Goal: Task Accomplishment & Management: Manage account settings

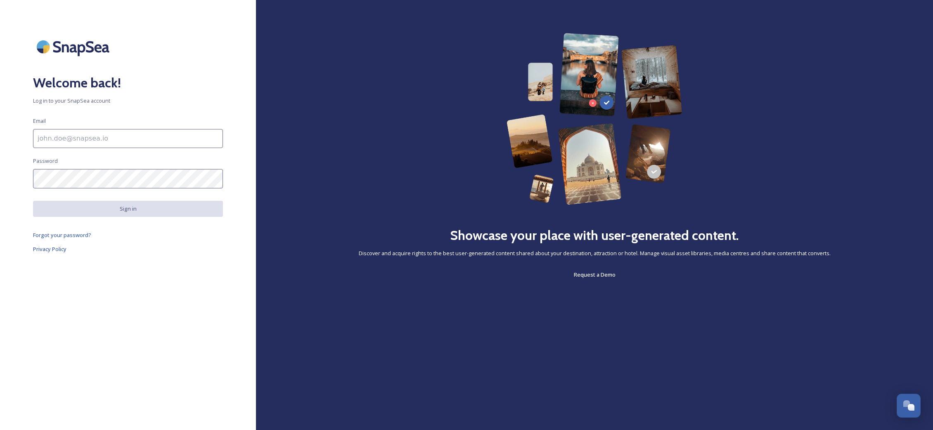
click at [118, 141] on input at bounding box center [128, 138] width 190 height 19
type input "[EMAIL_ADDRESS][DOMAIN_NAME]"
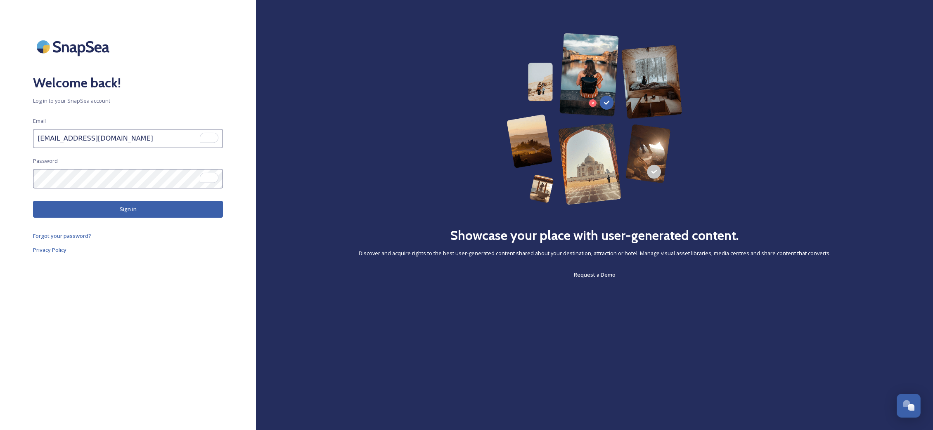
click at [146, 217] on button "Sign in" at bounding box center [128, 209] width 190 height 17
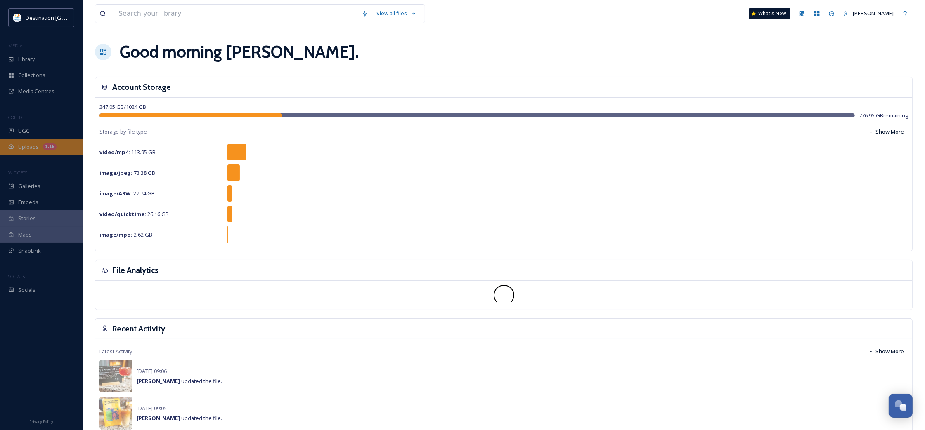
click at [12, 146] on icon at bounding box center [11, 147] width 6 height 6
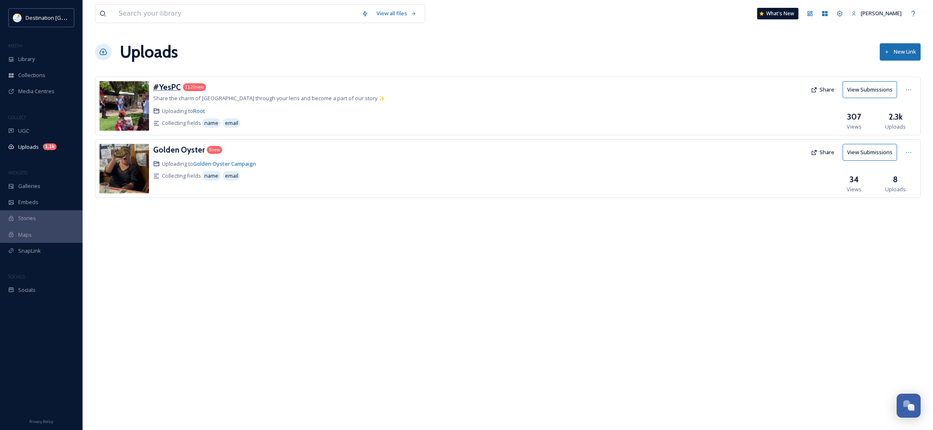
click at [166, 89] on h3 "#YesPC" at bounding box center [167, 87] width 28 height 10
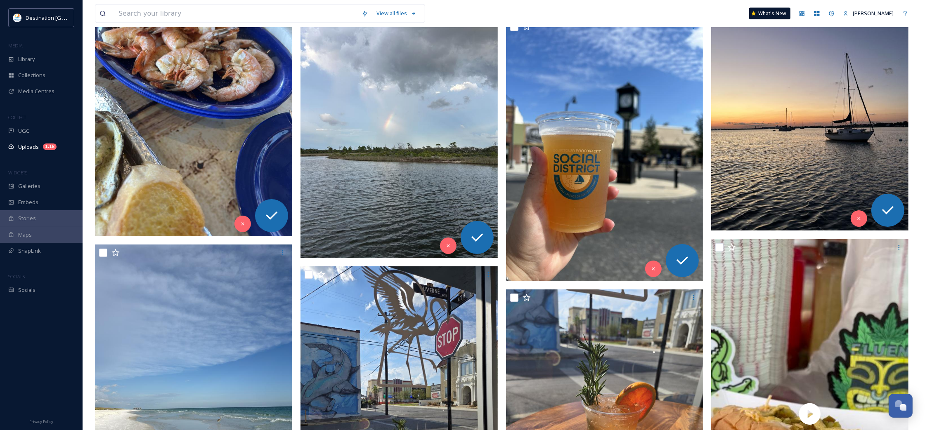
scroll to position [12535, 0]
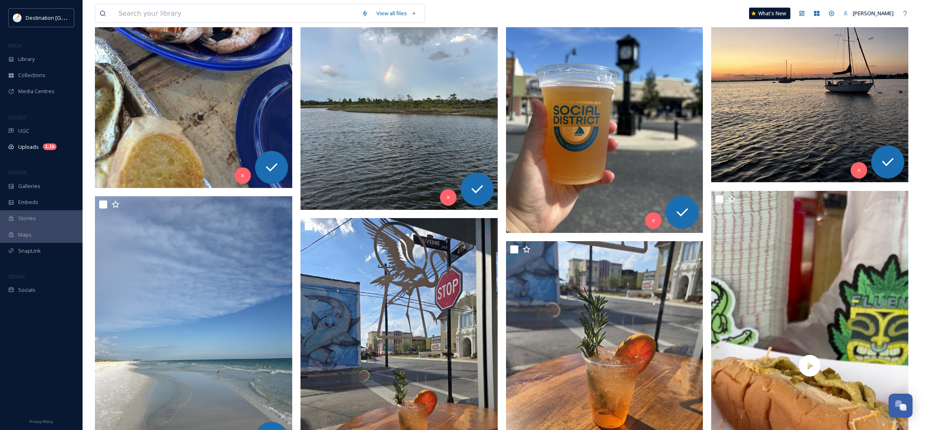
click at [820, 139] on img at bounding box center [809, 51] width 197 height 263
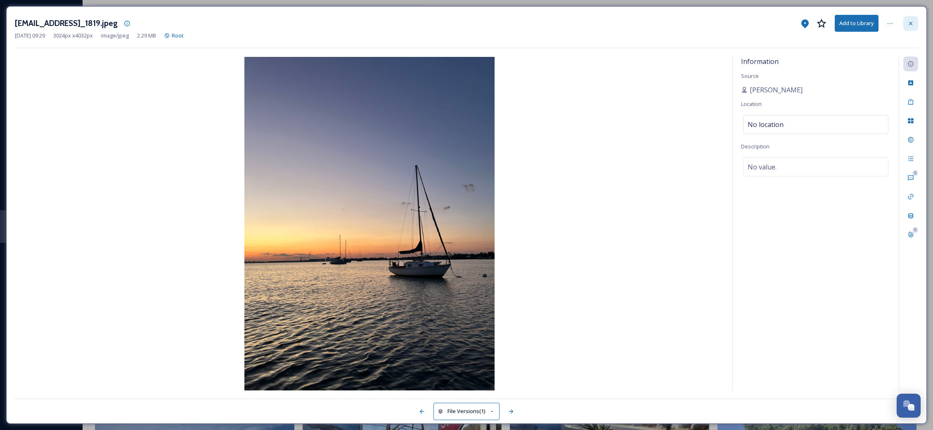
click at [917, 21] on div at bounding box center [910, 23] width 15 height 15
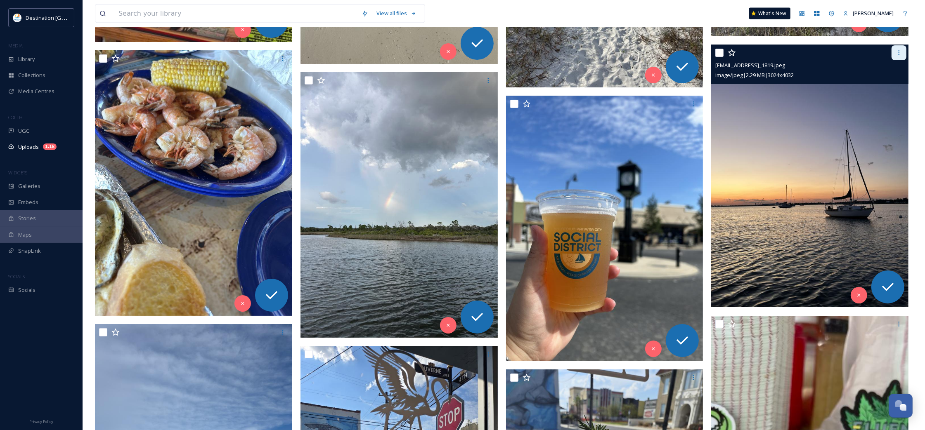
click at [898, 52] on icon at bounding box center [899, 53] width 7 height 7
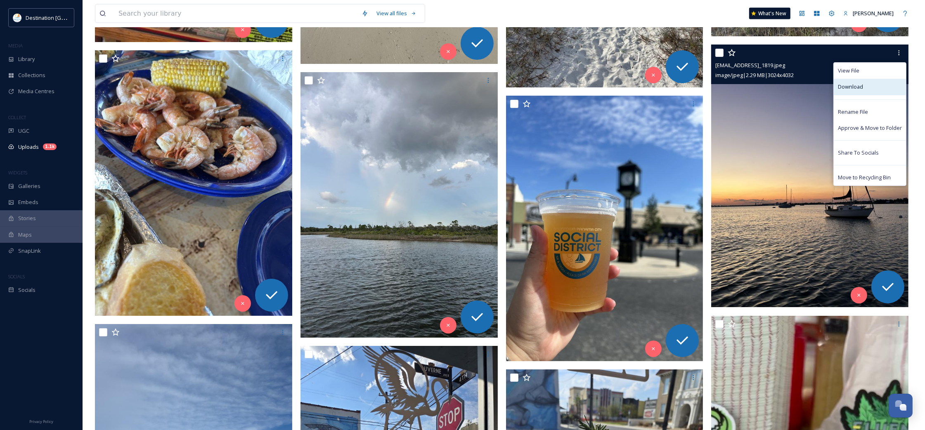
click at [849, 91] on span "Download" at bounding box center [850, 87] width 25 height 8
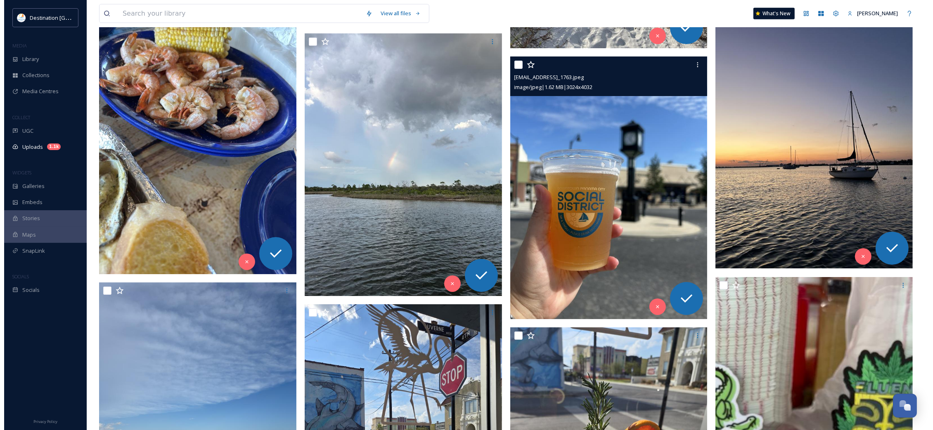
scroll to position [12432, 0]
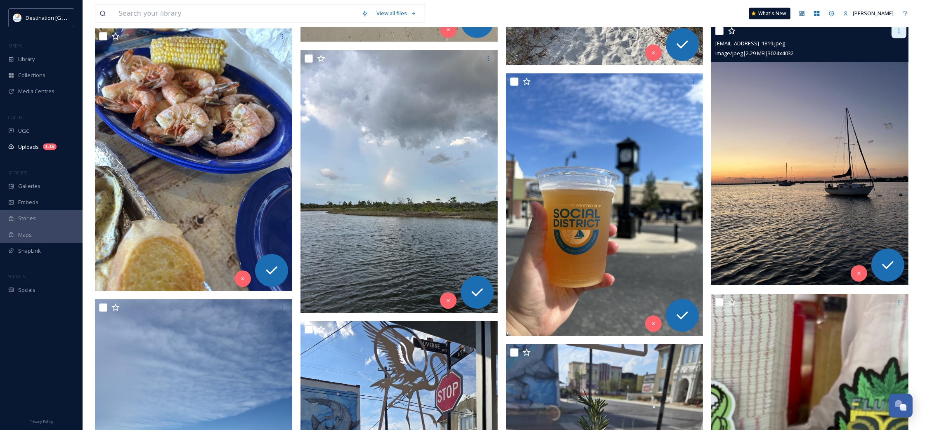
click at [900, 31] on icon at bounding box center [899, 31] width 7 height 7
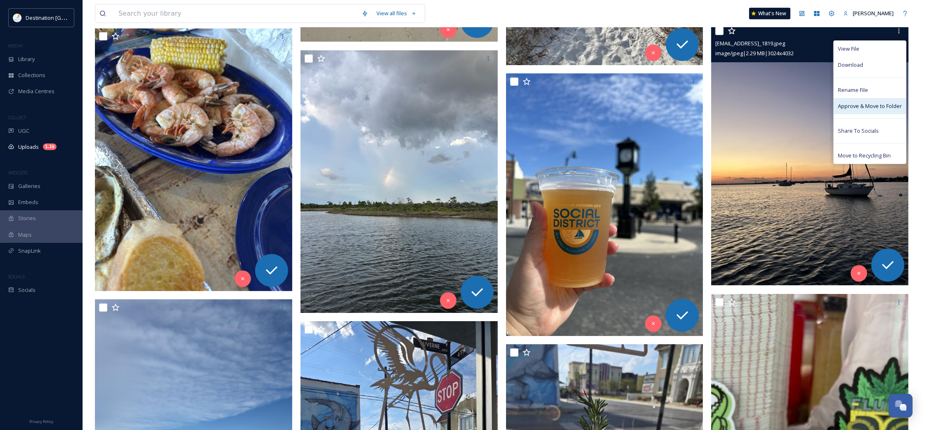
click at [880, 104] on span "Approve & Move to Folder" at bounding box center [870, 106] width 64 height 8
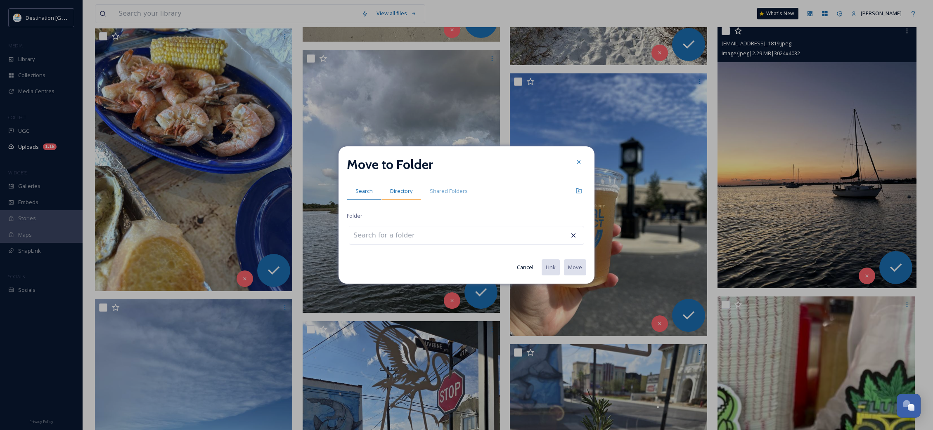
click at [397, 192] on span "Directory" at bounding box center [401, 191] width 22 height 8
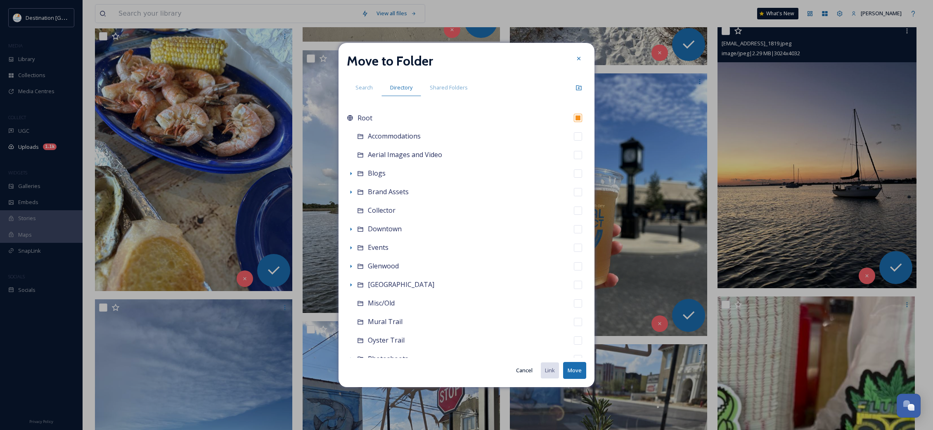
scroll to position [143, 0]
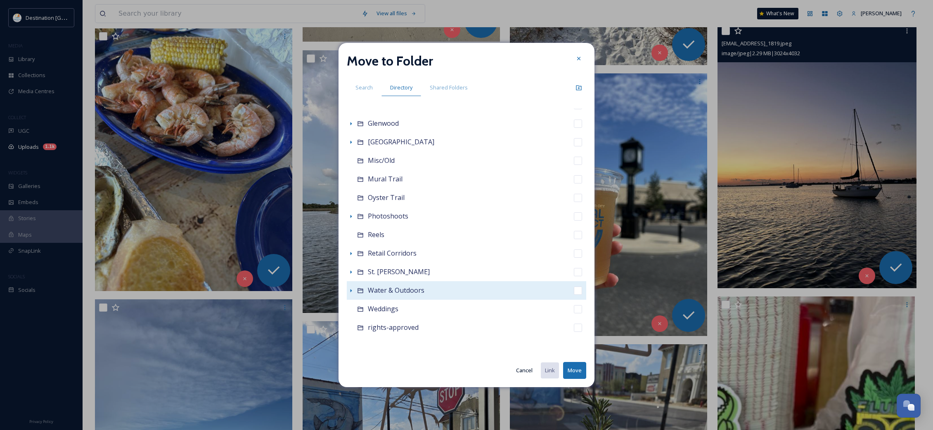
click at [429, 289] on div "Water & Outdoors" at bounding box center [466, 290] width 239 height 19
checkbox input "false"
click at [351, 291] on icon at bounding box center [351, 290] width 2 height 3
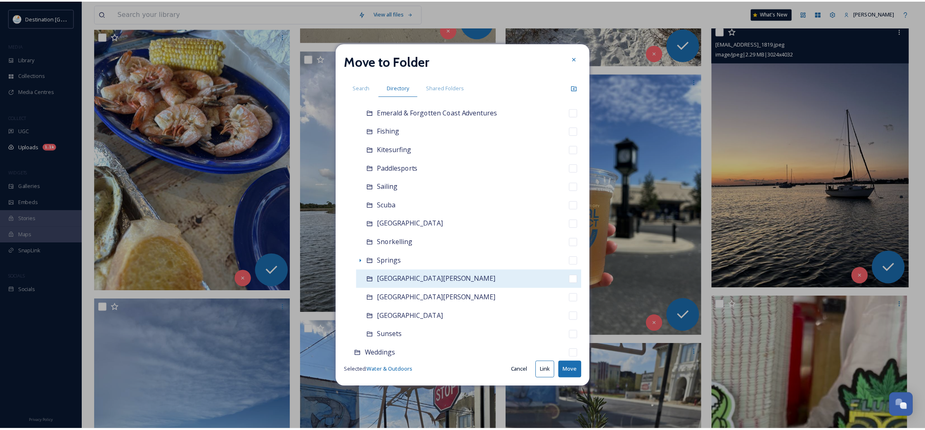
scroll to position [401, 0]
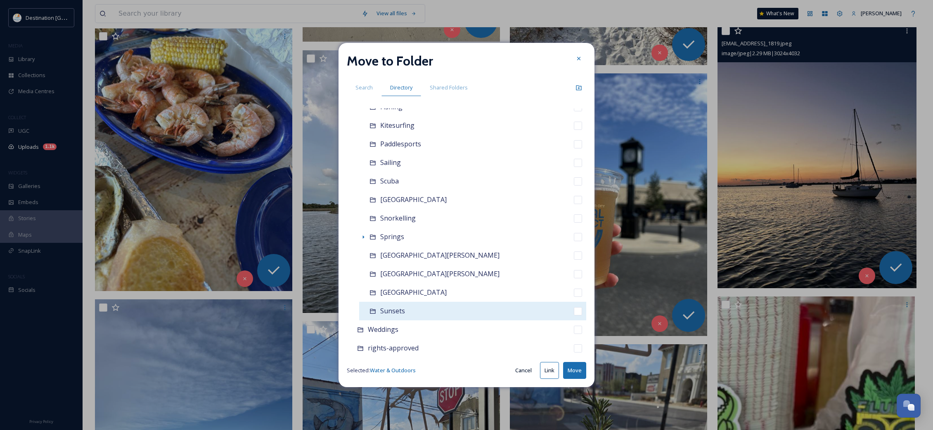
click at [399, 310] on span "Sunsets" at bounding box center [392, 311] width 25 height 9
checkbox input "false"
checkbox input "true"
click at [568, 366] on button "Move" at bounding box center [574, 370] width 23 height 17
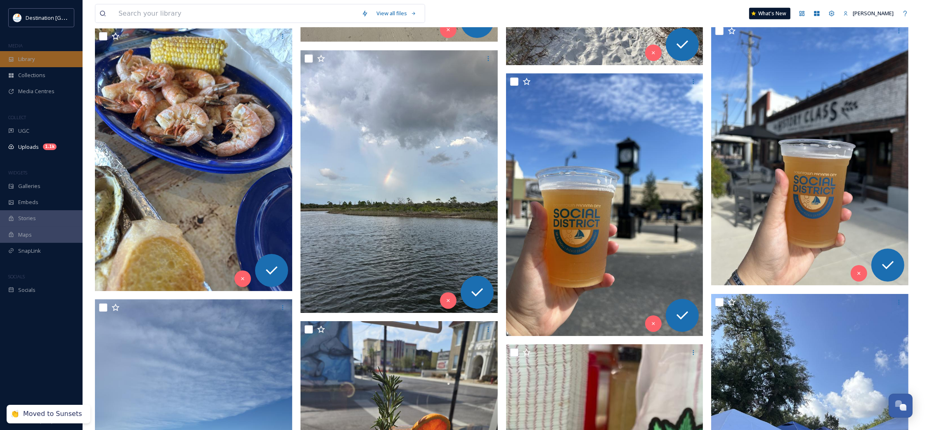
click at [26, 54] on div "Library" at bounding box center [41, 59] width 83 height 16
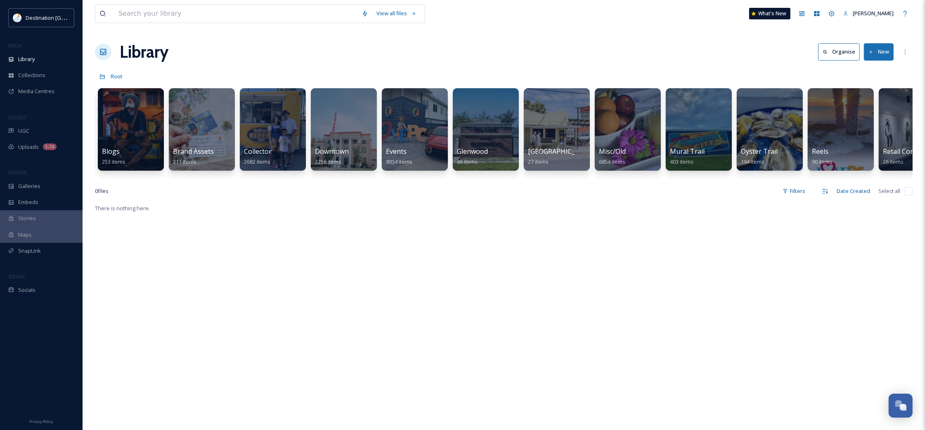
scroll to position [0, 531]
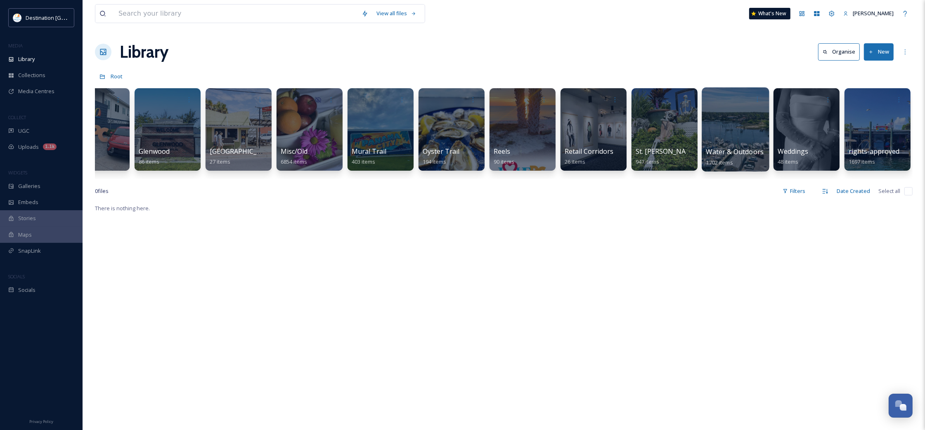
click at [719, 145] on div at bounding box center [735, 129] width 67 height 84
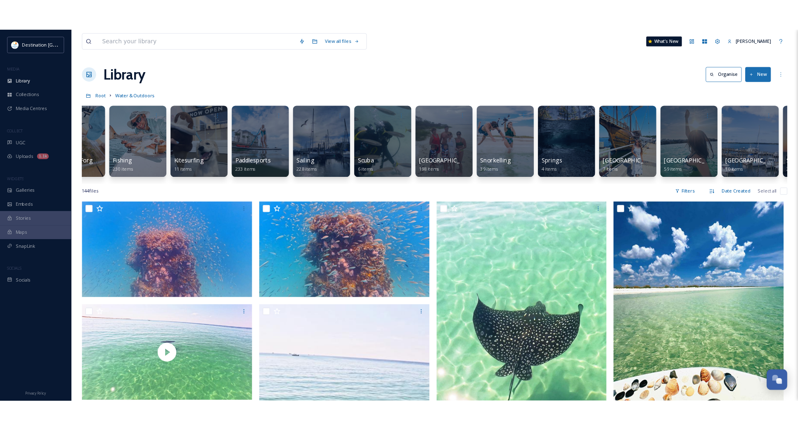
scroll to position [0, 247]
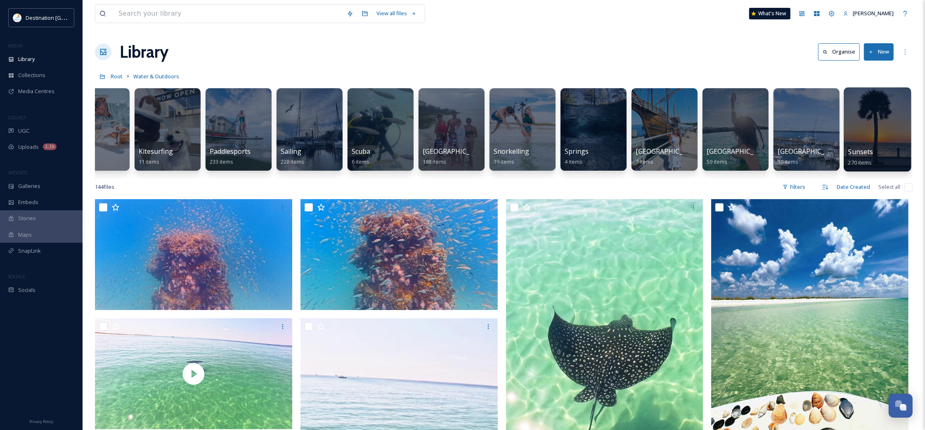
click at [883, 135] on div at bounding box center [877, 129] width 67 height 84
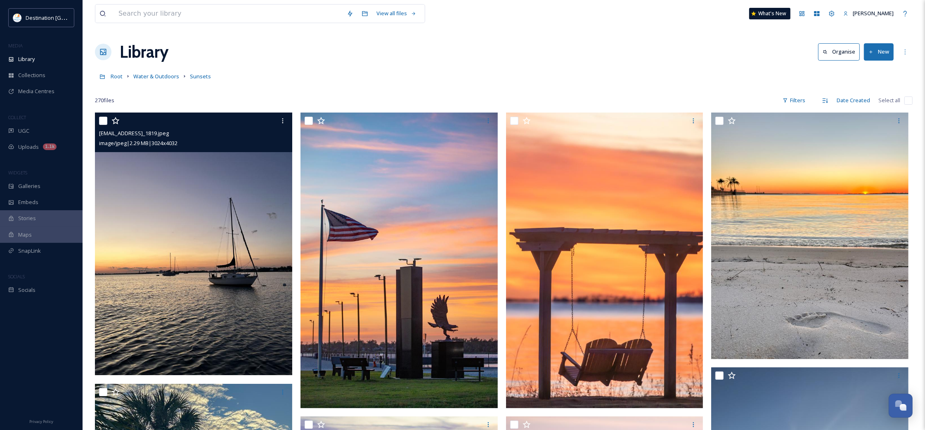
click at [271, 276] on img at bounding box center [193, 244] width 197 height 263
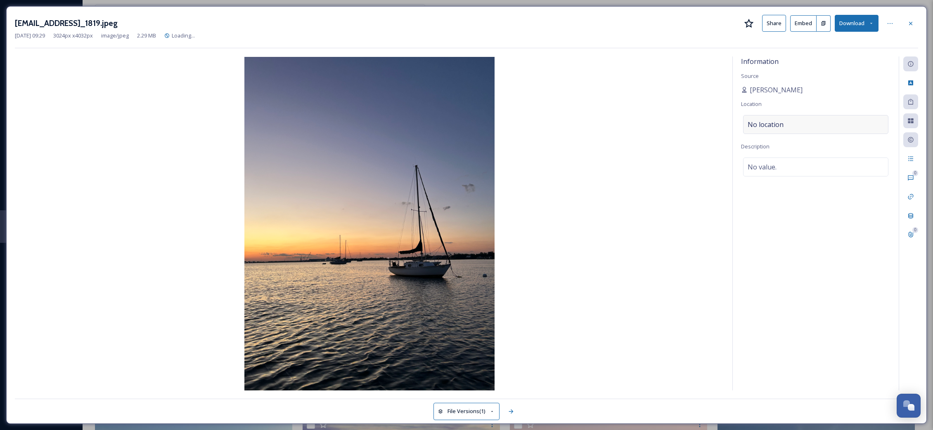
click at [797, 118] on div "No location" at bounding box center [815, 124] width 145 height 19
click at [810, 129] on input at bounding box center [815, 125] width 144 height 18
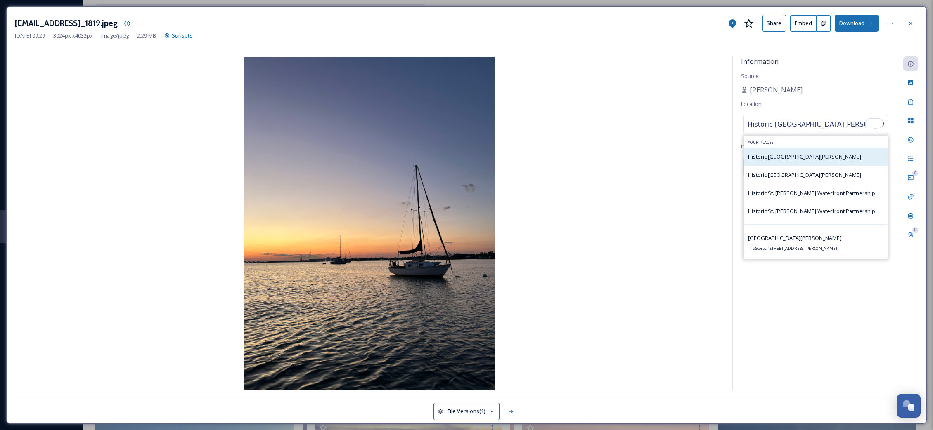
type input "Historic St. Andrews"
click at [815, 156] on div "Historic St. Andrews" at bounding box center [816, 157] width 144 height 18
click at [790, 178] on span "Historic St. Andrews" at bounding box center [804, 174] width 113 height 7
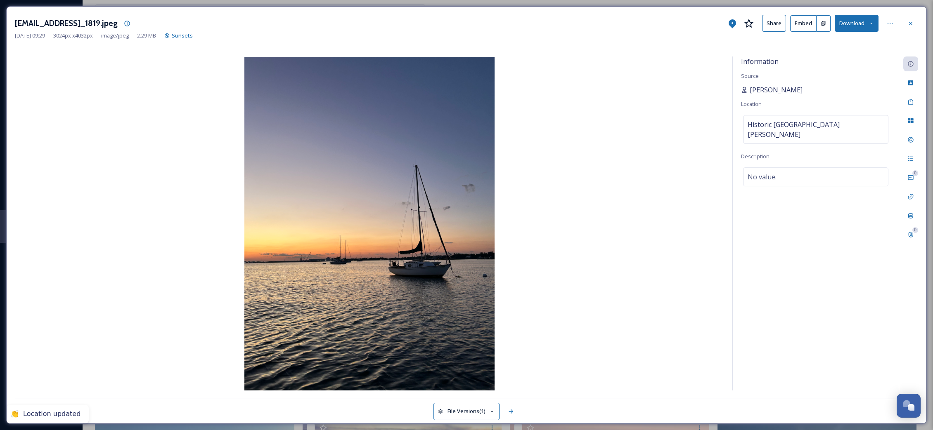
click at [758, 91] on span "[PERSON_NAME]" at bounding box center [775, 90] width 53 height 10
click at [913, 24] on icon at bounding box center [910, 23] width 7 height 7
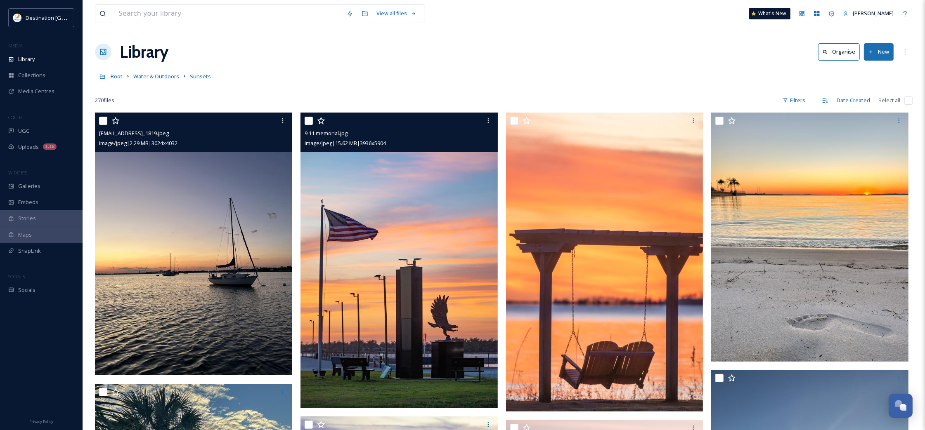
click at [382, 265] on img at bounding box center [398, 261] width 197 height 296
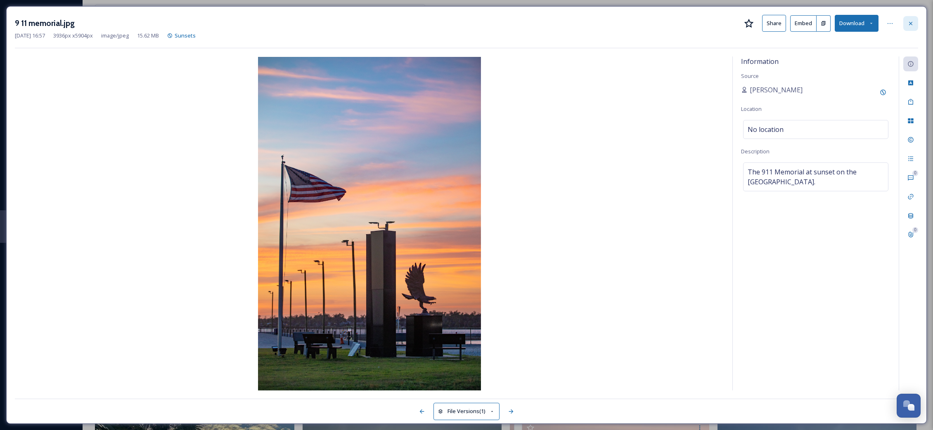
click at [914, 24] on div at bounding box center [910, 23] width 15 height 15
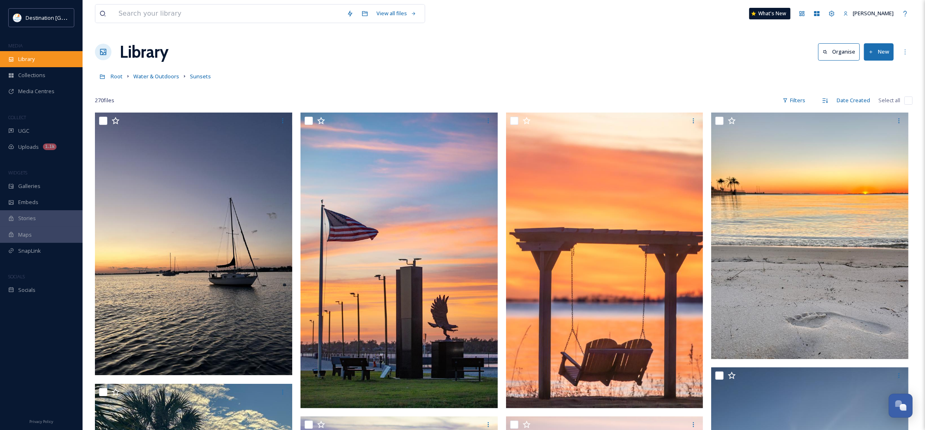
click at [32, 56] on span "Library" at bounding box center [26, 59] width 17 height 8
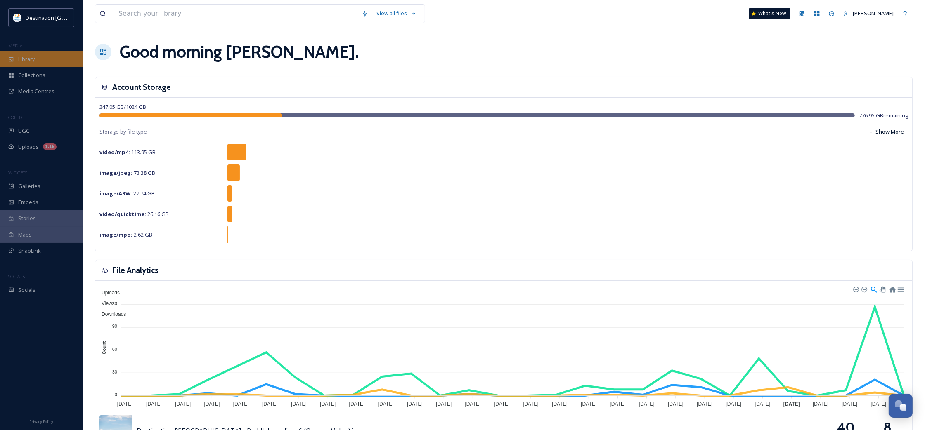
click at [28, 66] on div "Library" at bounding box center [41, 59] width 83 height 16
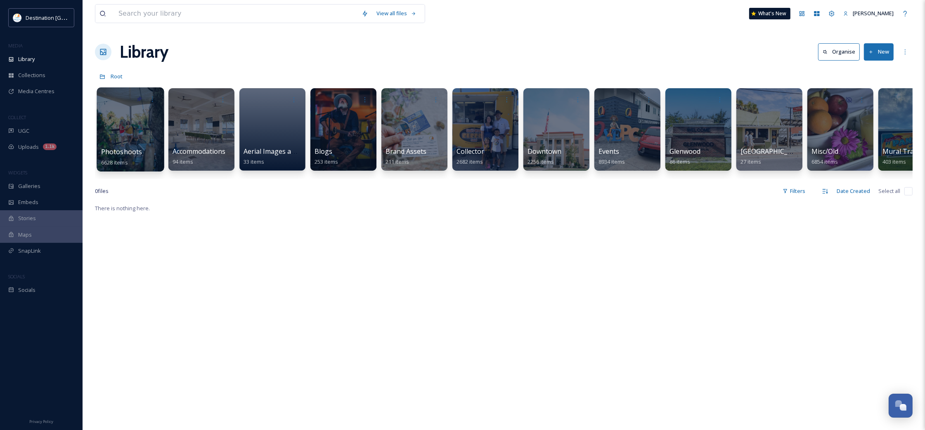
click at [132, 138] on div at bounding box center [130, 129] width 67 height 84
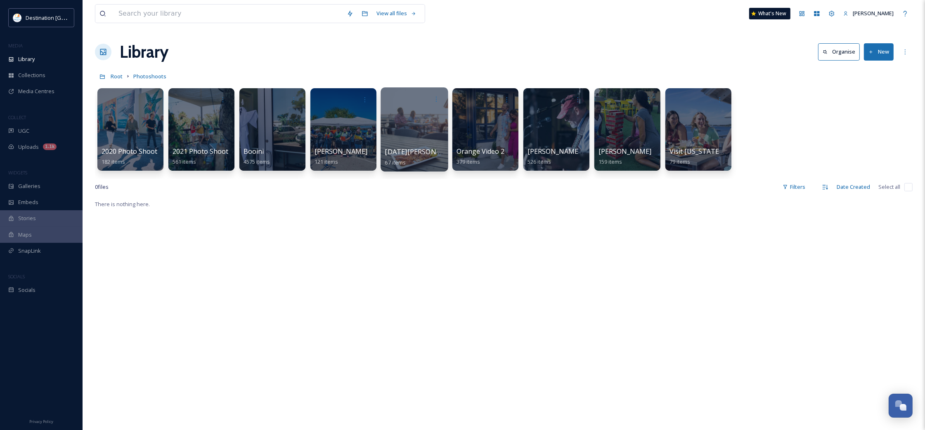
click at [417, 147] on span "[DATE][PERSON_NAME]" at bounding box center [423, 151] width 76 height 9
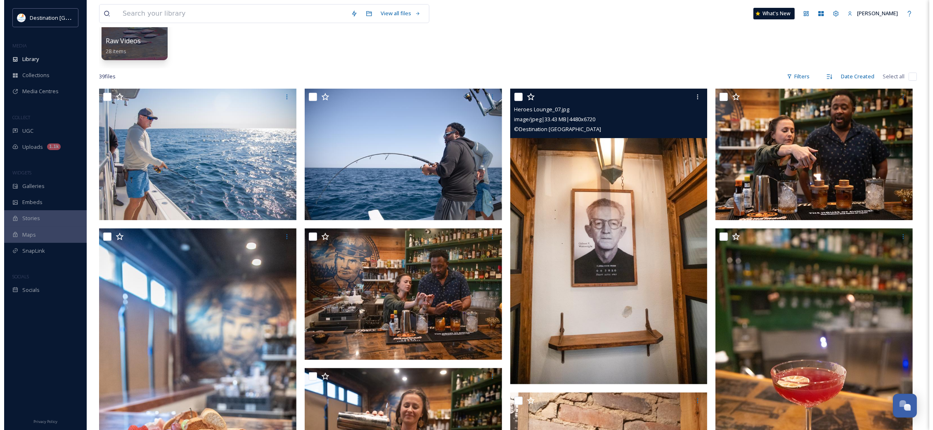
scroll to position [155, 0]
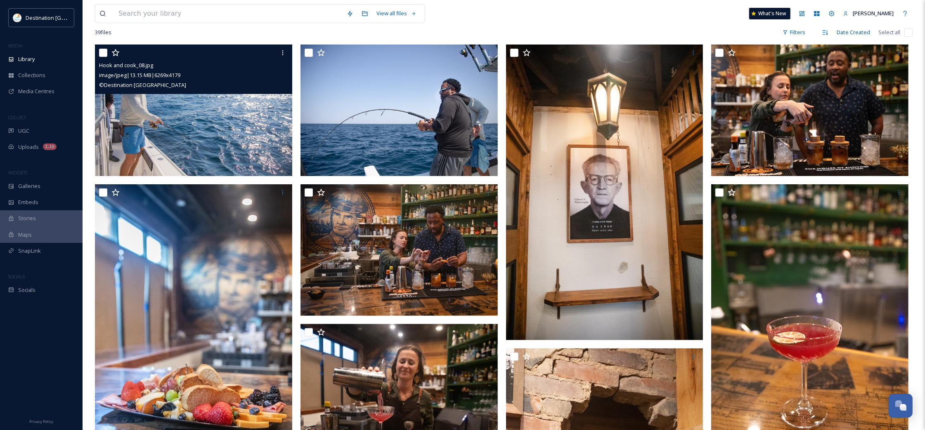
click at [197, 145] on img at bounding box center [193, 111] width 197 height 132
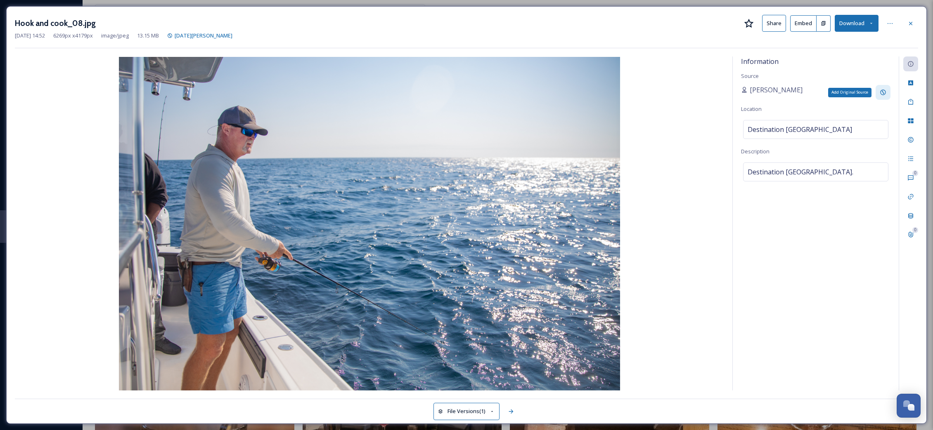
click at [884, 91] on icon at bounding box center [882, 92] width 7 height 7
click at [766, 121] on input at bounding box center [787, 121] width 92 height 19
paste input "Southern Saltwater Guide Services"
type input "Southern Saltwater Guide Services"
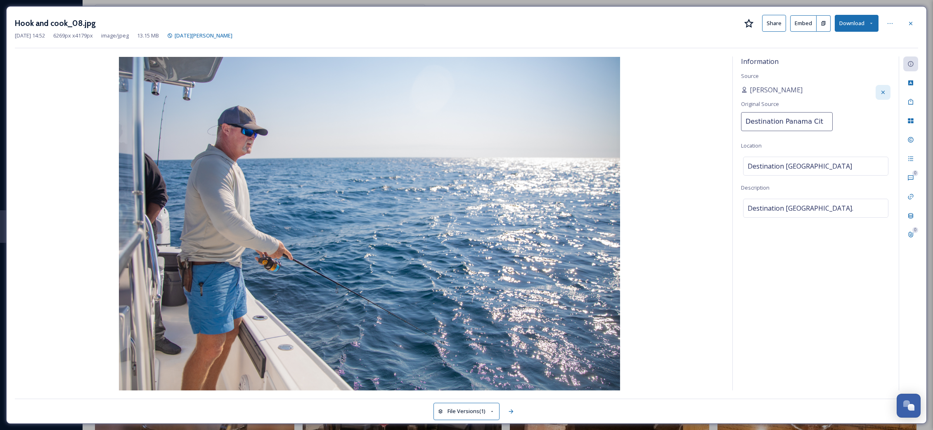
type input "Destination [GEOGRAPHIC_DATA]"
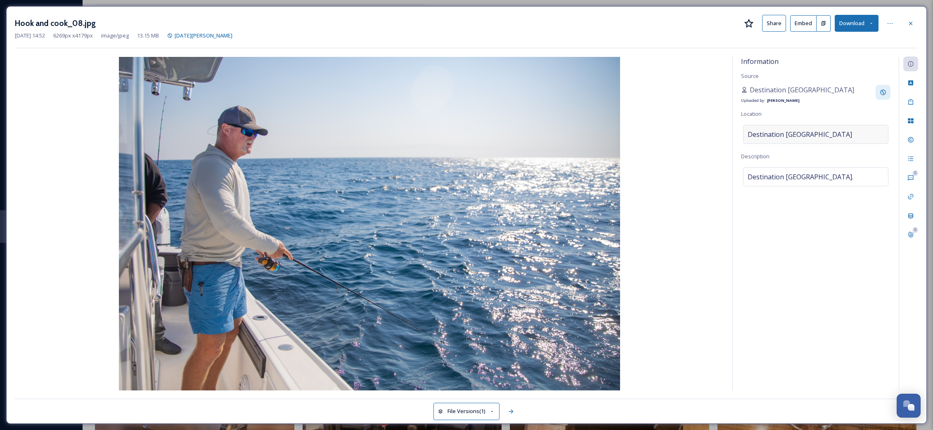
click at [825, 137] on div "Destination [GEOGRAPHIC_DATA]" at bounding box center [815, 134] width 145 height 19
drag, startPoint x: 839, startPoint y: 137, endPoint x: 807, endPoint y: 139, distance: 31.8
click at [715, 124] on div "Information Source Destination Panama City Uploaded by: Patti Location Destinat…" at bounding box center [466, 224] width 903 height 334
paste input "Southern Saltwater Guide Services"
type input "Southern Saltwater Guide Services"
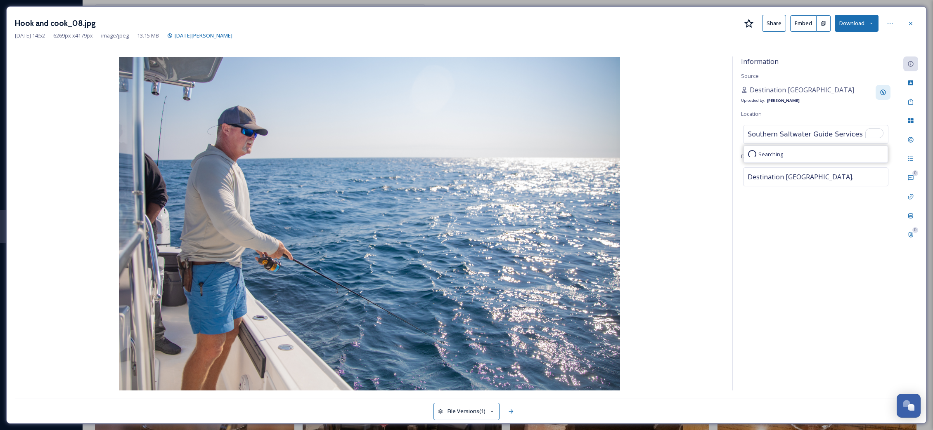
click at [782, 228] on div "Information Source Destination Panama City Uploaded by: Patti Location Southern…" at bounding box center [815, 224] width 166 height 334
click at [847, 179] on div "Destination Panama City." at bounding box center [815, 177] width 145 height 19
drag, startPoint x: 836, startPoint y: 183, endPoint x: 666, endPoint y: 166, distance: 170.8
click at [666, 166] on div "Information Source Destination Panama City Uploaded by: Patti Location Destinat…" at bounding box center [466, 224] width 903 height 334
click at [793, 186] on textarea "Capt." at bounding box center [815, 202] width 149 height 69
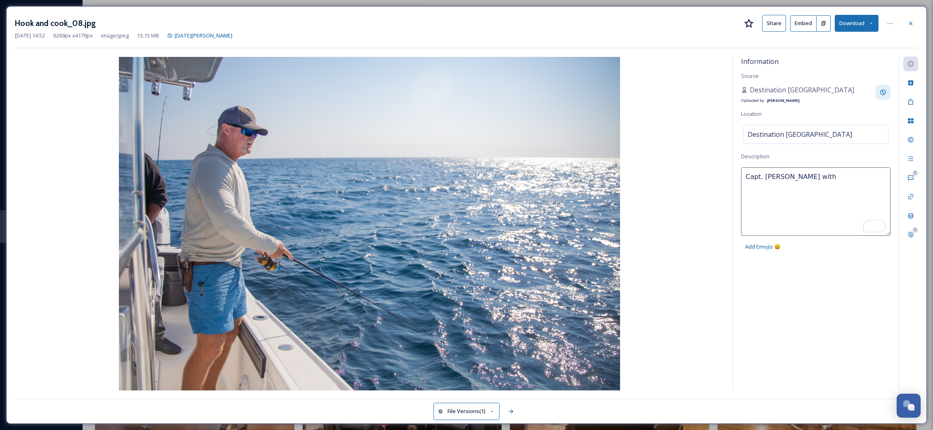
paste textarea "Southern Saltwater Guide Services"
type textarea "Capt. Kevin Lolley with Southern Saltwater Guide Services casts a line during a…"
click at [808, 340] on div "Information Source Destination Panama City Uploaded by: Patti Location Destinat…" at bounding box center [815, 224] width 166 height 334
click at [910, 24] on icon at bounding box center [910, 22] width 3 height 3
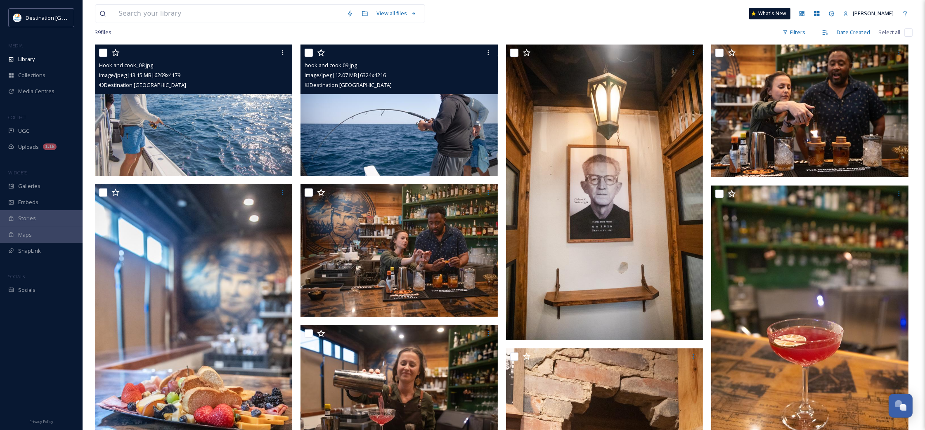
click at [372, 129] on img at bounding box center [398, 111] width 197 height 132
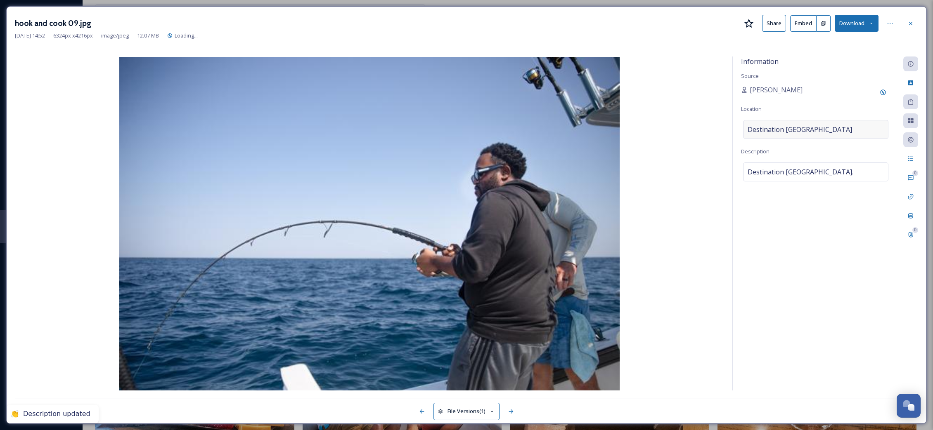
click at [816, 128] on span "Destination [GEOGRAPHIC_DATA]" at bounding box center [799, 130] width 104 height 10
click at [839, 132] on input "Destination [GEOGRAPHIC_DATA]" at bounding box center [815, 130] width 144 height 18
click at [648, 119] on div "Information Source Patti Location Destination Panama City Description Destinati…" at bounding box center [466, 224] width 903 height 334
paste input "Southern Saltwater Guide Services"
type input "Southern Saltwater Guide Services"
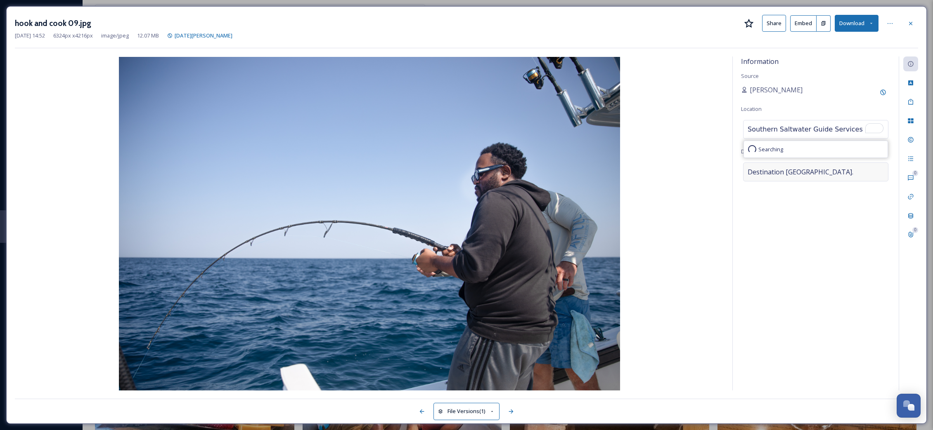
click at [816, 164] on div "Destination Panama City." at bounding box center [815, 172] width 145 height 19
click at [830, 172] on textarea "Destination Panama City." at bounding box center [815, 197] width 149 height 69
drag, startPoint x: 818, startPoint y: 171, endPoint x: 671, endPoint y: 161, distance: 147.7
click at [670, 161] on div "Information Source Patti Location Destination Panama City Description Destinati…" at bounding box center [466, 224] width 903 height 334
paste textarea "Southern Saltwater Guide Services"
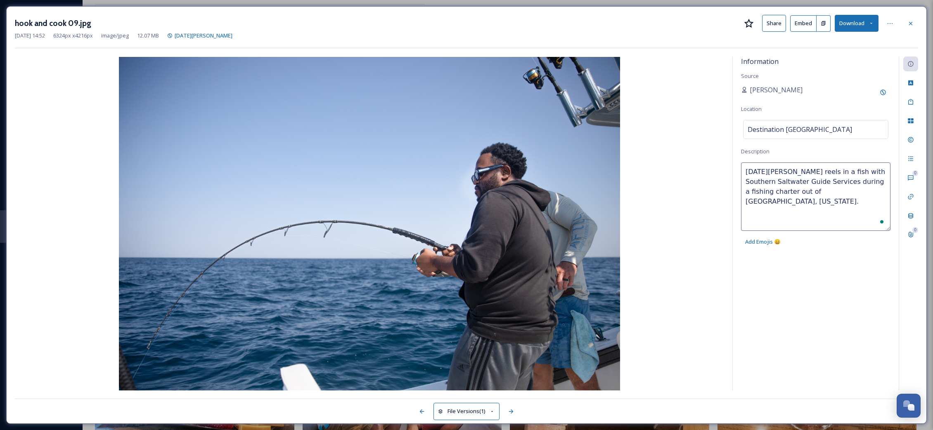
type textarea "Noel Burgess reels in a fish with Southern Saltwater Guide Services during a fi…"
click at [803, 355] on div "Information Source Patti Location Destination Panama City Description Noel Burg…" at bounding box center [815, 224] width 166 height 334
click at [883, 91] on icon at bounding box center [882, 92] width 5 height 5
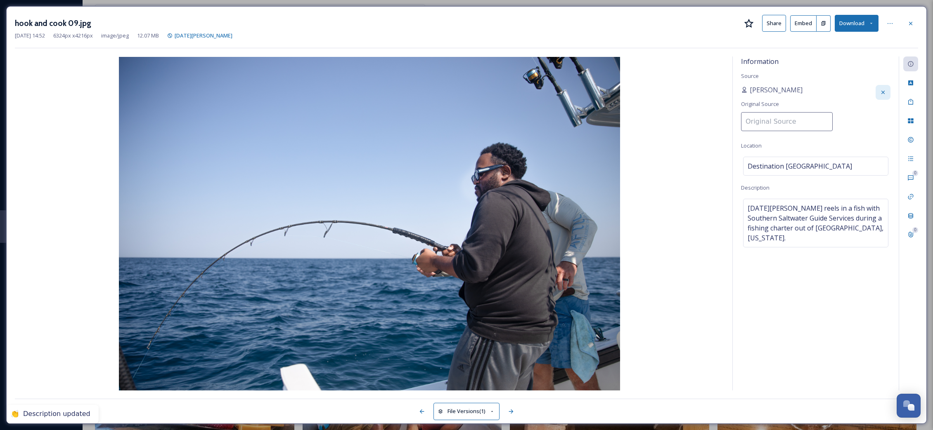
click at [795, 121] on input at bounding box center [787, 121] width 92 height 19
type input "d"
type input "Destination [GEOGRAPHIC_DATA]"
click at [872, 135] on div "Information Source Patti Original Source Destination Panama City Location Desti…" at bounding box center [815, 224] width 166 height 334
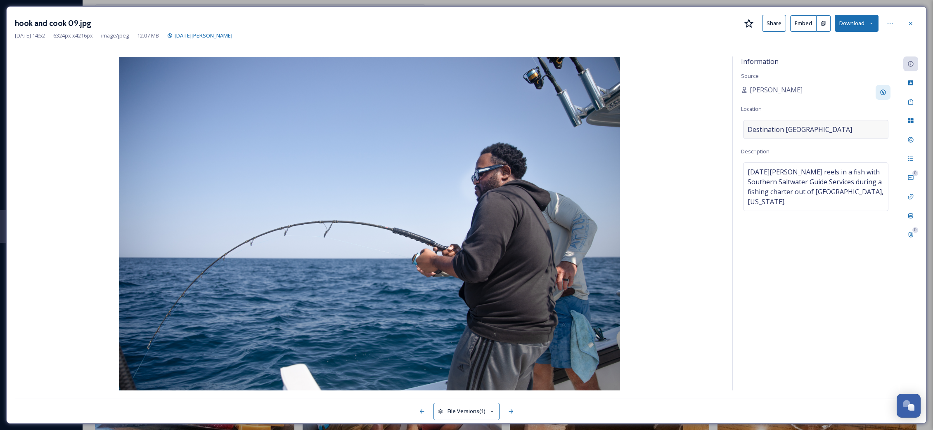
click at [818, 128] on span "Destination [GEOGRAPHIC_DATA]" at bounding box center [799, 130] width 104 height 10
click at [829, 111] on div "Information Source Patti Location Destination Panama City Description Noel Burg…" at bounding box center [815, 224] width 166 height 334
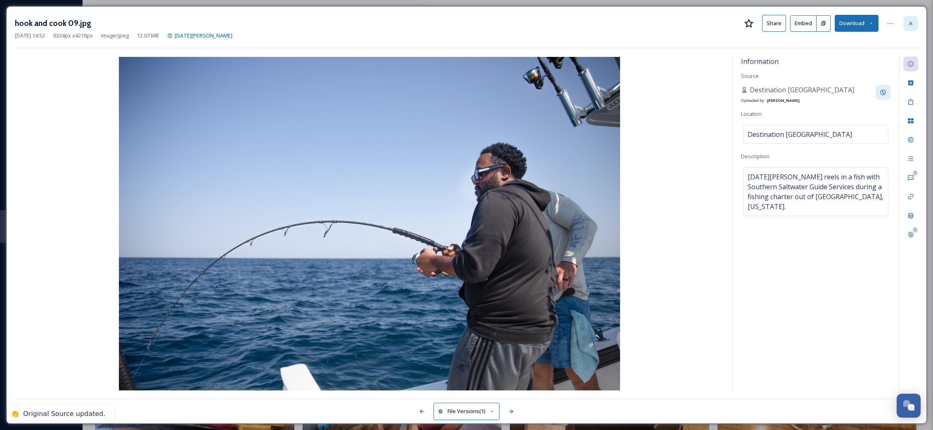
click at [916, 22] on div at bounding box center [910, 23] width 15 height 15
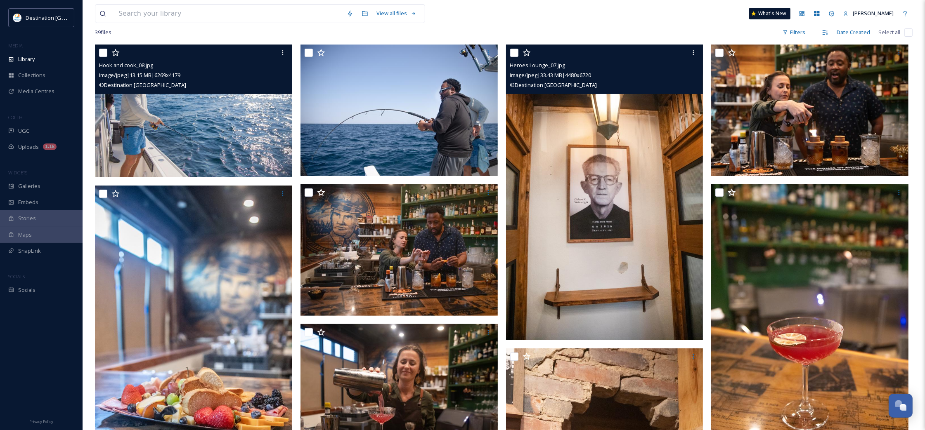
click at [581, 222] on img at bounding box center [604, 193] width 197 height 296
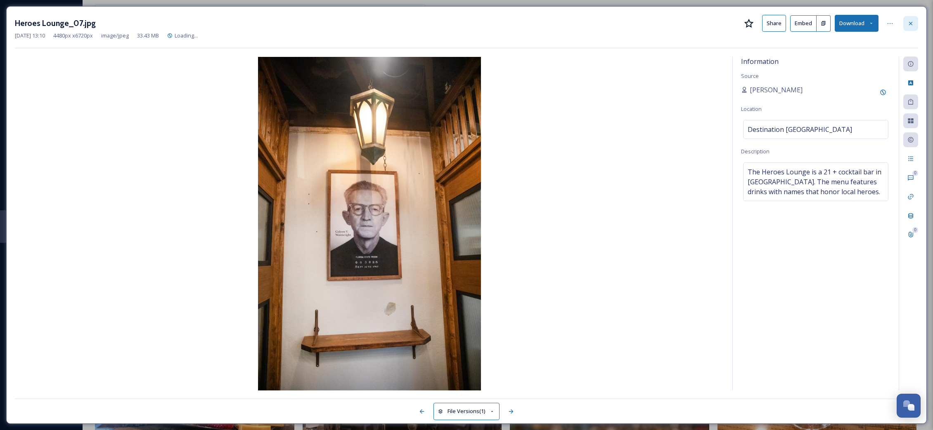
click at [912, 23] on icon at bounding box center [910, 23] width 7 height 7
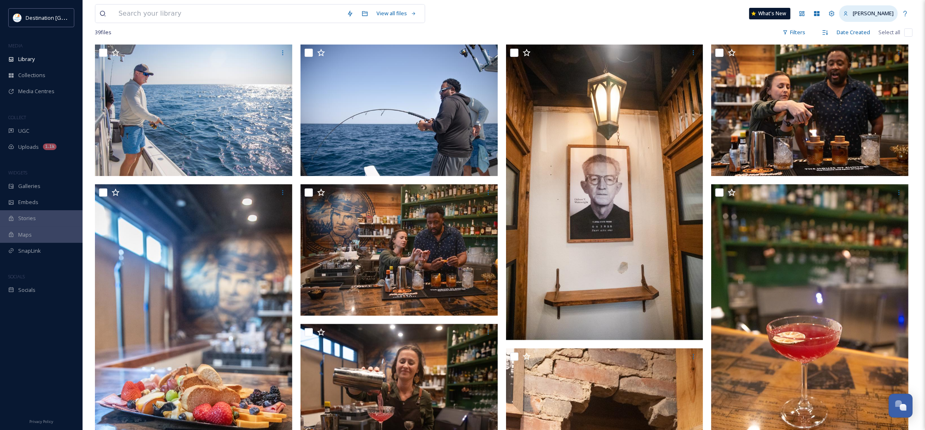
click at [888, 15] on span "[PERSON_NAME]" at bounding box center [873, 12] width 41 height 7
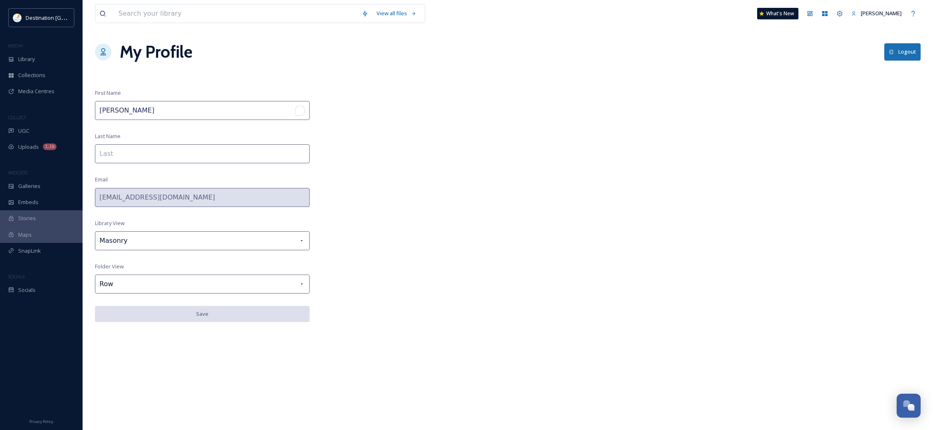
drag, startPoint x: 133, startPoint y: 114, endPoint x: 56, endPoint y: 106, distance: 78.0
click at [56, 106] on div "Destination Panama City MEDIA Library Collections Media Centres COLLECT UGC Upl…" at bounding box center [466, 215] width 933 height 430
type input "Destination [GEOGRAPHIC_DATA]"
click at [450, 324] on div "View all files What's New Patti My Profile Logout First Name Destination Panama…" at bounding box center [508, 215] width 850 height 430
click at [451, 294] on div "View all files What's New Patti My Profile Logout First Name Destination Panama…" at bounding box center [508, 215] width 850 height 430
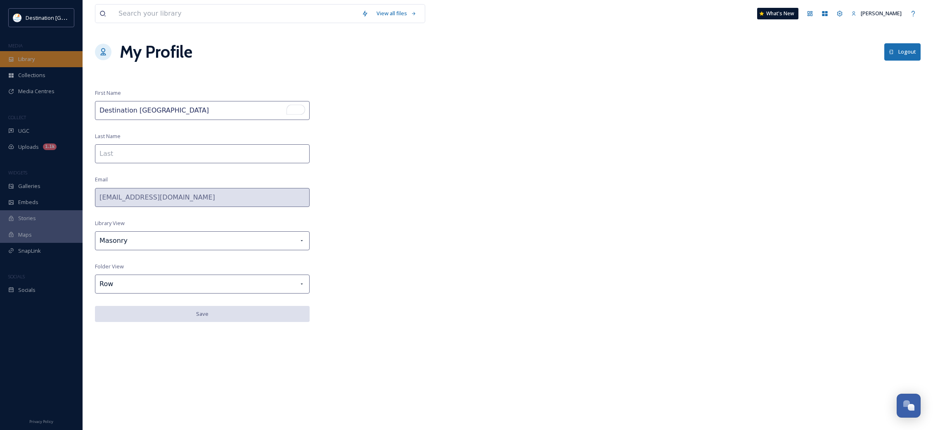
click at [21, 52] on div "Library" at bounding box center [41, 59] width 83 height 16
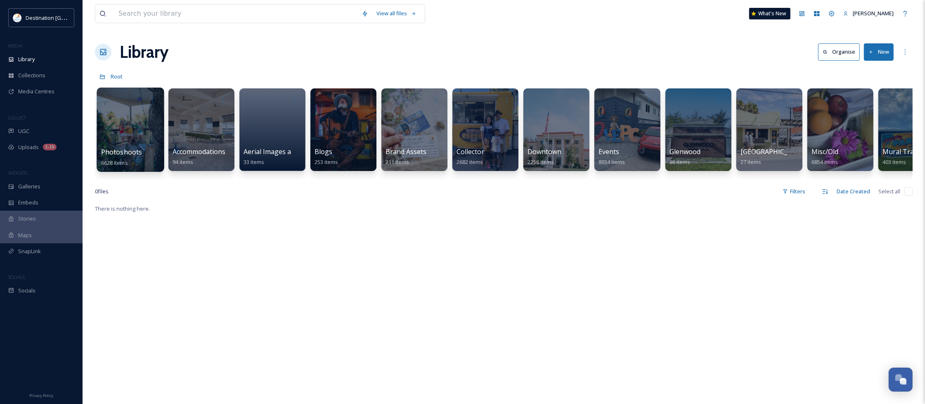
click at [135, 142] on div at bounding box center [130, 129] width 67 height 84
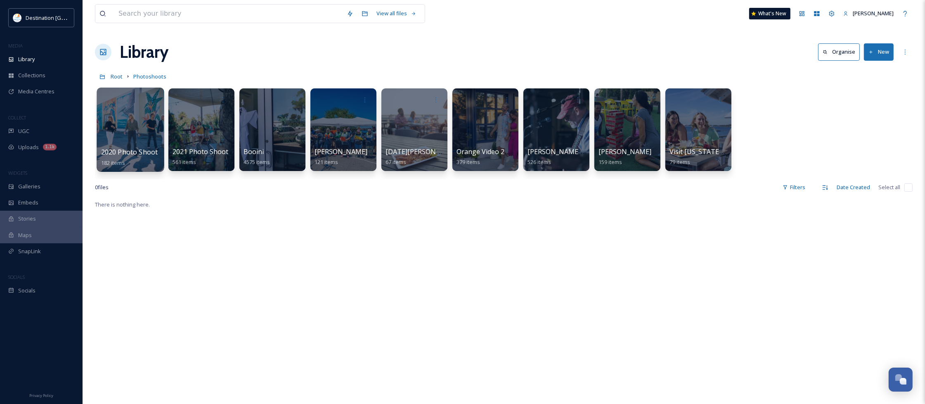
click at [124, 139] on div at bounding box center [130, 129] width 67 height 84
click at [418, 134] on div at bounding box center [413, 129] width 67 height 84
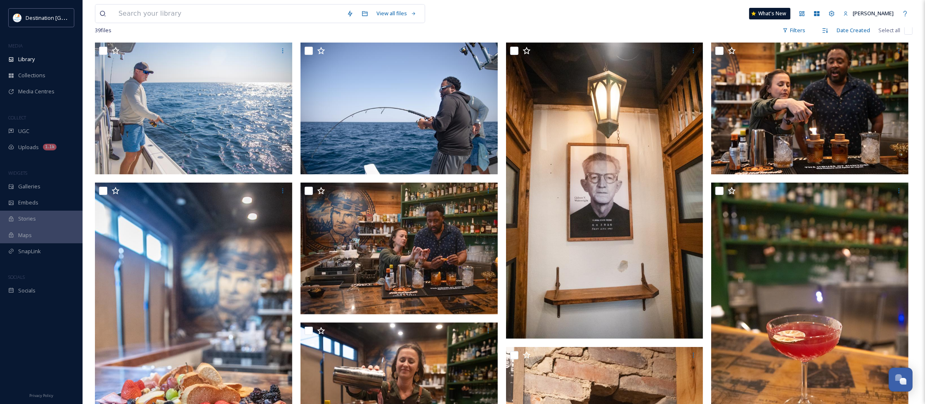
scroll to position [155, 0]
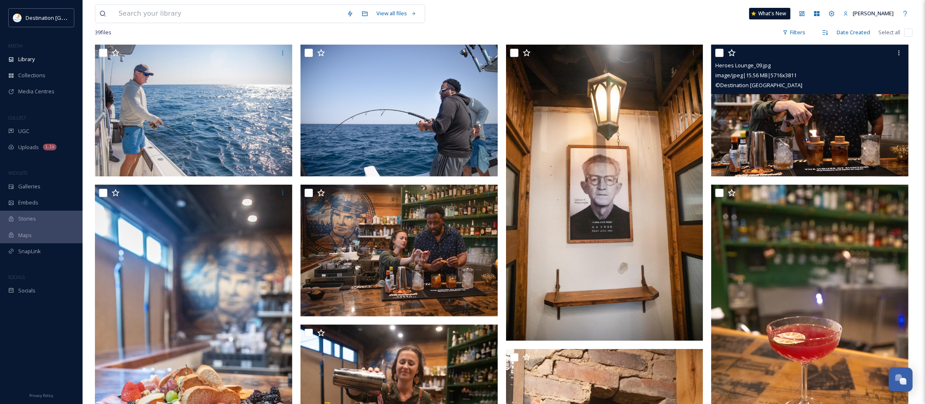
click at [786, 109] on img at bounding box center [809, 111] width 197 height 132
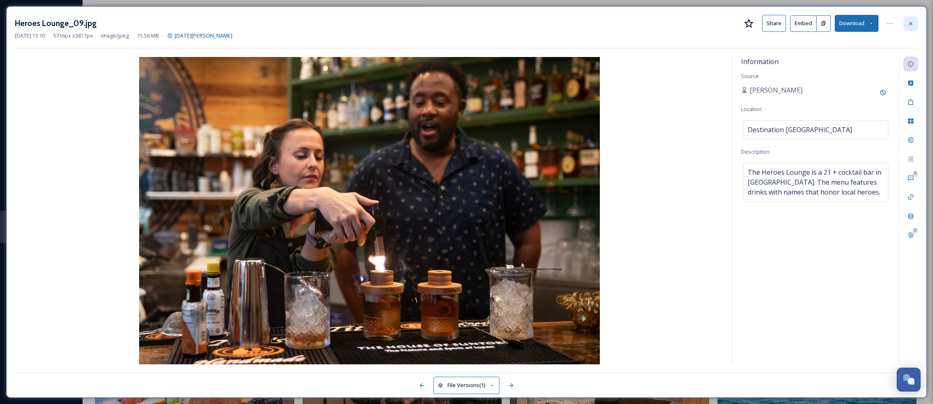
click at [913, 23] on div at bounding box center [910, 23] width 15 height 15
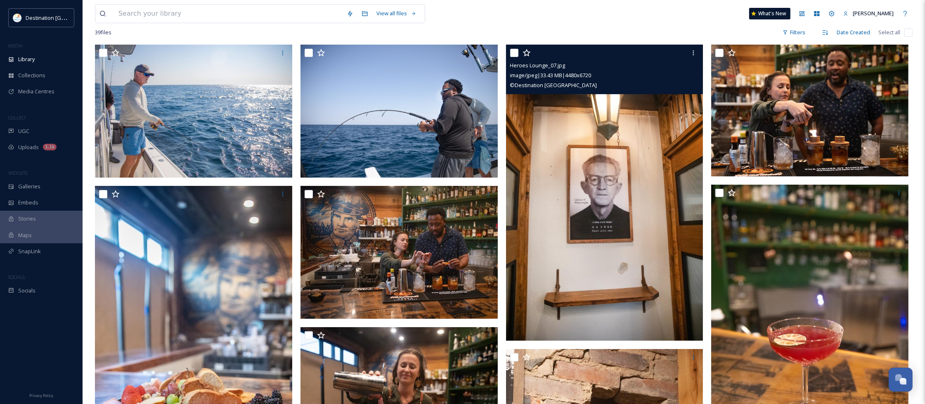
click at [600, 178] on img at bounding box center [604, 193] width 197 height 296
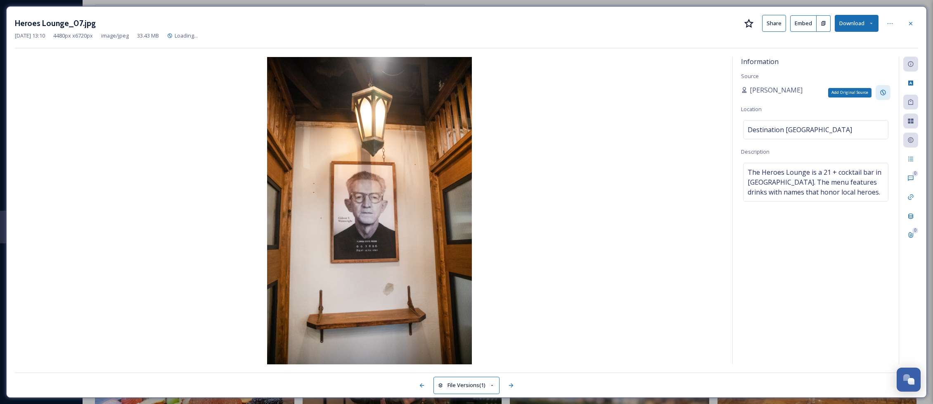
click at [883, 88] on div "Add Original Source" at bounding box center [882, 92] width 15 height 15
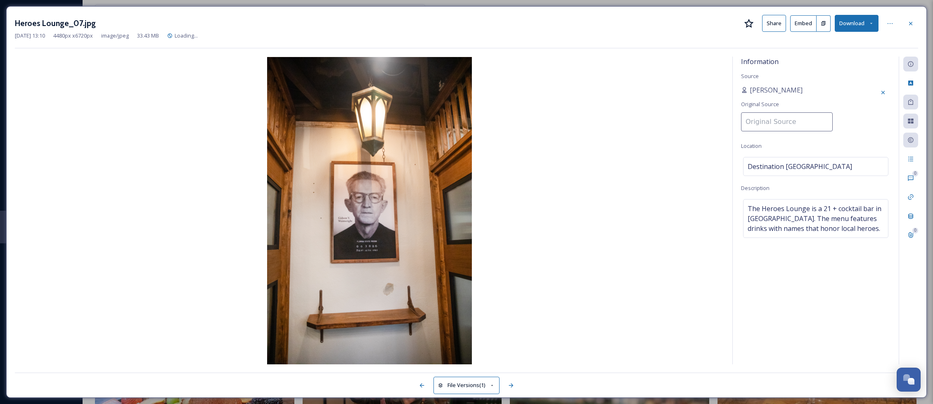
click at [768, 123] on input at bounding box center [787, 121] width 92 height 19
type input "Destination [GEOGRAPHIC_DATA]"
click at [819, 305] on div "Information Source [PERSON_NAME] Original Source Destination [GEOGRAPHIC_DATA] …" at bounding box center [815, 210] width 166 height 307
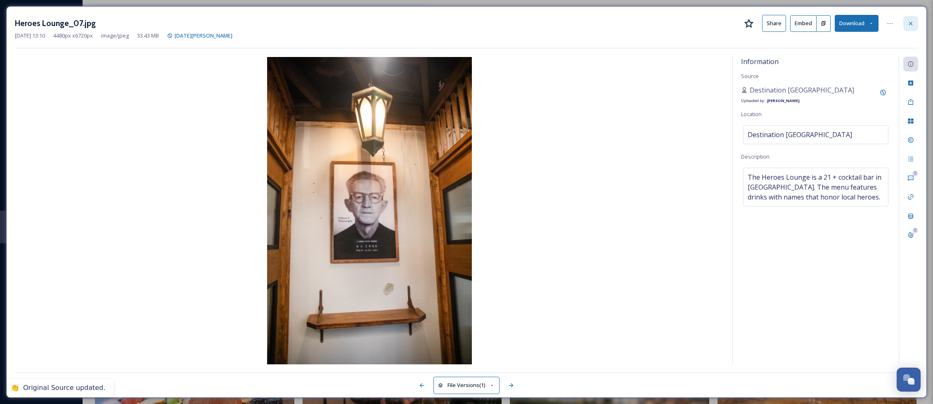
click at [914, 24] on div at bounding box center [910, 23] width 15 height 15
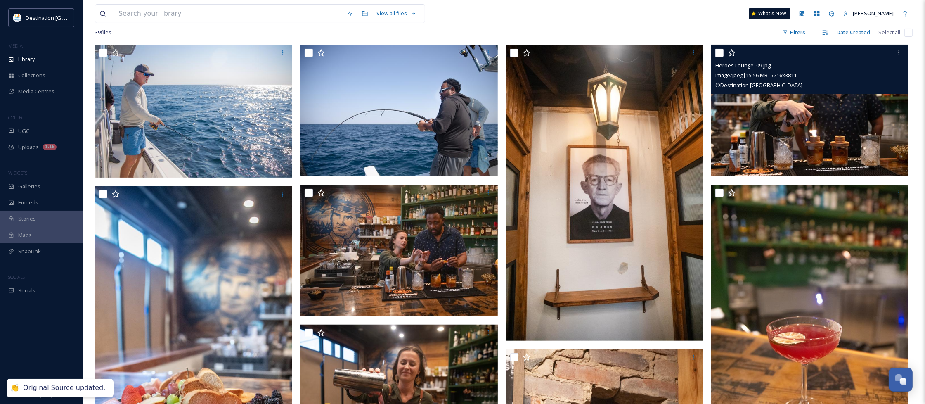
click at [834, 125] on img at bounding box center [809, 111] width 197 height 132
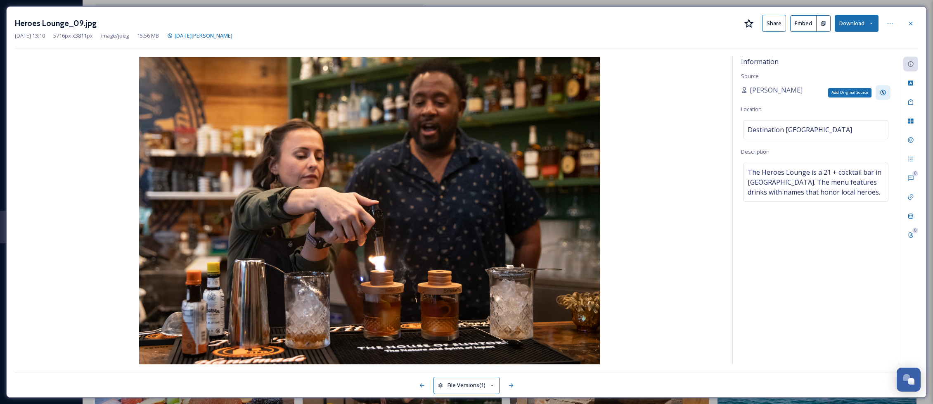
click at [886, 96] on div "Add Original Source" at bounding box center [882, 92] width 15 height 15
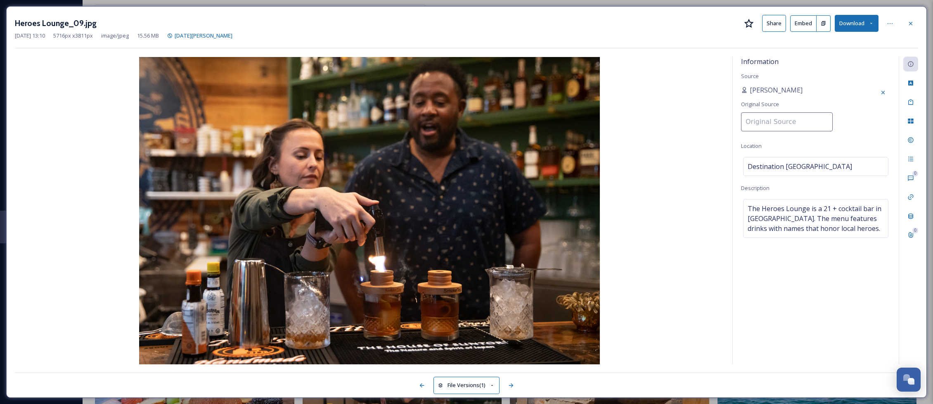
click at [787, 119] on input at bounding box center [787, 121] width 92 height 19
type input "Destination [GEOGRAPHIC_DATA]"
click at [859, 137] on div "Information Source [PERSON_NAME] Original Source Destination [GEOGRAPHIC_DATA] …" at bounding box center [815, 210] width 166 height 307
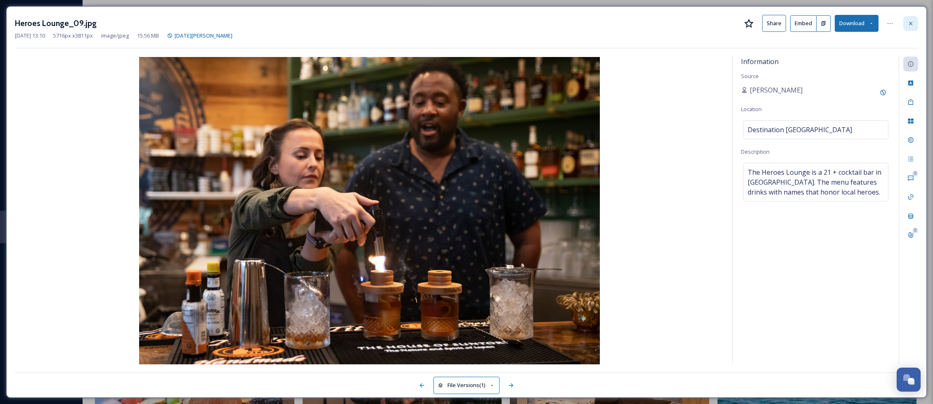
click at [907, 26] on icon at bounding box center [910, 23] width 7 height 7
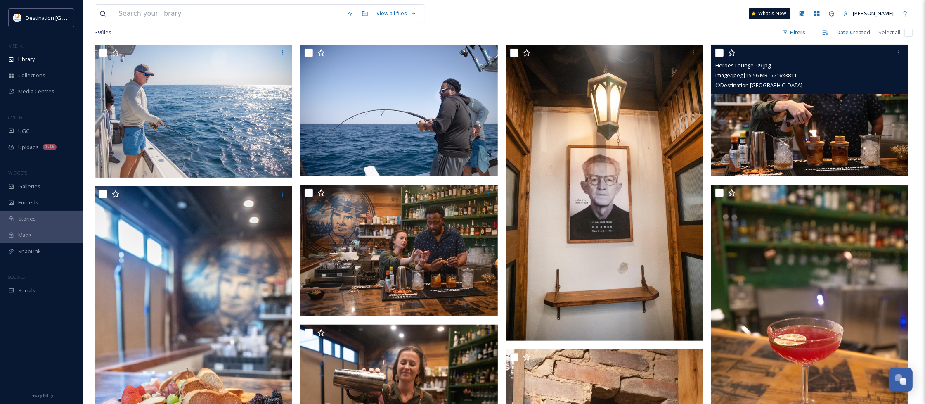
click at [770, 134] on img at bounding box center [809, 111] width 197 height 132
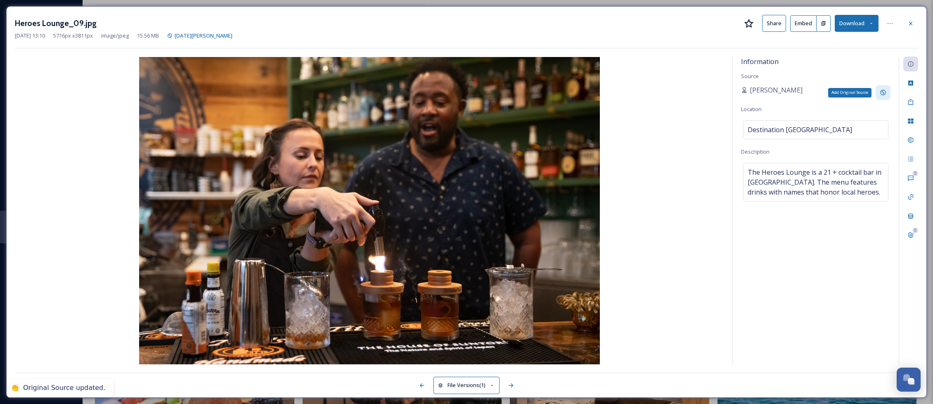
click at [880, 94] on icon at bounding box center [882, 92] width 7 height 7
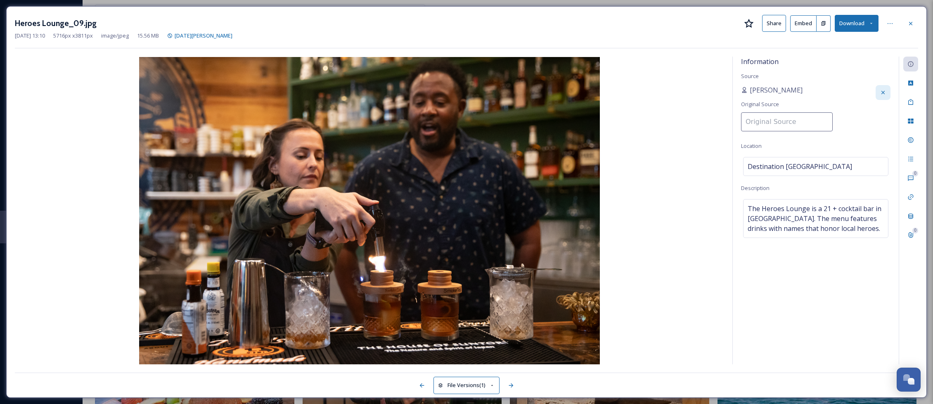
click at [792, 123] on input at bounding box center [787, 121] width 92 height 19
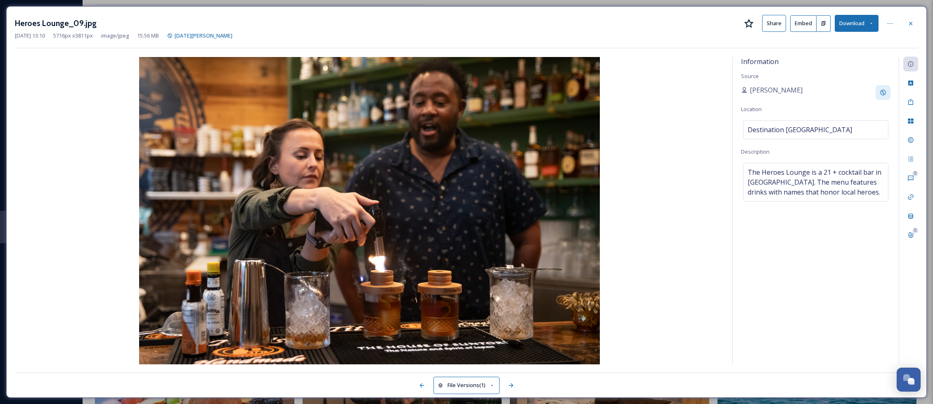
click at [750, 156] on div "Information Source Patti Location Destination Panama City Description The Heroe…" at bounding box center [815, 210] width 166 height 307
click at [883, 92] on icon at bounding box center [882, 92] width 7 height 7
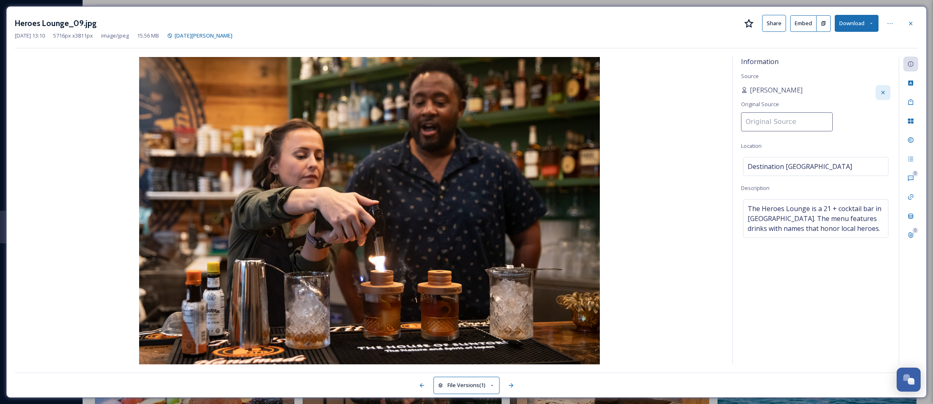
click at [759, 125] on input at bounding box center [787, 121] width 92 height 19
type input "Destination [GEOGRAPHIC_DATA]"
click at [810, 94] on div "[PERSON_NAME] Original Source Destination [GEOGRAPHIC_DATA]" at bounding box center [815, 110] width 149 height 51
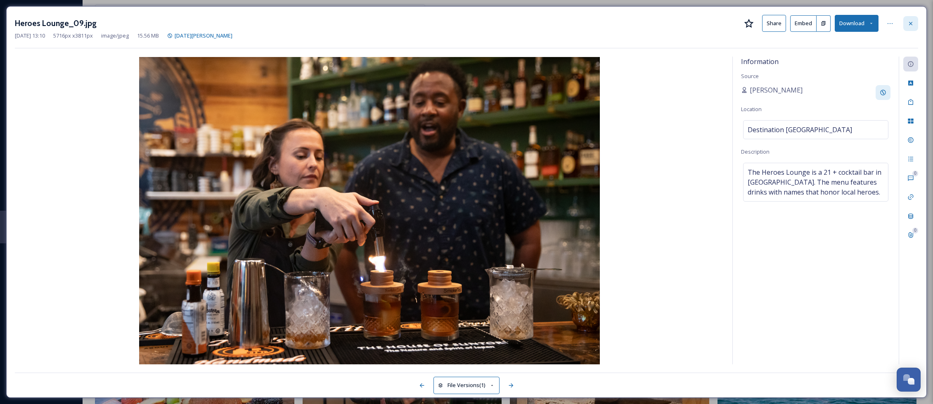
click at [911, 18] on div at bounding box center [910, 23] width 15 height 15
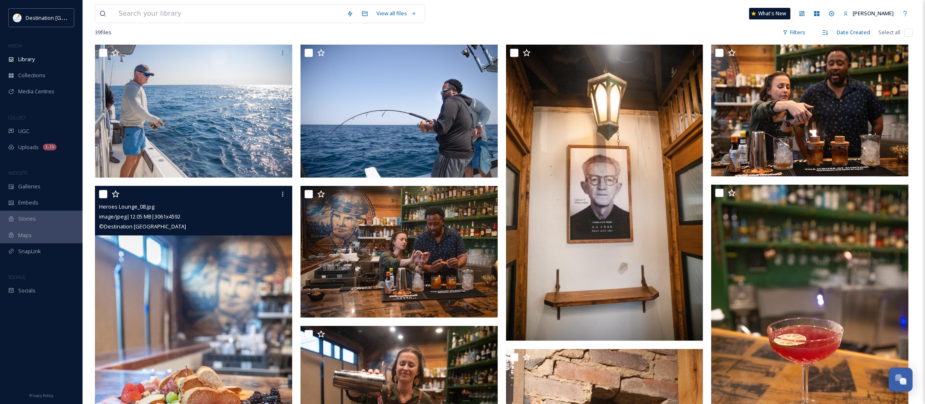
click at [240, 341] on img at bounding box center [193, 334] width 197 height 296
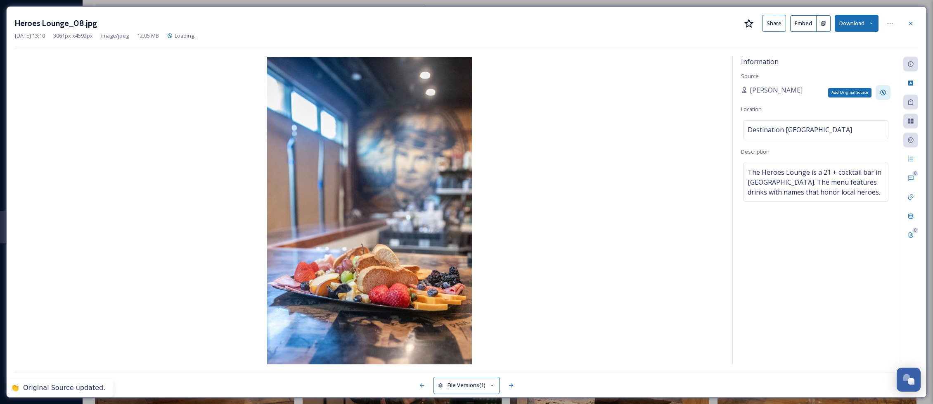
click at [881, 90] on icon at bounding box center [882, 92] width 7 height 7
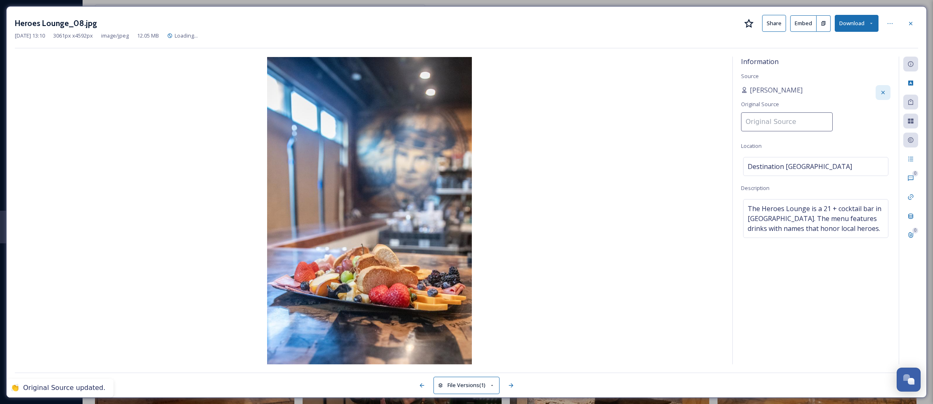
click at [784, 124] on input at bounding box center [787, 121] width 92 height 19
paste input "Destination [GEOGRAPHIC_DATA]"
type input "Destination [GEOGRAPHIC_DATA]"
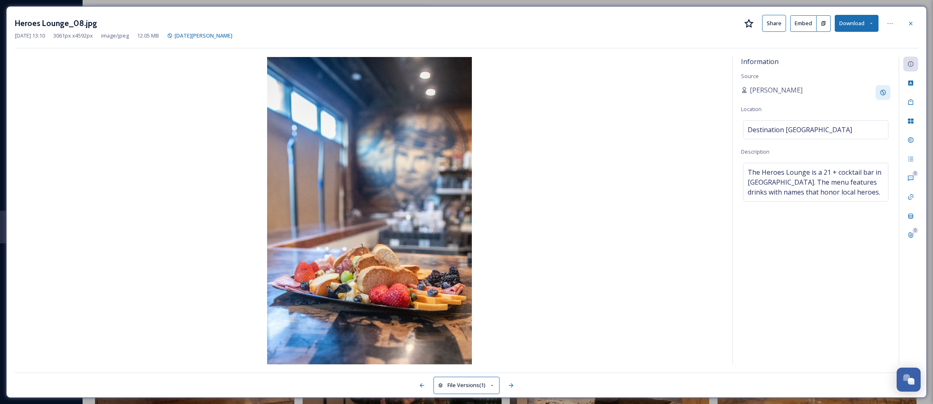
click at [846, 143] on div "Information Source Patti Location Destination Panama City Description The Heroe…" at bounding box center [815, 210] width 166 height 307
click at [827, 137] on div "Destination [GEOGRAPHIC_DATA]" at bounding box center [815, 134] width 145 height 19
drag, startPoint x: 820, startPoint y: 135, endPoint x: 656, endPoint y: 137, distance: 164.3
click at [656, 137] on div "Information Source Destination [GEOGRAPHIC_DATA] Uploaded by: [PERSON_NAME] Loc…" at bounding box center [466, 210] width 903 height 307
type input "T"
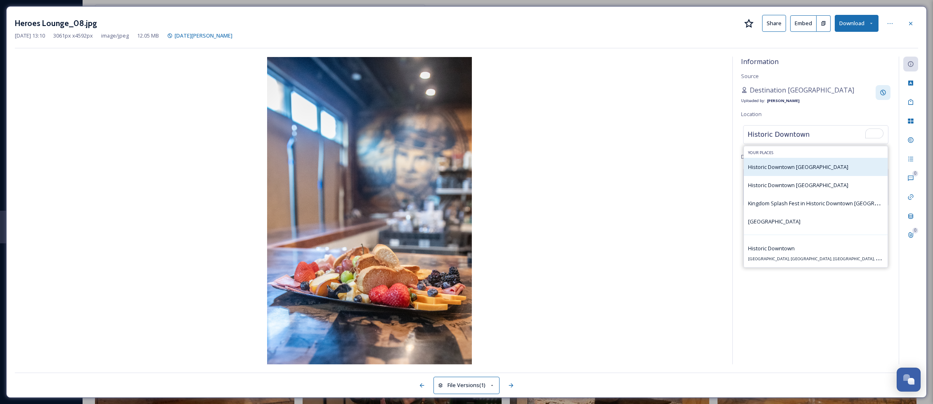
type input "Historic Downtown"
click at [830, 172] on div "Historic Downtown [GEOGRAPHIC_DATA]" at bounding box center [816, 167] width 144 height 18
click at [816, 165] on span "Historic Downtown [GEOGRAPHIC_DATA]" at bounding box center [798, 166] width 100 height 7
click at [801, 168] on span "Historic Downtown [GEOGRAPHIC_DATA]" at bounding box center [798, 166] width 100 height 7
click at [789, 168] on span "Historic Downtown [GEOGRAPHIC_DATA]" at bounding box center [798, 166] width 100 height 7
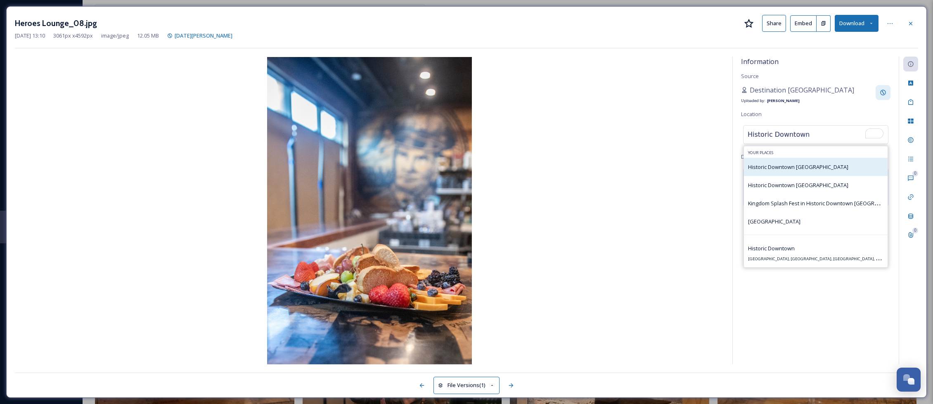
click at [789, 168] on span "Historic Downtown [GEOGRAPHIC_DATA]" at bounding box center [798, 166] width 100 height 7
click at [785, 185] on span "Historic Downtown [GEOGRAPHIC_DATA]" at bounding box center [798, 184] width 100 height 7
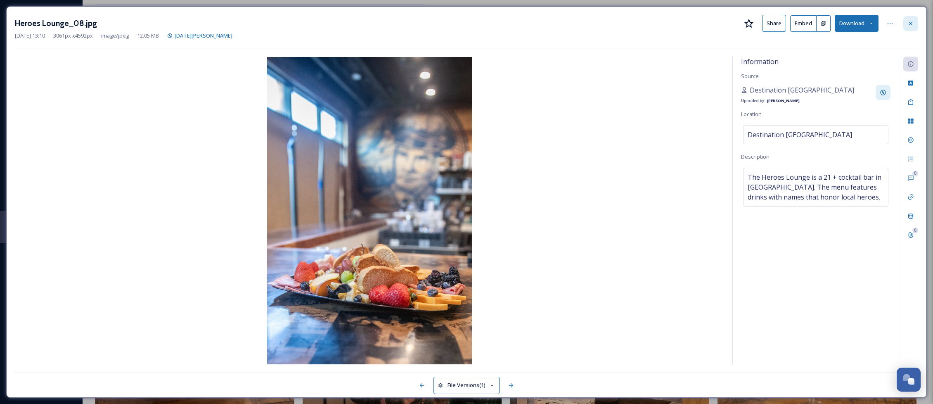
click at [910, 23] on icon at bounding box center [910, 23] width 7 height 7
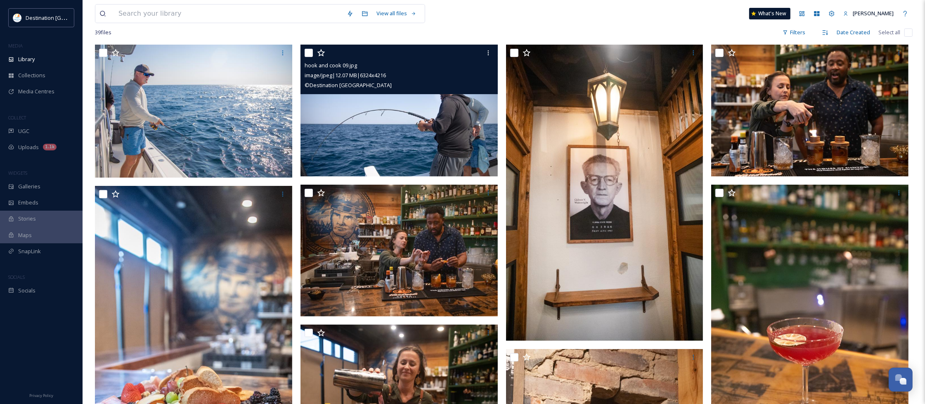
click at [404, 127] on img at bounding box center [398, 111] width 197 height 132
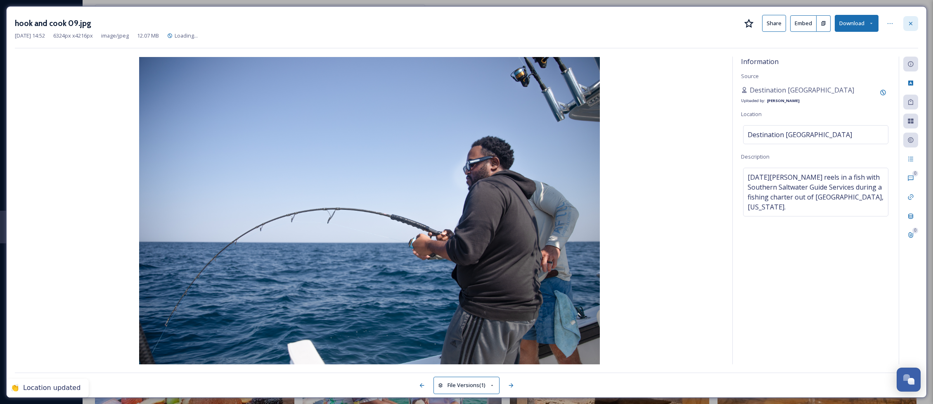
click at [910, 17] on div at bounding box center [910, 23] width 15 height 15
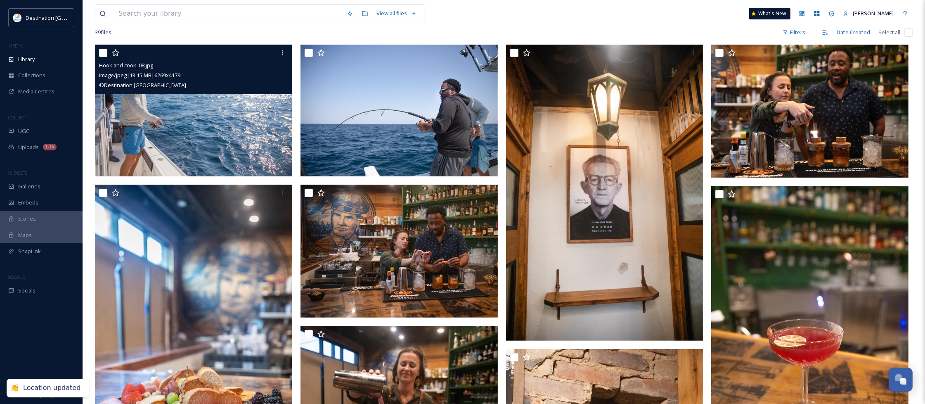
click at [177, 142] on img at bounding box center [193, 111] width 197 height 132
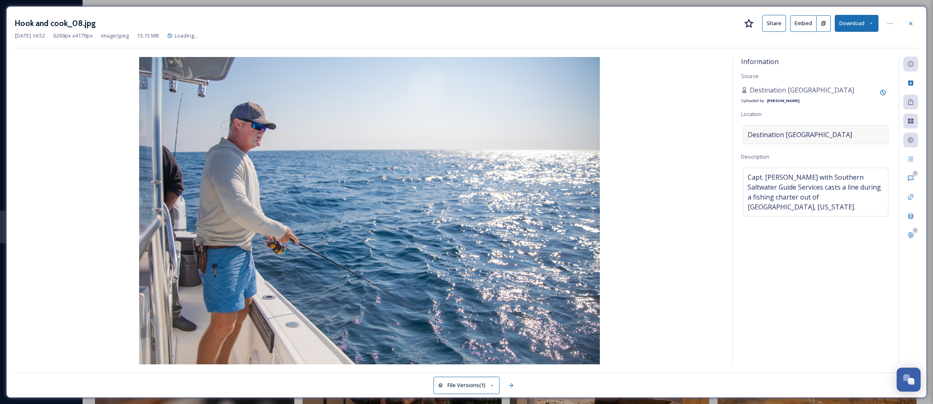
click at [839, 135] on div "Destination [GEOGRAPHIC_DATA]" at bounding box center [815, 134] width 145 height 19
drag, startPoint x: 840, startPoint y: 132, endPoint x: 613, endPoint y: 119, distance: 226.9
click at [613, 119] on div "Information Source Destination Panama City Uploaded by: Patti Location Destinat…" at bounding box center [466, 210] width 903 height 307
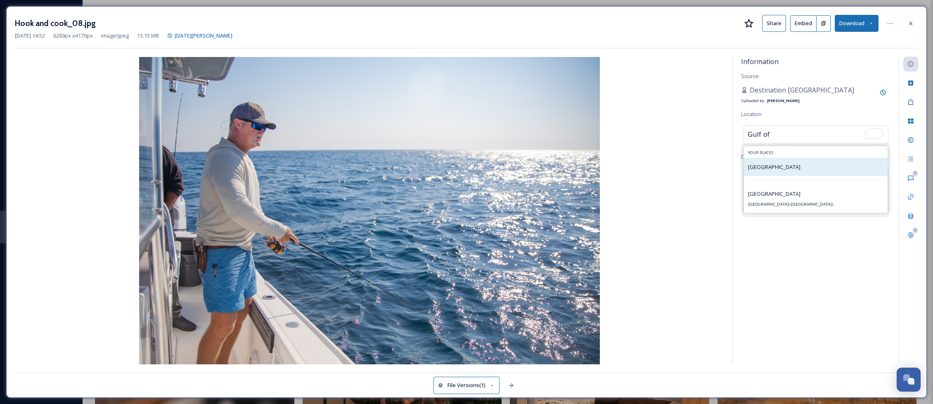
type input "Gulf of"
click at [794, 162] on div "[GEOGRAPHIC_DATA]" at bounding box center [816, 167] width 144 height 18
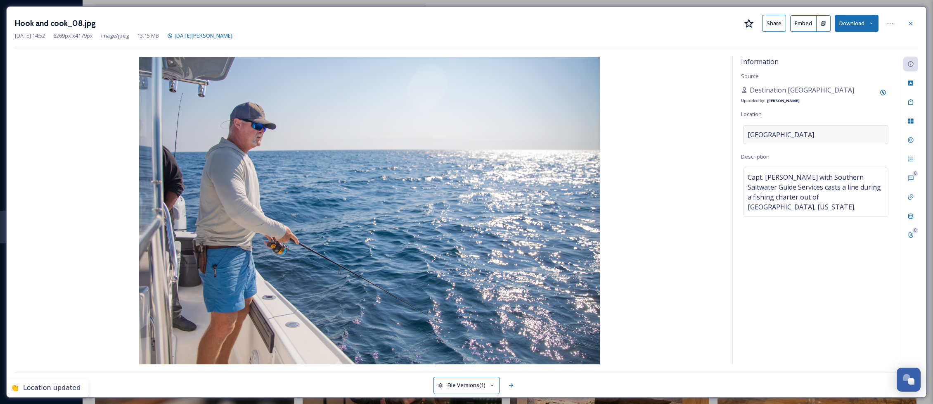
click at [834, 137] on div "[GEOGRAPHIC_DATA]" at bounding box center [815, 134] width 145 height 19
click at [834, 137] on input at bounding box center [815, 134] width 144 height 18
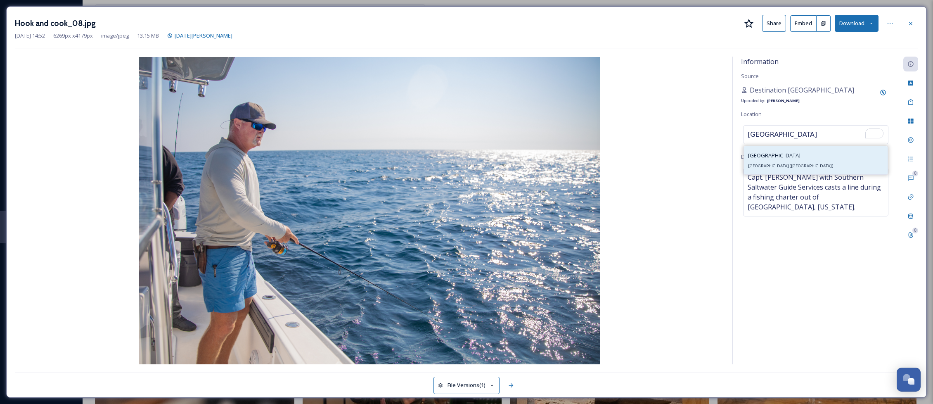
type input "[GEOGRAPHIC_DATA]"
click at [773, 155] on span "[GEOGRAPHIC_DATA]" at bounding box center [774, 154] width 52 height 7
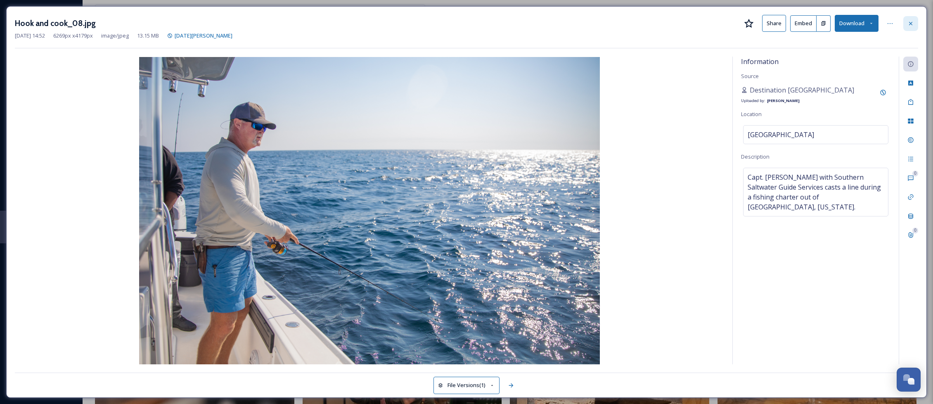
click at [907, 23] on icon at bounding box center [910, 23] width 7 height 7
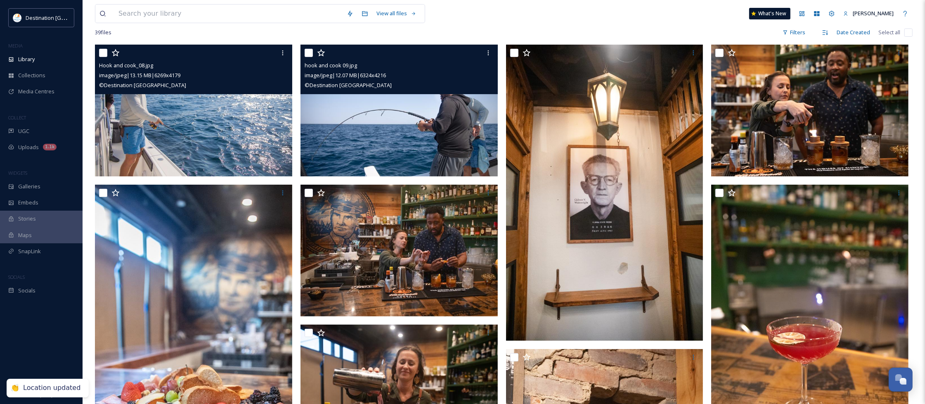
click at [451, 130] on img at bounding box center [398, 111] width 197 height 132
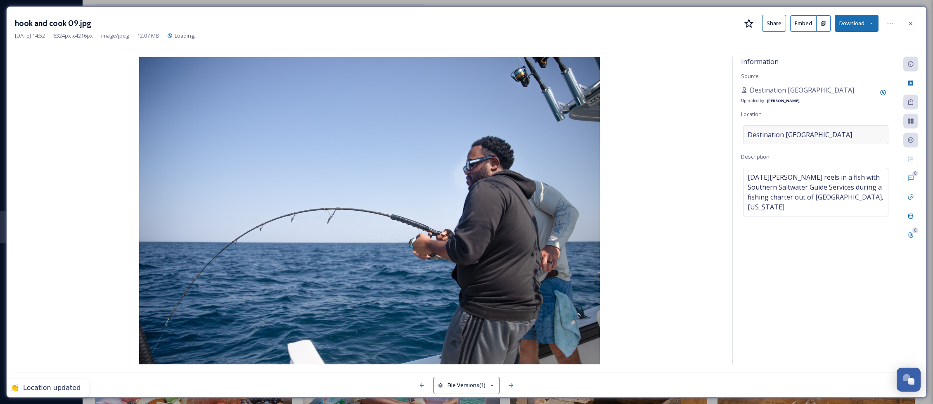
click at [803, 133] on span "Destination [GEOGRAPHIC_DATA]" at bounding box center [799, 135] width 104 height 10
click at [830, 135] on input "Destination [GEOGRAPHIC_DATA]" at bounding box center [815, 134] width 144 height 18
drag, startPoint x: 769, startPoint y: 129, endPoint x: 649, endPoint y: 114, distance: 120.6
click at [649, 114] on div "Information Source Destination Panama City Uploaded by: Patti Location Destinat…" at bounding box center [466, 210] width 903 height 307
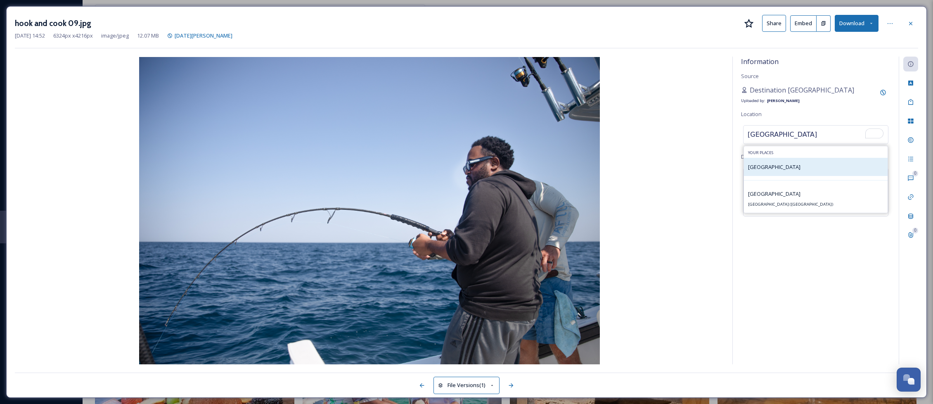
type input "[GEOGRAPHIC_DATA]"
click at [787, 170] on div "[GEOGRAPHIC_DATA]" at bounding box center [816, 167] width 144 height 18
click at [803, 166] on div "[GEOGRAPHIC_DATA]" at bounding box center [816, 167] width 144 height 18
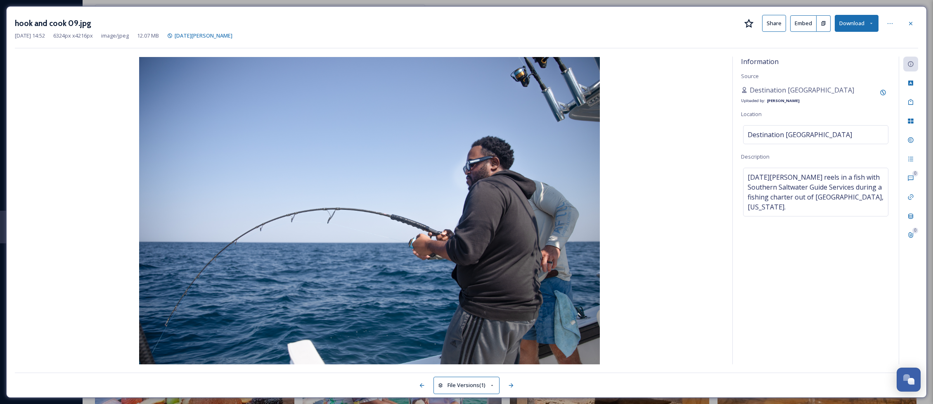
click at [829, 115] on div "Information Source Destination Panama City Uploaded by: Patti Location Destinat…" at bounding box center [815, 210] width 166 height 307
click at [909, 24] on icon at bounding box center [910, 22] width 3 height 3
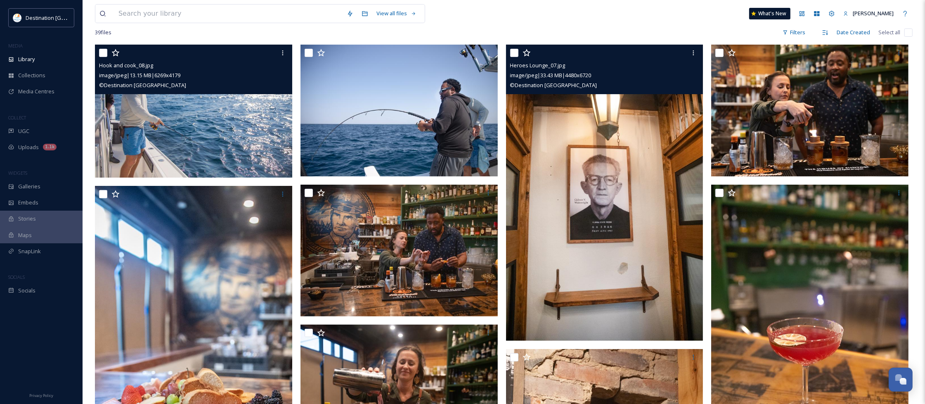
click at [610, 244] on img at bounding box center [604, 193] width 197 height 296
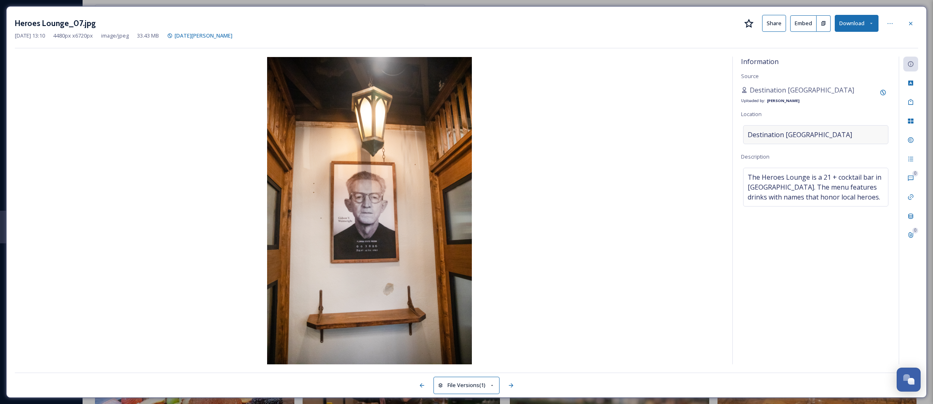
click at [842, 135] on div "Destination [GEOGRAPHIC_DATA]" at bounding box center [815, 134] width 145 height 19
click at [831, 137] on input "Destination [GEOGRAPHIC_DATA]" at bounding box center [815, 134] width 144 height 18
drag, startPoint x: 832, startPoint y: 132, endPoint x: 652, endPoint y: 126, distance: 180.0
click at [652, 126] on div "Information Source Destination [GEOGRAPHIC_DATA] Uploaded by: [PERSON_NAME] Loc…" at bounding box center [466, 210] width 903 height 307
type input "Heroes Lounge"
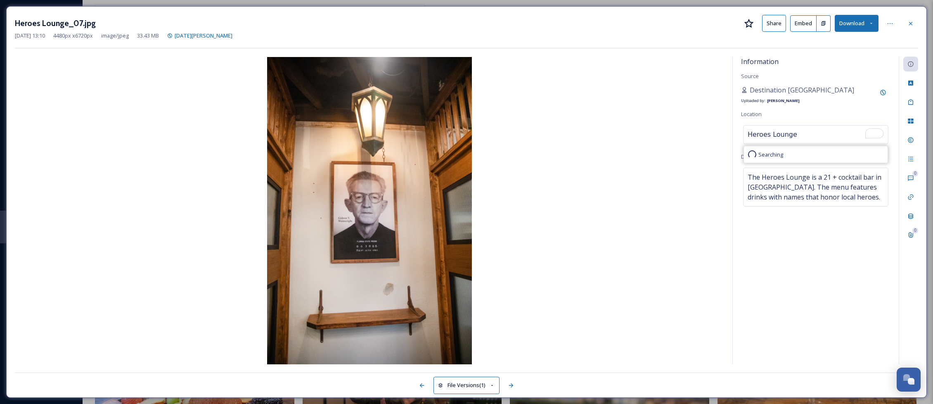
click at [836, 312] on div "Information Source Destination Panama City Uploaded by: Patti Location Heroes L…" at bounding box center [815, 210] width 166 height 307
click at [829, 136] on div "Destination [GEOGRAPHIC_DATA]" at bounding box center [815, 134] width 145 height 19
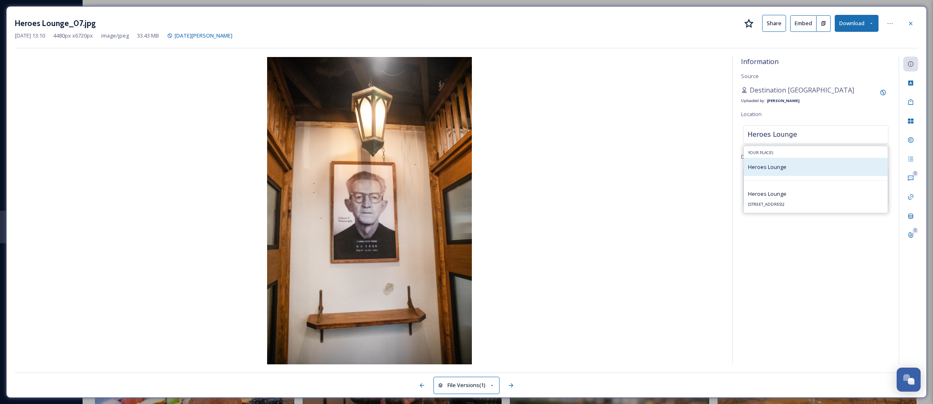
click at [791, 172] on div "Heroes Lounge" at bounding box center [816, 167] width 144 height 18
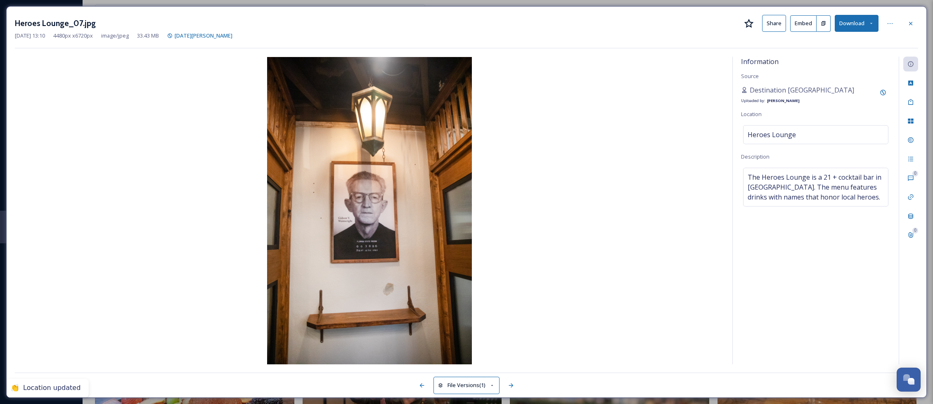
click at [914, 22] on div at bounding box center [910, 23] width 15 height 15
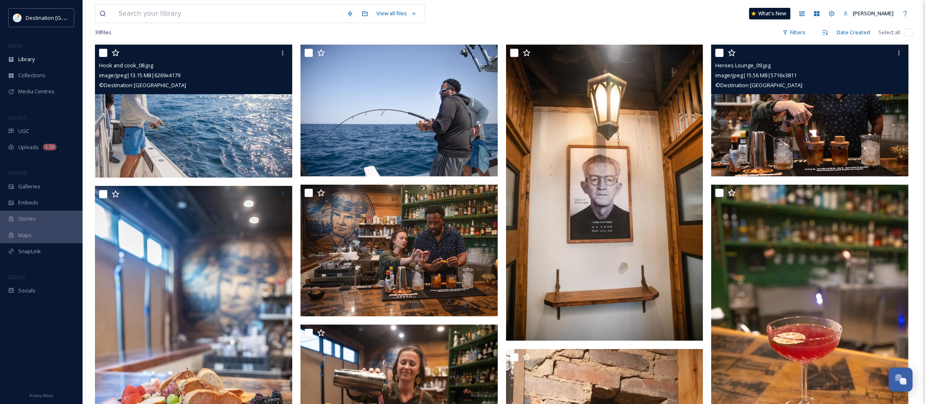
click at [791, 154] on img at bounding box center [809, 111] width 197 height 132
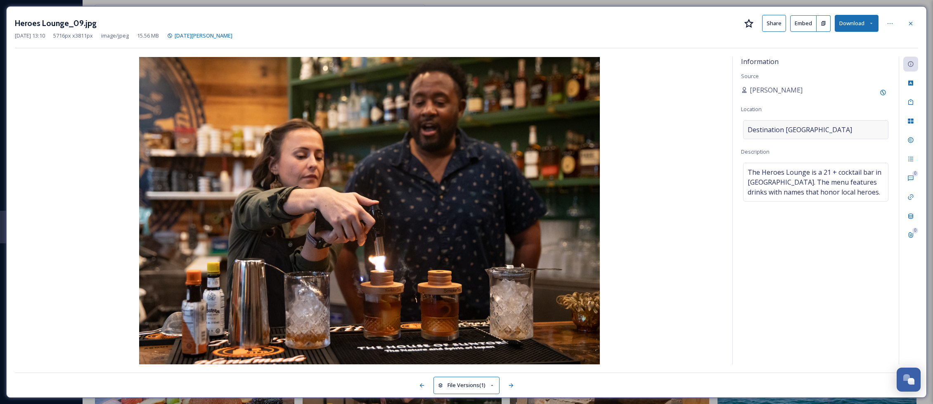
click at [836, 123] on div "Destination [GEOGRAPHIC_DATA]" at bounding box center [815, 129] width 145 height 19
drag, startPoint x: 833, startPoint y: 130, endPoint x: 653, endPoint y: 130, distance: 179.9
click at [653, 130] on div "Information Source [PERSON_NAME] Location Destination [GEOGRAPHIC_DATA] Descrip…" at bounding box center [466, 210] width 903 height 307
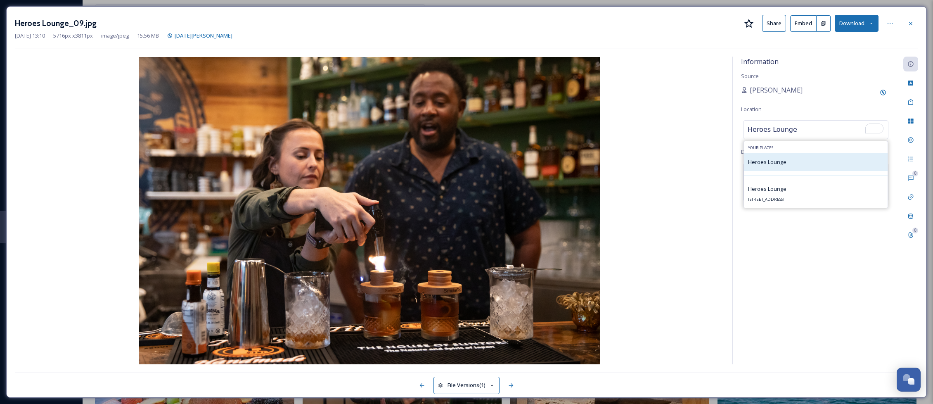
type input "Heroes Lounge"
click at [806, 164] on div "Heroes Lounge" at bounding box center [816, 162] width 144 height 18
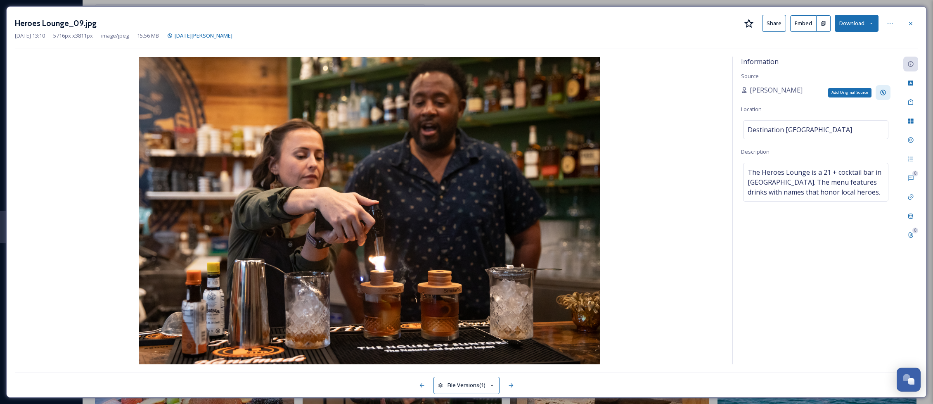
click at [880, 93] on icon at bounding box center [882, 92] width 7 height 7
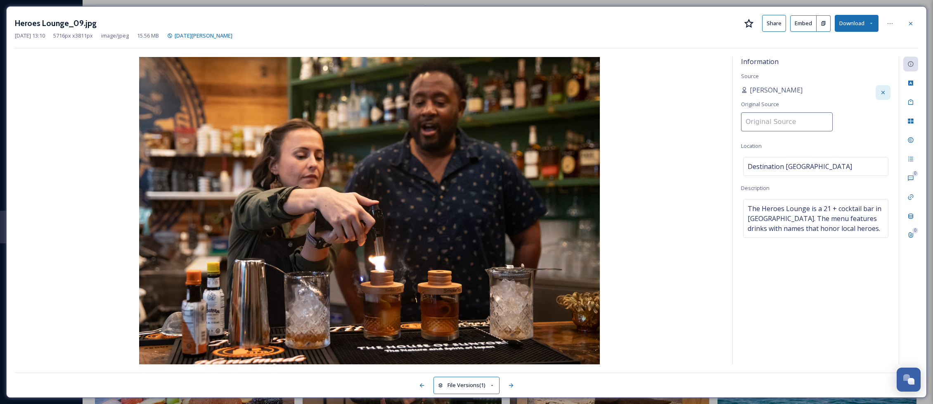
click at [798, 122] on input at bounding box center [787, 121] width 92 height 19
type input "Des"
click at [695, 137] on img at bounding box center [369, 210] width 709 height 307
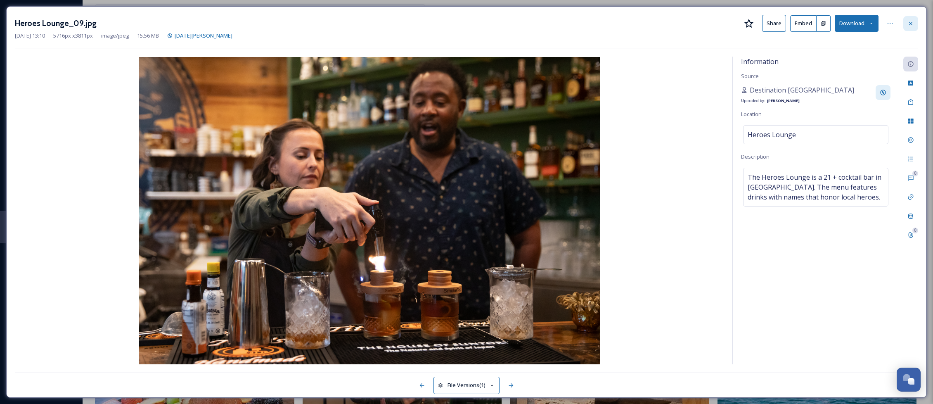
click at [914, 24] on div at bounding box center [910, 23] width 15 height 15
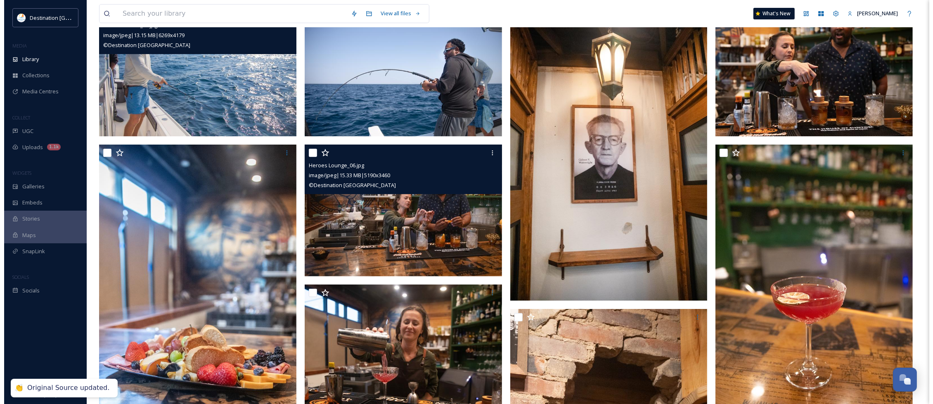
scroll to position [206, 0]
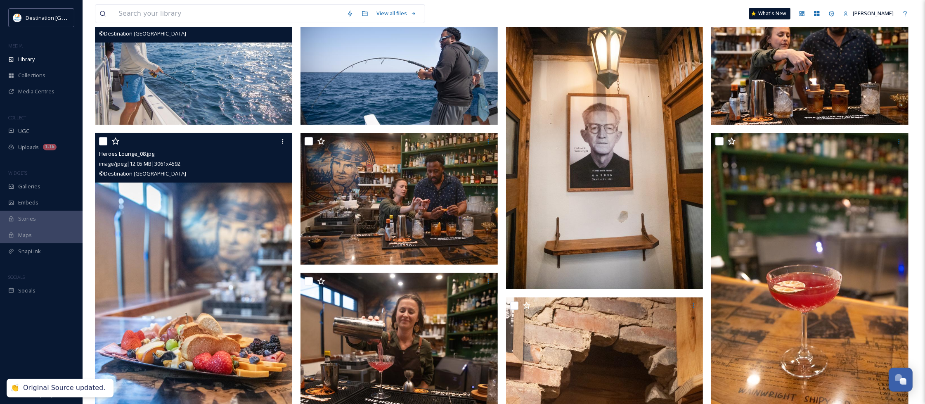
click at [229, 305] on img at bounding box center [193, 281] width 197 height 296
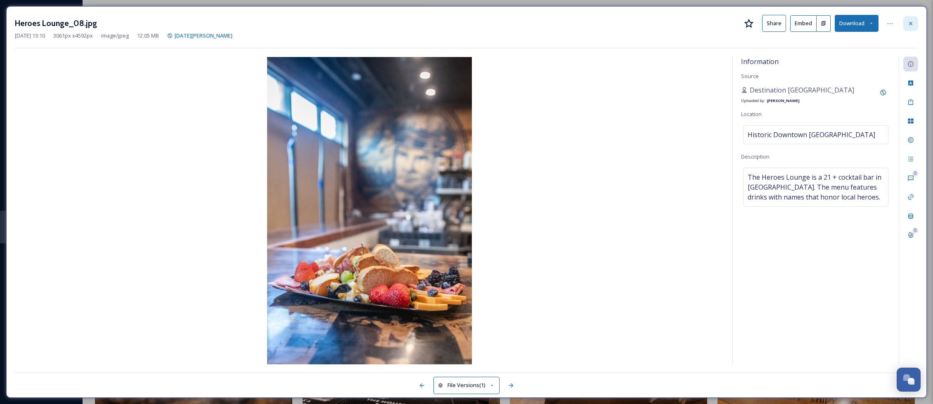
click at [916, 24] on div at bounding box center [910, 23] width 15 height 15
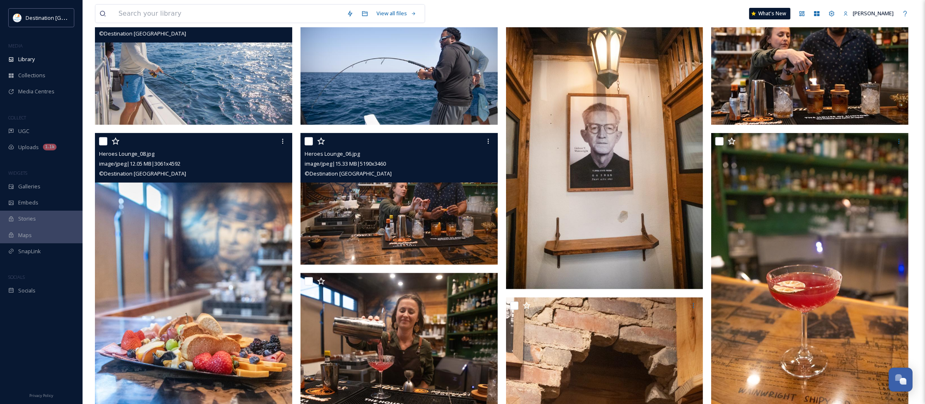
click at [390, 228] on img at bounding box center [398, 199] width 197 height 132
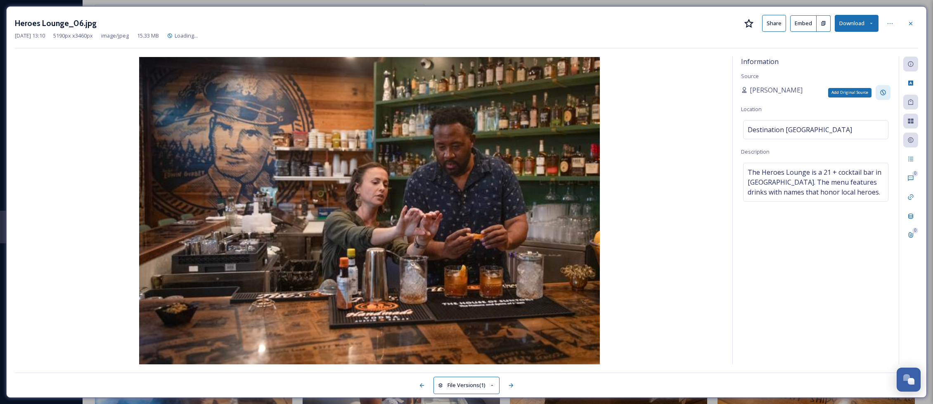
click at [886, 93] on div "Add Original Source" at bounding box center [882, 92] width 15 height 15
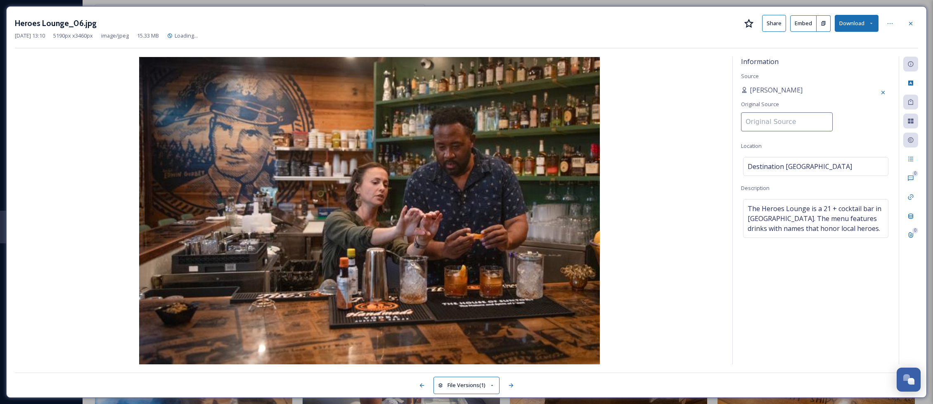
click at [783, 129] on input at bounding box center [787, 121] width 92 height 19
paste input "Destination [GEOGRAPHIC_DATA]"
type input "Destination [GEOGRAPHIC_DATA]"
click at [849, 135] on div "Information Source [PERSON_NAME] Original Source Destination [GEOGRAPHIC_DATA] …" at bounding box center [815, 210] width 166 height 307
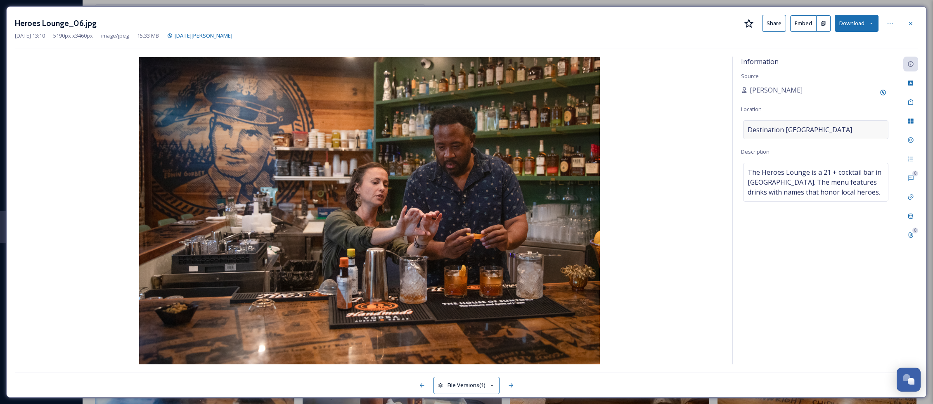
click at [820, 133] on span "Destination [GEOGRAPHIC_DATA]" at bounding box center [799, 130] width 104 height 10
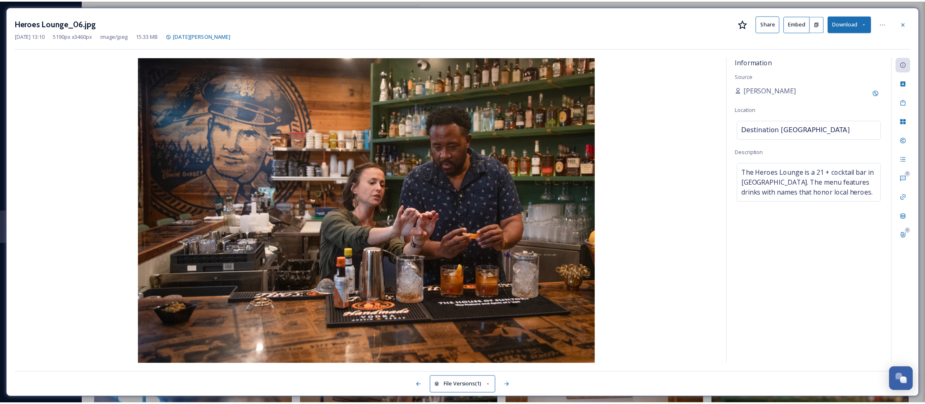
scroll to position [206, 0]
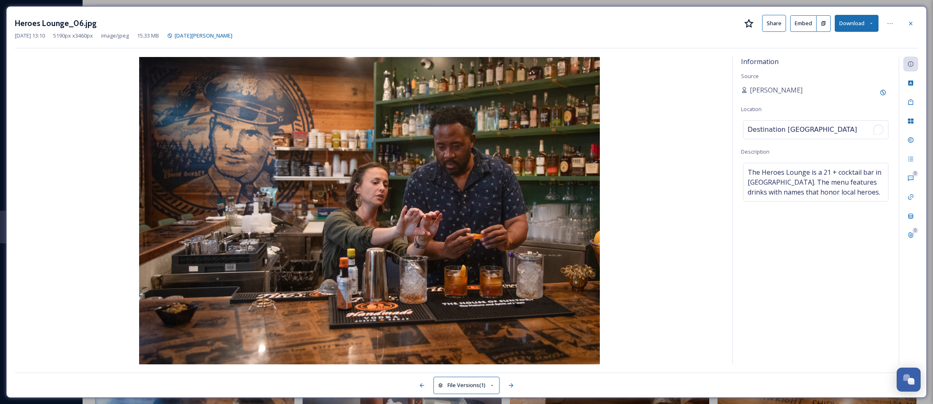
click at [828, 132] on input "Destination [GEOGRAPHIC_DATA]" at bounding box center [815, 130] width 144 height 18
drag, startPoint x: 822, startPoint y: 129, endPoint x: 715, endPoint y: 124, distance: 107.4
click at [715, 124] on div "Information Source [PERSON_NAME] Location Destination [GEOGRAPHIC_DATA] Descrip…" at bounding box center [466, 210] width 903 height 307
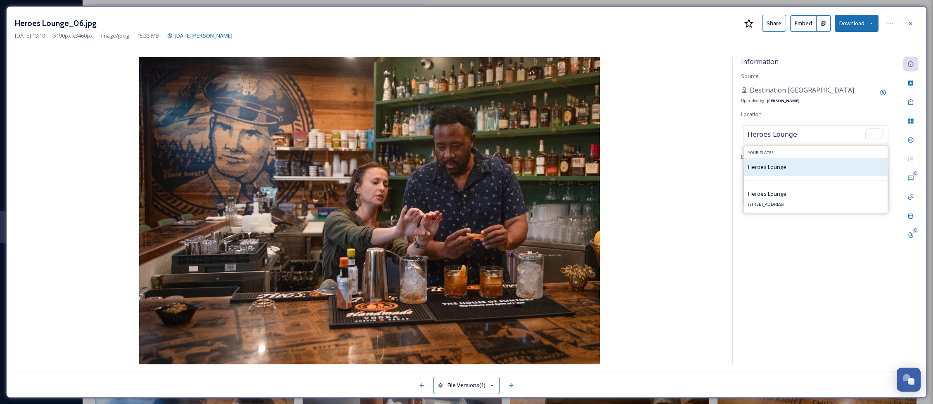
type input "Heroes Lounge"
click at [770, 174] on div "Heroes Lounge" at bounding box center [816, 167] width 144 height 18
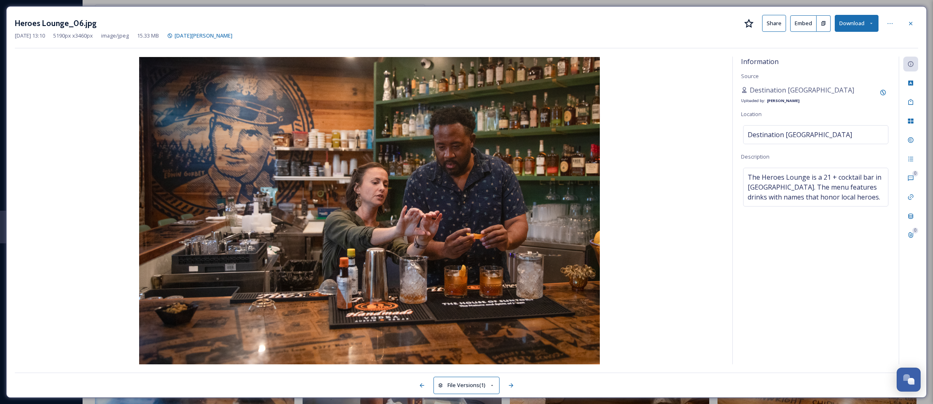
click at [786, 265] on div "Information Source Destination [GEOGRAPHIC_DATA] Uploaded by: [PERSON_NAME] Loc…" at bounding box center [815, 210] width 166 height 307
click at [905, 21] on div at bounding box center [910, 23] width 15 height 15
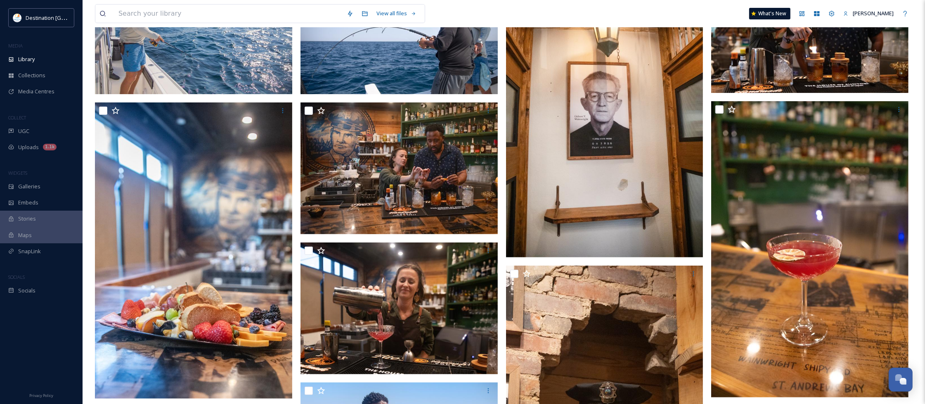
scroll to position [258, 0]
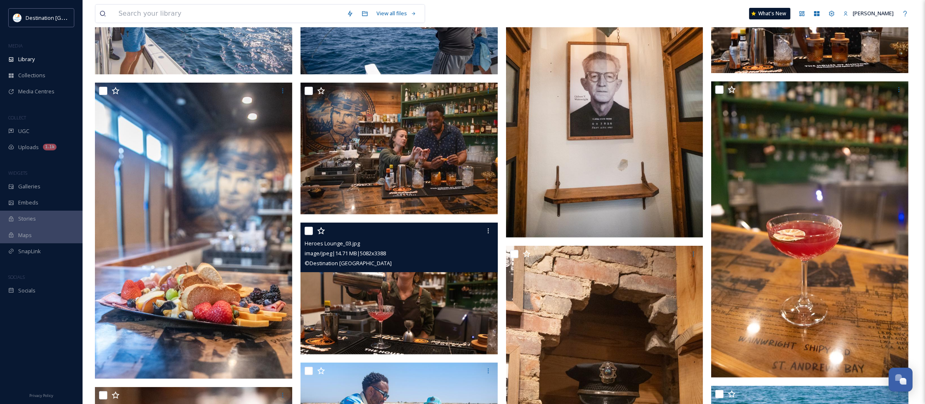
click at [432, 290] on img at bounding box center [398, 288] width 197 height 132
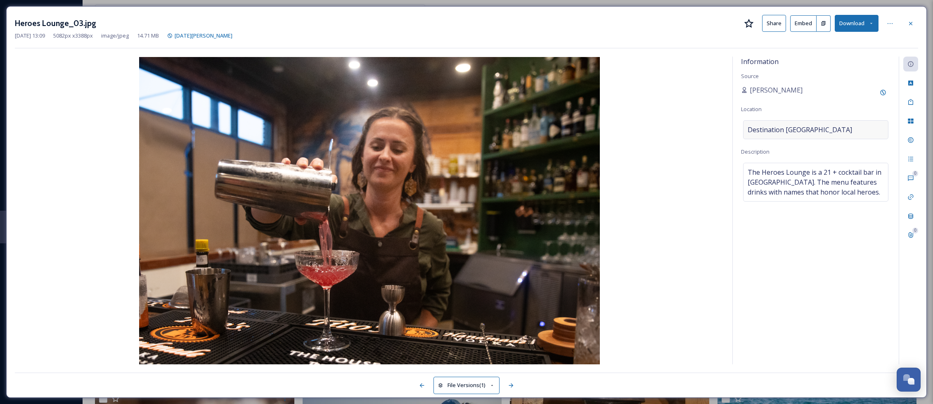
click at [841, 127] on div "Destination [GEOGRAPHIC_DATA]" at bounding box center [815, 129] width 145 height 19
drag, startPoint x: 782, startPoint y: 122, endPoint x: 586, endPoint y: 86, distance: 199.7
click at [577, 91] on div "Information Source [PERSON_NAME] Location Destination [GEOGRAPHIC_DATA] Descrip…" at bounding box center [466, 210] width 903 height 307
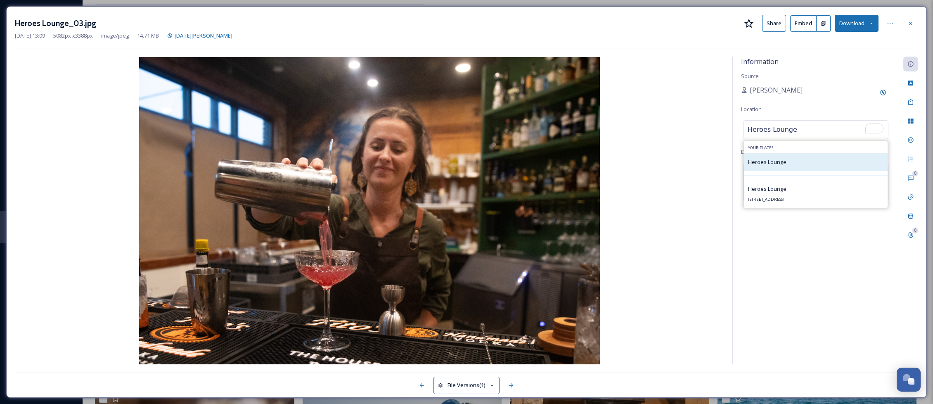
type input "Heroes Lounge"
click at [775, 170] on div "Heroes Lounge" at bounding box center [816, 162] width 144 height 18
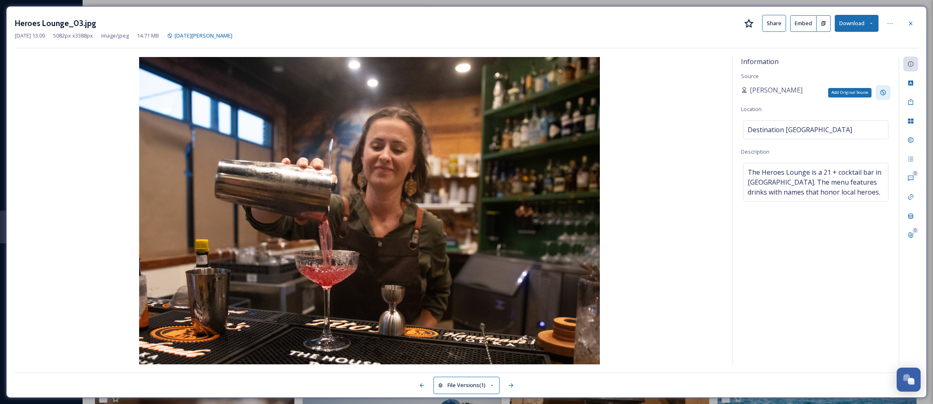
click at [879, 91] on icon at bounding box center [882, 92] width 7 height 7
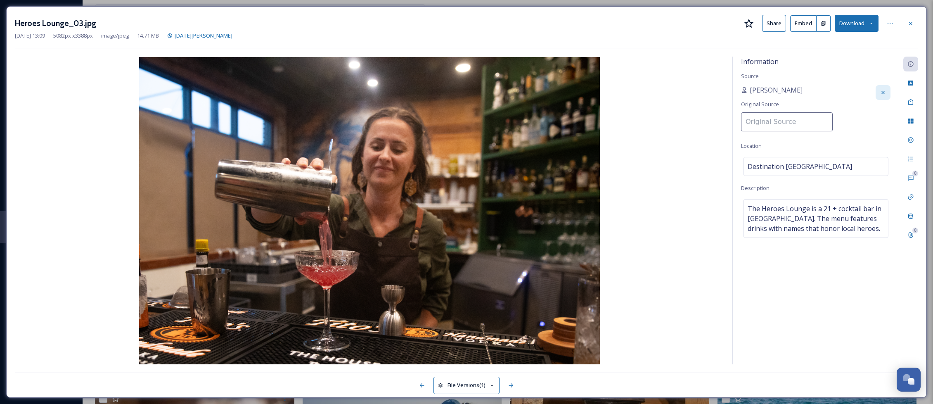
click at [789, 123] on input at bounding box center [787, 121] width 92 height 19
paste input "Destination [GEOGRAPHIC_DATA]"
type input "Destination [GEOGRAPHIC_DATA]"
click at [843, 117] on div "Information Source [PERSON_NAME] Original Source Destination [GEOGRAPHIC_DATA] …" at bounding box center [815, 210] width 166 height 307
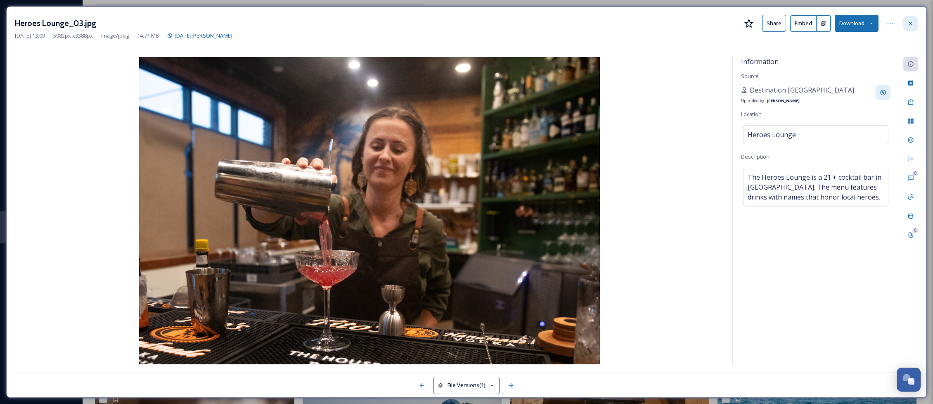
click at [908, 23] on icon at bounding box center [910, 23] width 7 height 7
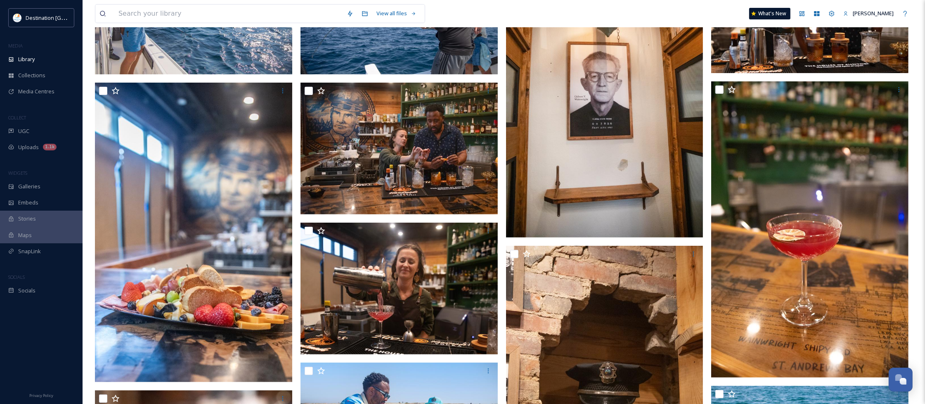
click at [626, 161] on img at bounding box center [604, 89] width 197 height 296
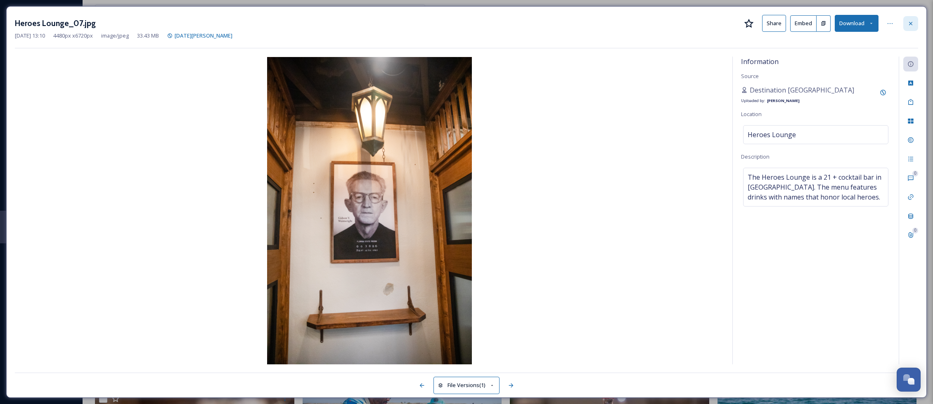
click at [915, 23] on div at bounding box center [910, 23] width 15 height 15
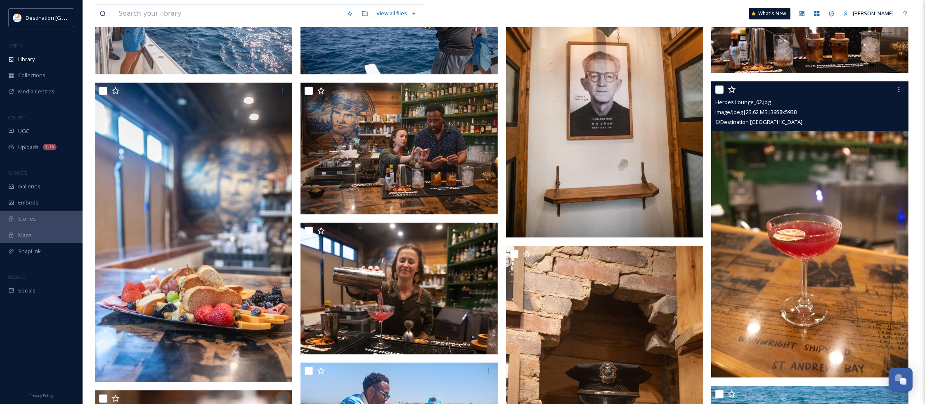
click at [761, 276] on img at bounding box center [809, 229] width 197 height 296
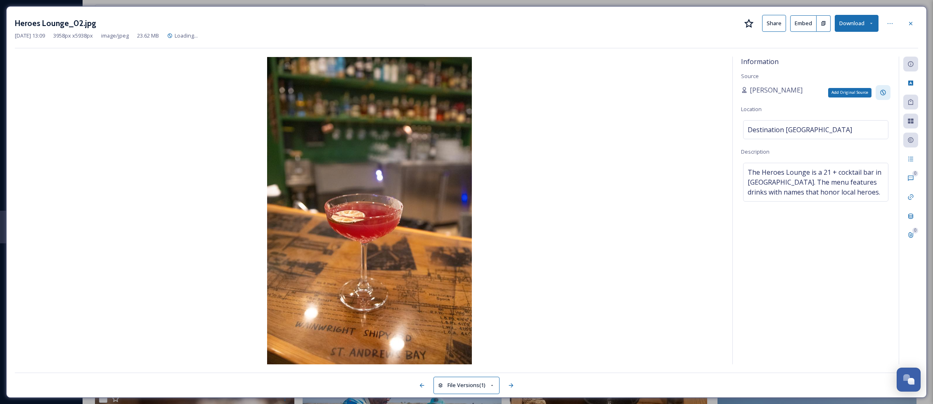
click at [882, 89] on div "Add Original Source" at bounding box center [882, 92] width 15 height 15
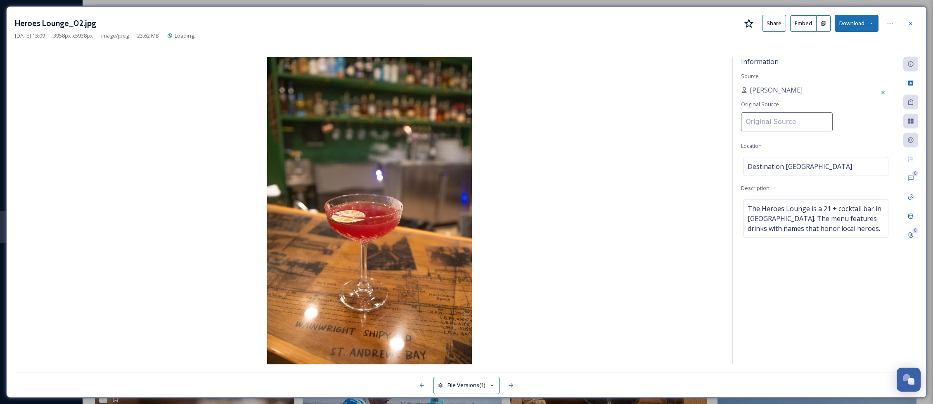
click at [774, 122] on input at bounding box center [787, 121] width 92 height 19
type input "Destination [GEOGRAPHIC_DATA]"
click at [831, 97] on div "[PERSON_NAME] Original Source Destination [GEOGRAPHIC_DATA]" at bounding box center [815, 110] width 149 height 51
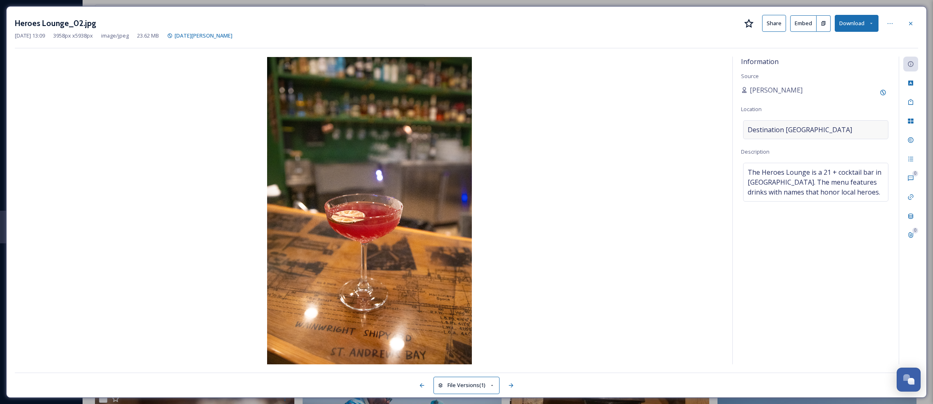
click at [825, 134] on div "Destination [GEOGRAPHIC_DATA]" at bounding box center [815, 129] width 145 height 19
drag, startPoint x: 828, startPoint y: 132, endPoint x: 811, endPoint y: 134, distance: 17.0
click at [814, 133] on input "Destination [GEOGRAPHIC_DATA]" at bounding box center [815, 130] width 144 height 18
click at [818, 126] on input "Destination [GEOGRAPHIC_DATA]" at bounding box center [815, 130] width 144 height 18
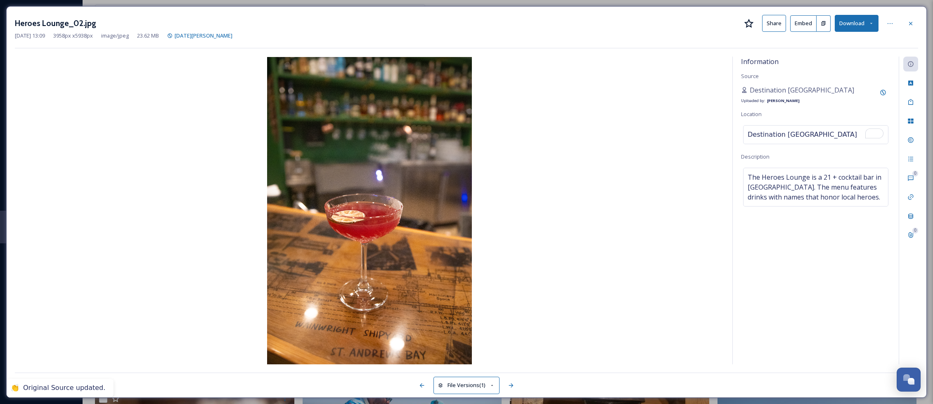
drag, startPoint x: 824, startPoint y: 129, endPoint x: 709, endPoint y: 120, distance: 115.5
click at [709, 120] on div "Information Source Destination [GEOGRAPHIC_DATA] Uploaded by: [PERSON_NAME] Loc…" at bounding box center [466, 210] width 903 height 307
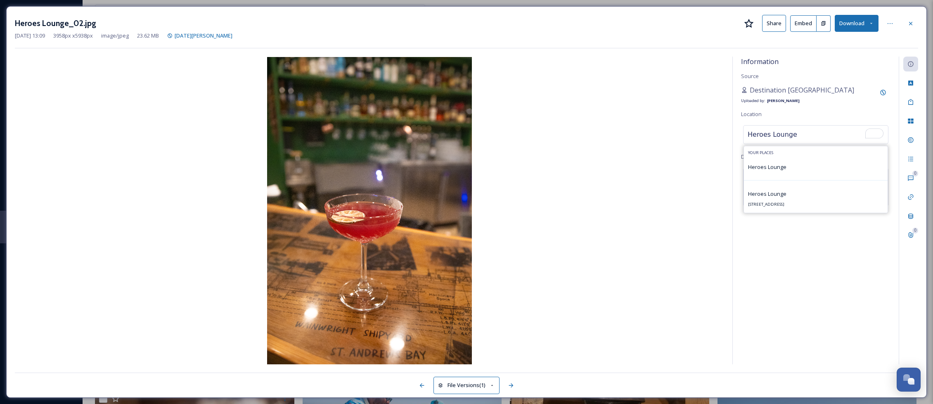
type input "Heroes Lounge"
click at [791, 168] on div "Heroes Lounge" at bounding box center [816, 167] width 144 height 18
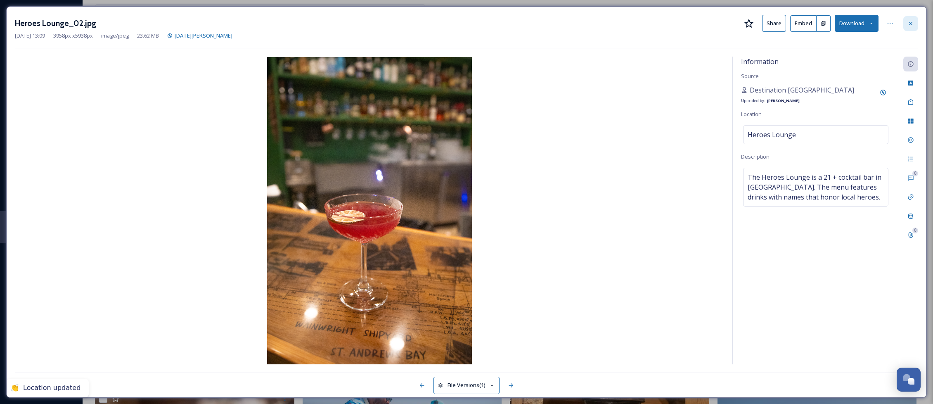
click at [913, 26] on div at bounding box center [910, 23] width 15 height 15
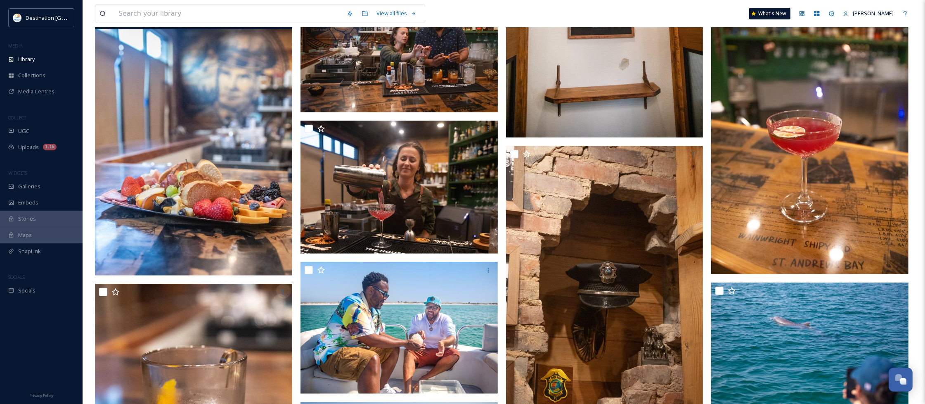
click at [213, 237] on img at bounding box center [193, 127] width 197 height 296
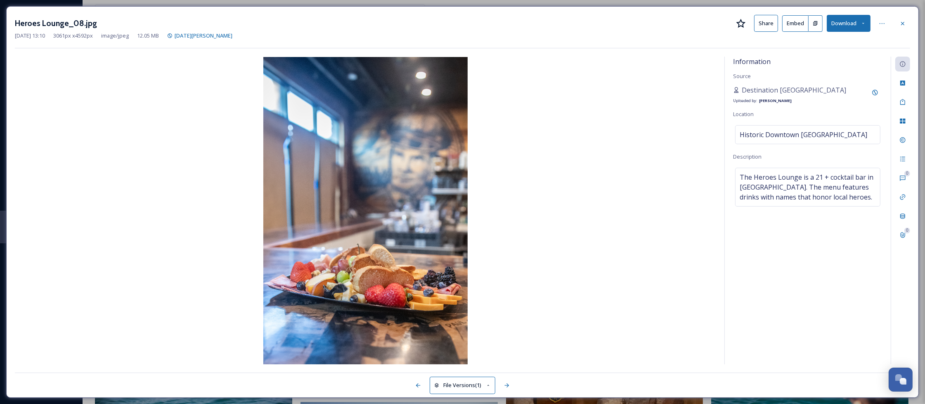
scroll to position [57, 0]
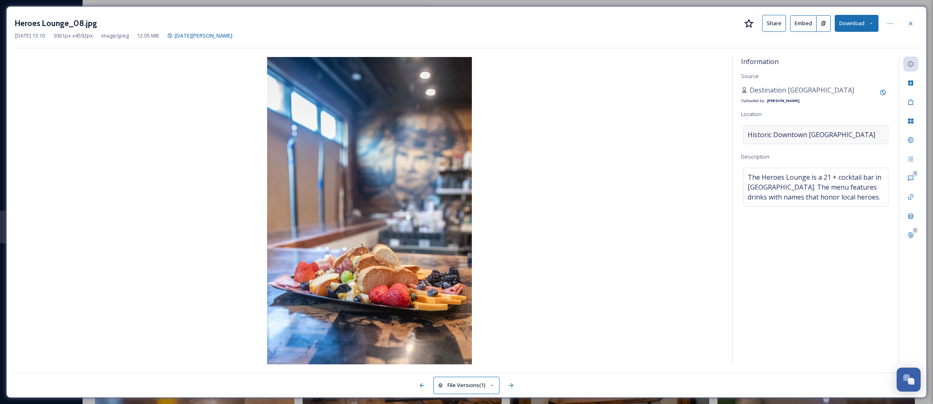
click at [836, 133] on span "Historic Downtown [GEOGRAPHIC_DATA]" at bounding box center [811, 135] width 128 height 10
drag, startPoint x: 868, startPoint y: 136, endPoint x: 643, endPoint y: 123, distance: 225.3
click at [643, 123] on div "Information Source Destination [GEOGRAPHIC_DATA] Uploaded by: [PERSON_NAME] Loc…" at bounding box center [466, 210] width 903 height 307
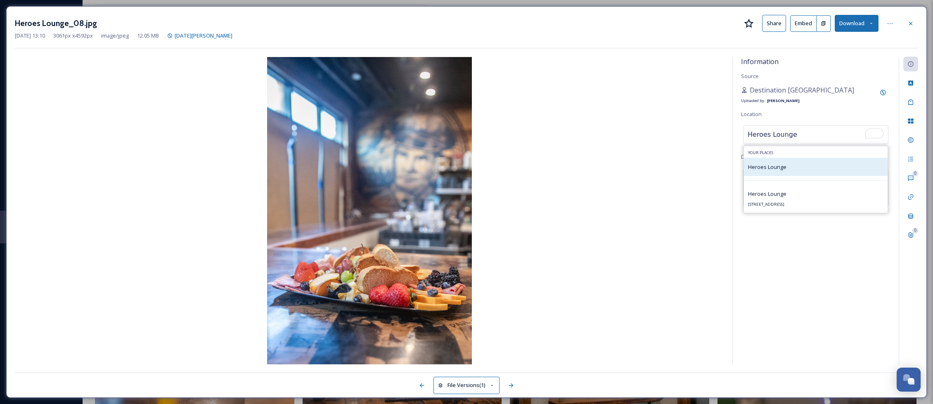
type input "Heroes Lounge"
click at [793, 168] on div "Heroes Lounge" at bounding box center [816, 167] width 144 height 18
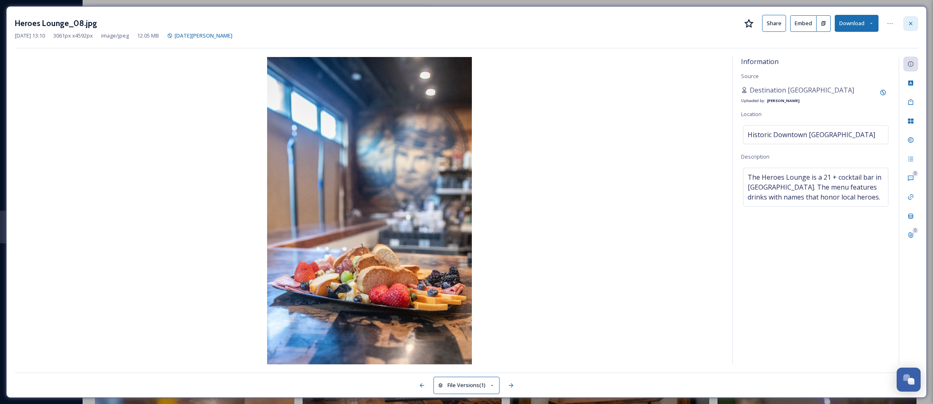
click at [906, 19] on div at bounding box center [910, 23] width 15 height 15
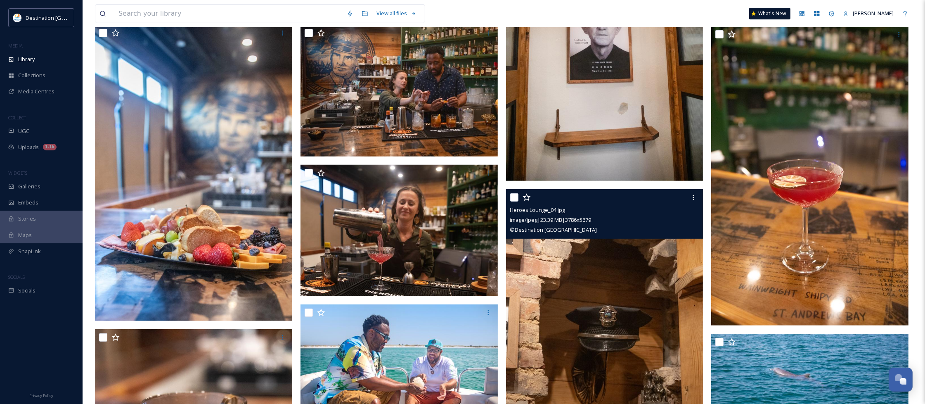
scroll to position [366, 0]
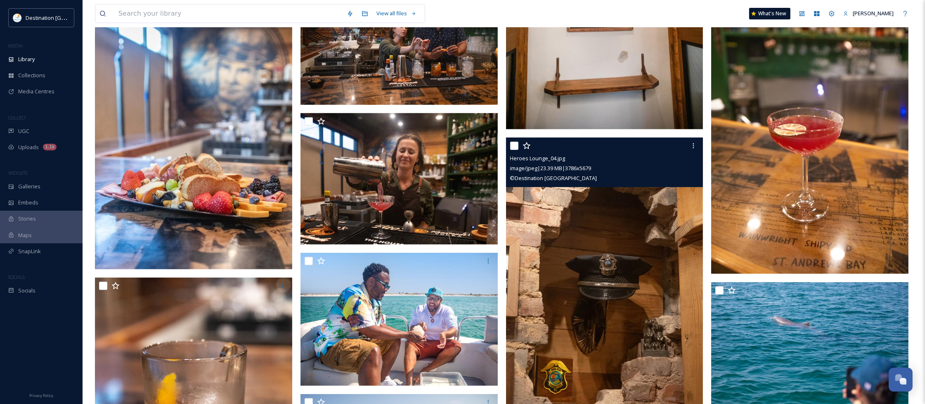
click at [657, 232] on img at bounding box center [604, 285] width 197 height 296
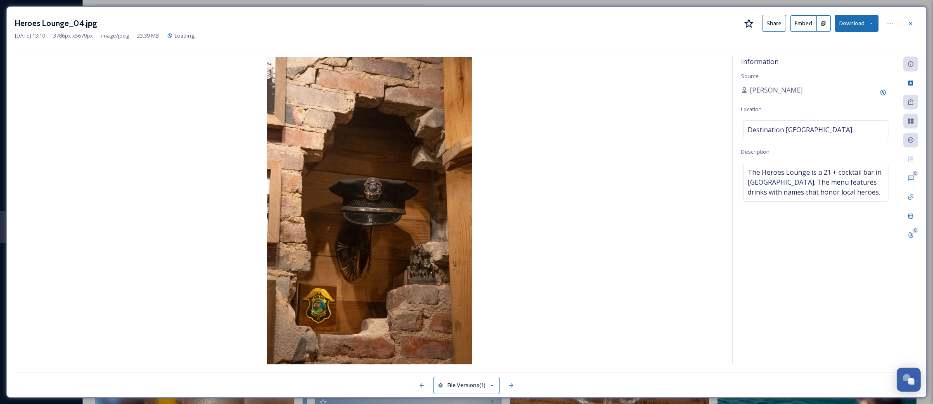
click at [773, 92] on div "[PERSON_NAME]" at bounding box center [815, 92] width 149 height 15
click at [745, 87] on icon at bounding box center [744, 90] width 7 height 7
click at [886, 89] on div "Add Original Source" at bounding box center [882, 92] width 15 height 15
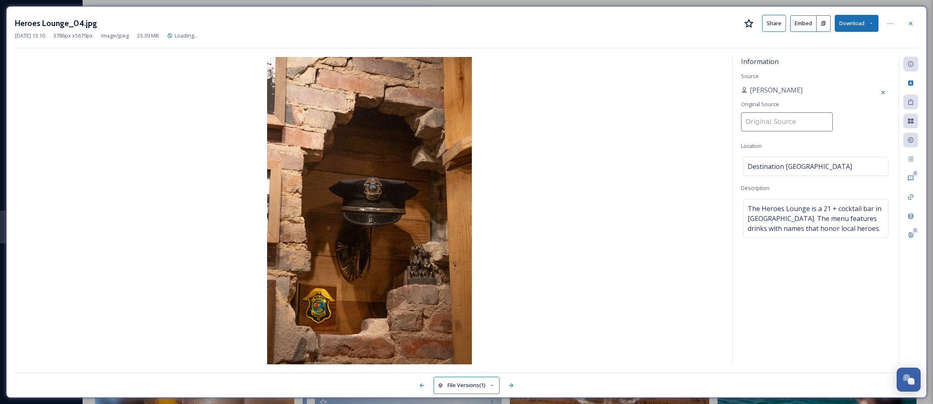
click at [799, 122] on input at bounding box center [787, 121] width 92 height 19
paste input "Destination [GEOGRAPHIC_DATA]"
type input "Destination [GEOGRAPHIC_DATA]"
click at [839, 77] on div "Information Source [PERSON_NAME] Original Source Destination [GEOGRAPHIC_DATA] …" at bounding box center [815, 210] width 166 height 307
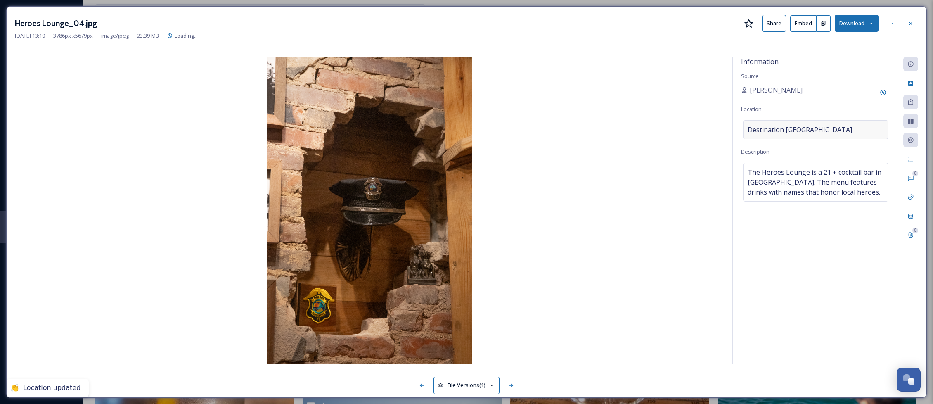
click at [816, 137] on div "Destination [GEOGRAPHIC_DATA]" at bounding box center [815, 129] width 145 height 19
click at [832, 135] on input "Destination [GEOGRAPHIC_DATA]" at bounding box center [815, 130] width 144 height 18
drag, startPoint x: 704, startPoint y: 120, endPoint x: 654, endPoint y: 120, distance: 49.9
click at [654, 120] on div "Information Source [PERSON_NAME] Location Destination [GEOGRAPHIC_DATA] Descrip…" at bounding box center [466, 210] width 903 height 307
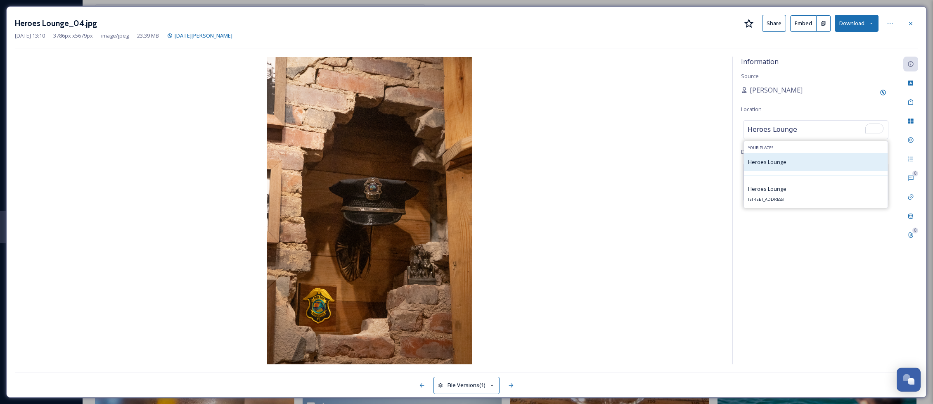
type input "Heroes Lounge"
click at [783, 163] on span "Heroes Lounge" at bounding box center [767, 161] width 38 height 7
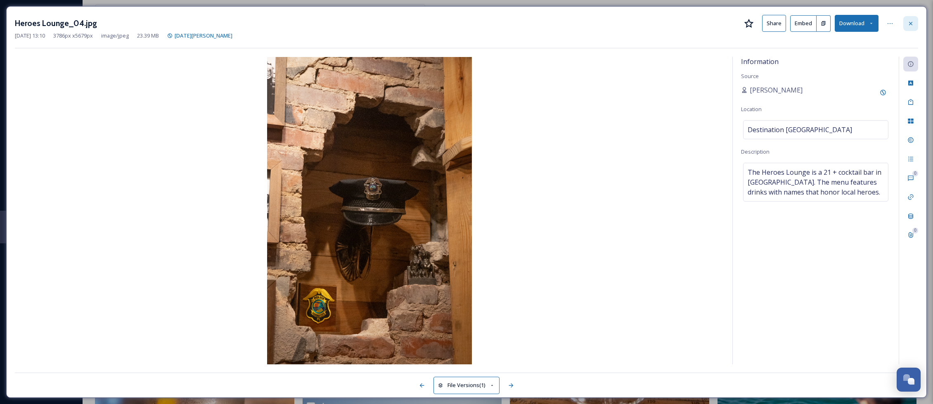
click at [910, 23] on icon at bounding box center [910, 22] width 3 height 3
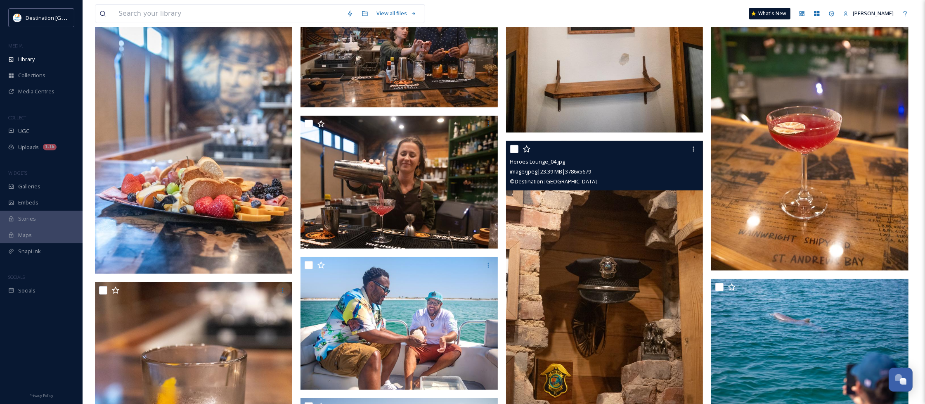
scroll to position [418, 0]
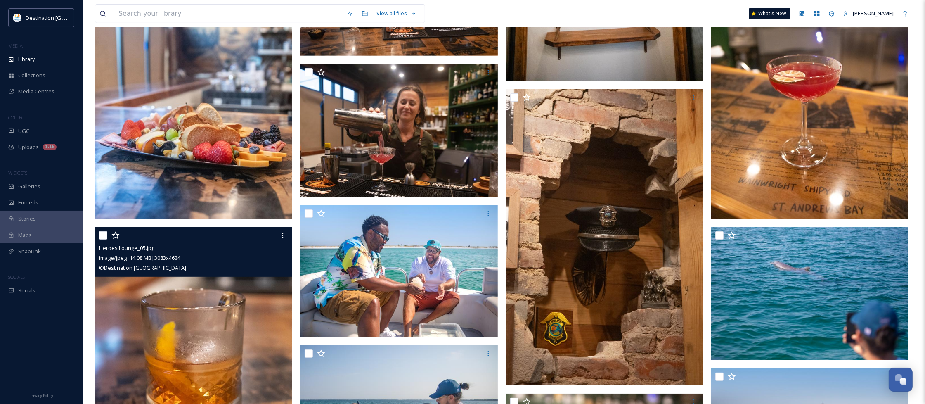
click at [246, 349] on img at bounding box center [193, 375] width 197 height 296
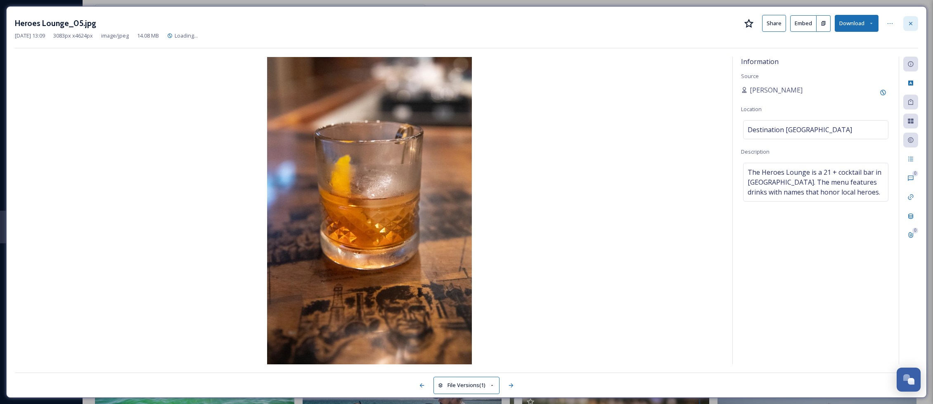
click at [907, 23] on icon at bounding box center [910, 23] width 7 height 7
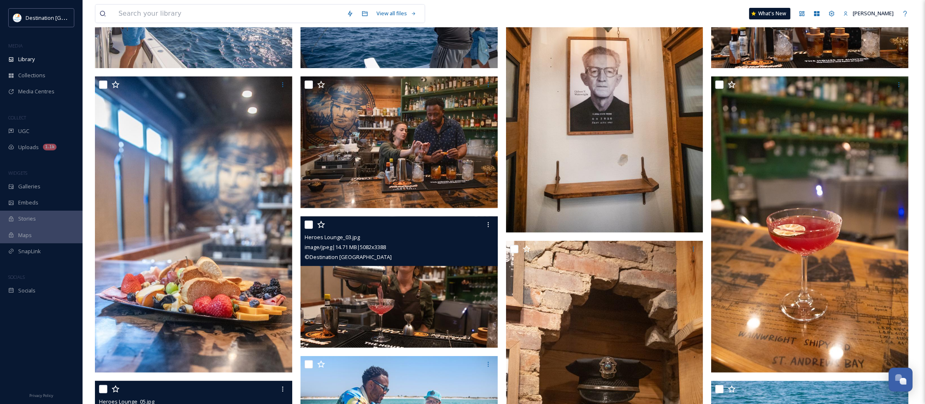
scroll to position [572, 0]
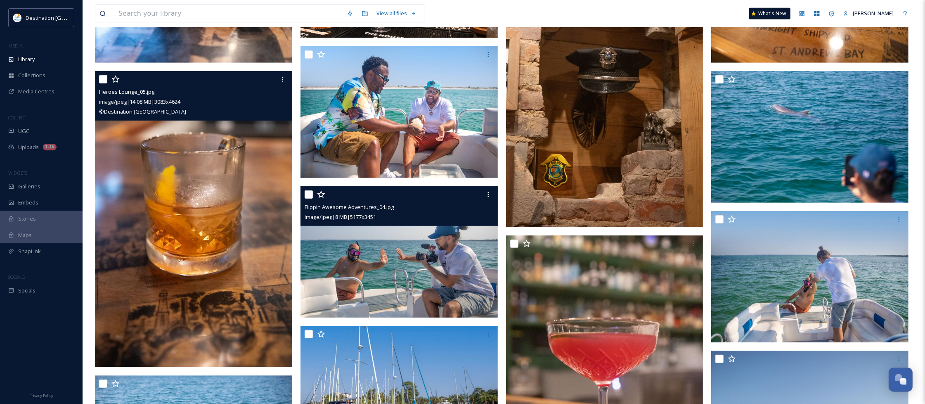
click at [397, 239] on img at bounding box center [398, 252] width 197 height 132
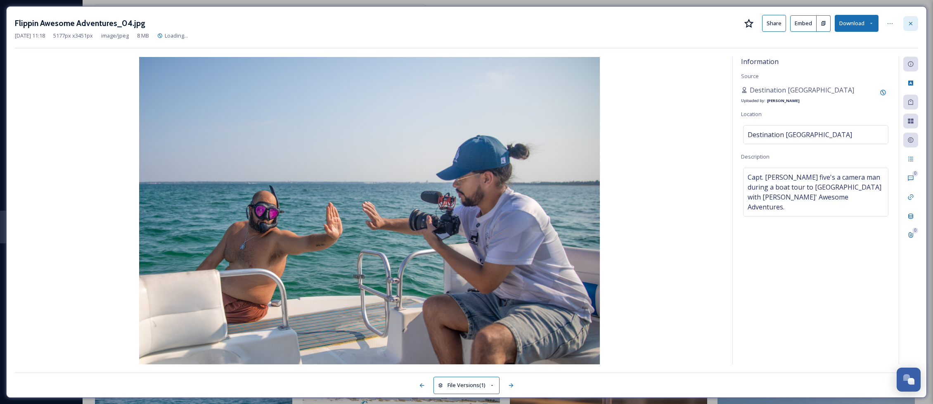
click at [912, 19] on div at bounding box center [910, 23] width 15 height 15
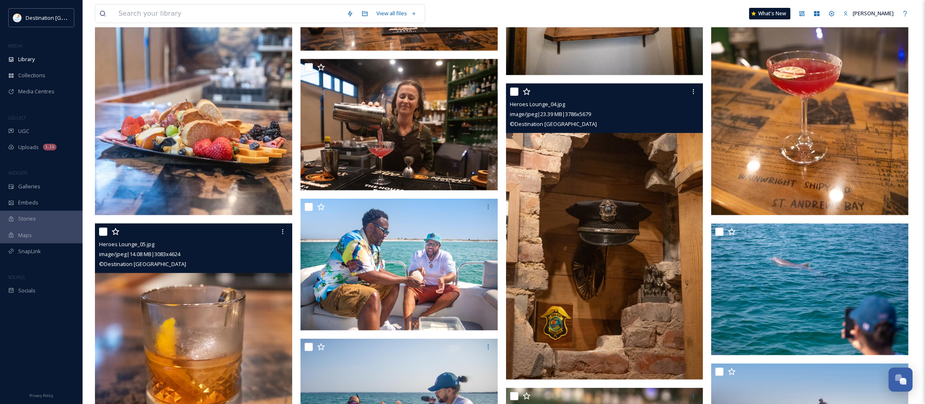
scroll to position [418, 0]
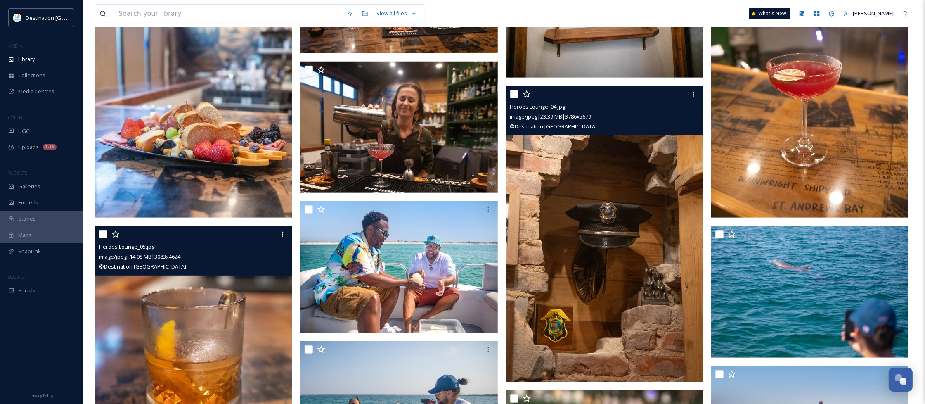
click at [609, 194] on img at bounding box center [604, 234] width 197 height 296
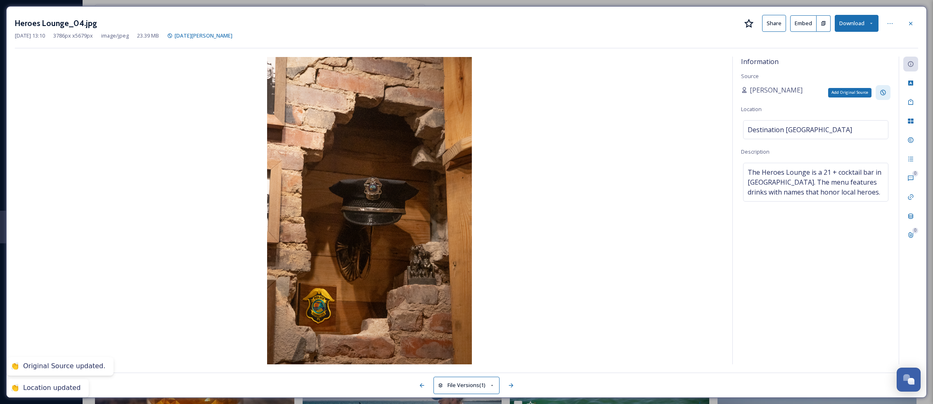
click at [884, 91] on icon at bounding box center [882, 92] width 7 height 7
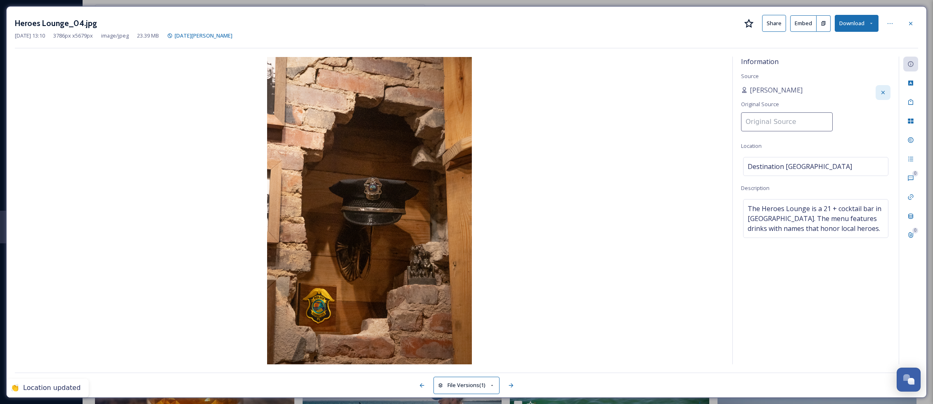
click at [784, 127] on input at bounding box center [787, 121] width 92 height 19
type input "H"
type input "d"
paste input "Destination [GEOGRAPHIC_DATA]"
type input "Destination [GEOGRAPHIC_DATA]"
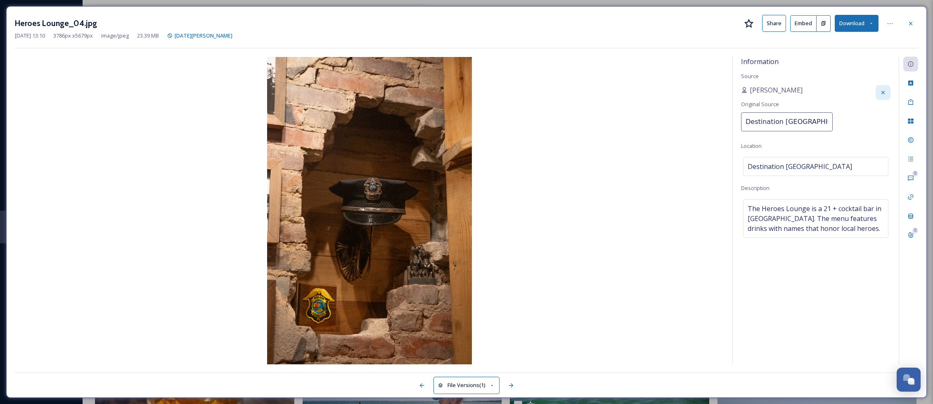
click at [819, 143] on div "Information Source [PERSON_NAME] Original Source Destination [GEOGRAPHIC_DATA] …" at bounding box center [815, 210] width 166 height 307
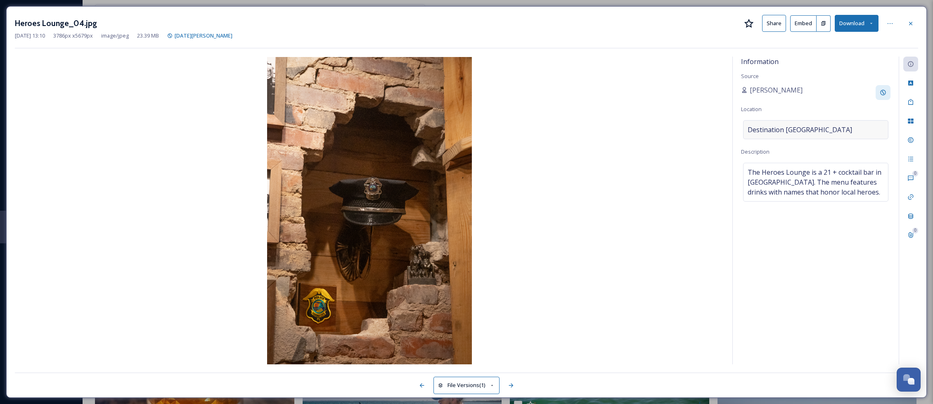
click at [791, 132] on span "Destination [GEOGRAPHIC_DATA]" at bounding box center [799, 130] width 104 height 10
drag, startPoint x: 833, startPoint y: 132, endPoint x: 638, endPoint y: 126, distance: 195.3
click at [636, 126] on div "Information Source [PERSON_NAME] Location Destination [GEOGRAPHIC_DATA] Descrip…" at bounding box center [466, 210] width 903 height 307
type input "Heroes Lounge"
click at [802, 261] on div "Information Source [PERSON_NAME] Location Heroes Lounge Searching Description T…" at bounding box center [815, 210] width 166 height 307
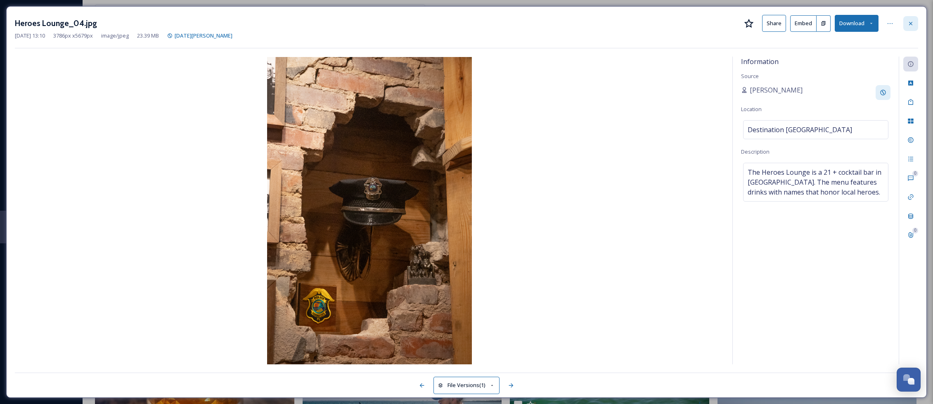
click at [908, 19] on div at bounding box center [910, 23] width 15 height 15
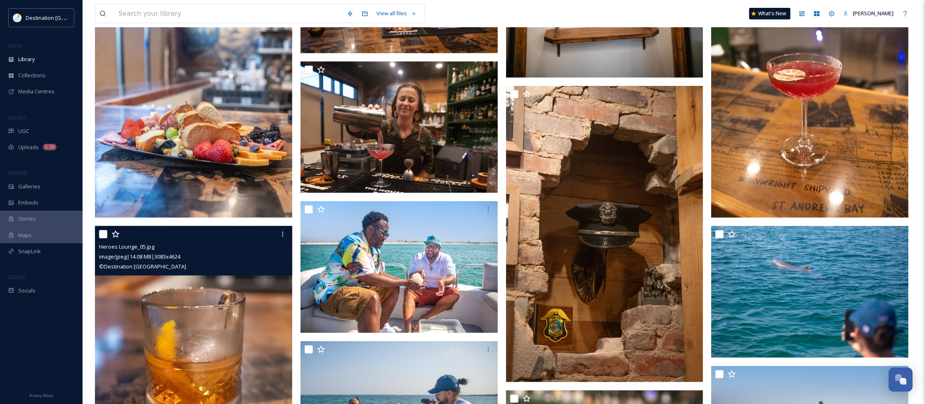
click at [102, 234] on input "checkbox" at bounding box center [103, 234] width 8 height 8
checkbox input "true"
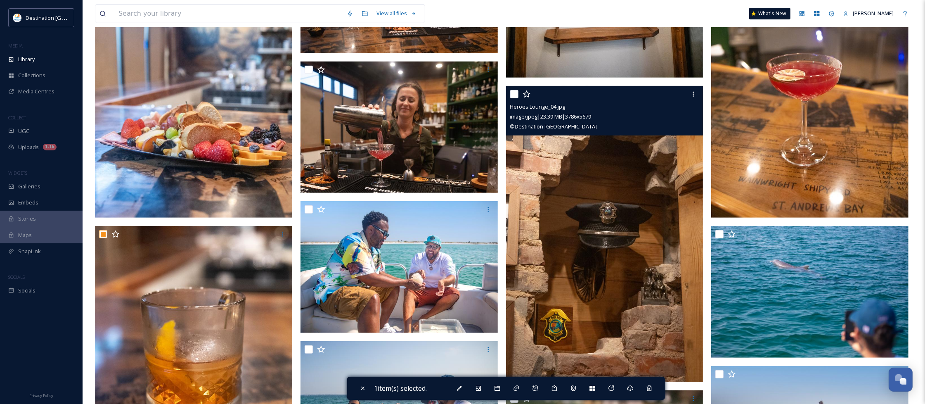
click at [515, 94] on input "checkbox" at bounding box center [514, 94] width 8 height 8
checkbox input "true"
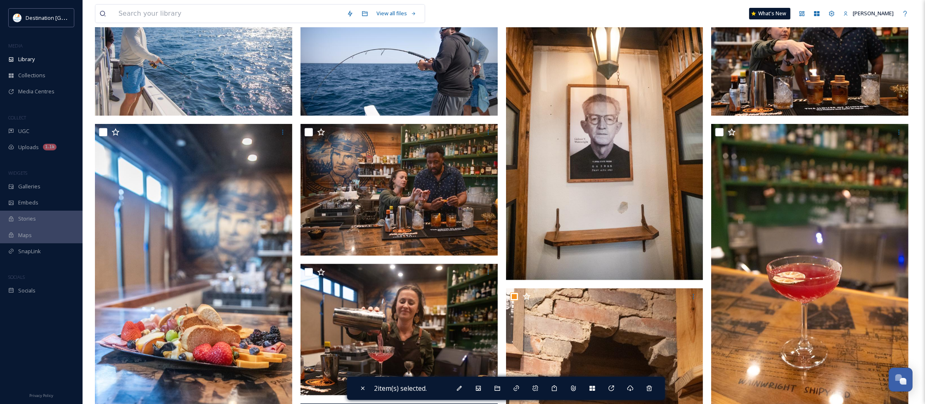
scroll to position [211, 0]
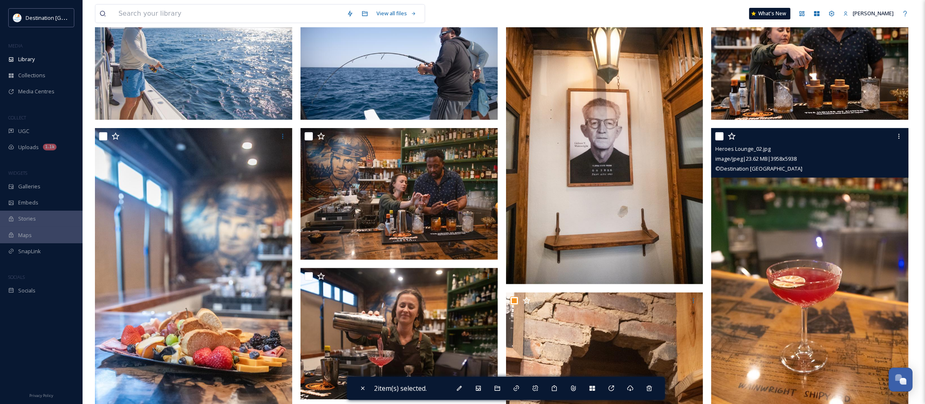
click at [721, 136] on input "checkbox" at bounding box center [719, 136] width 8 height 8
checkbox input "true"
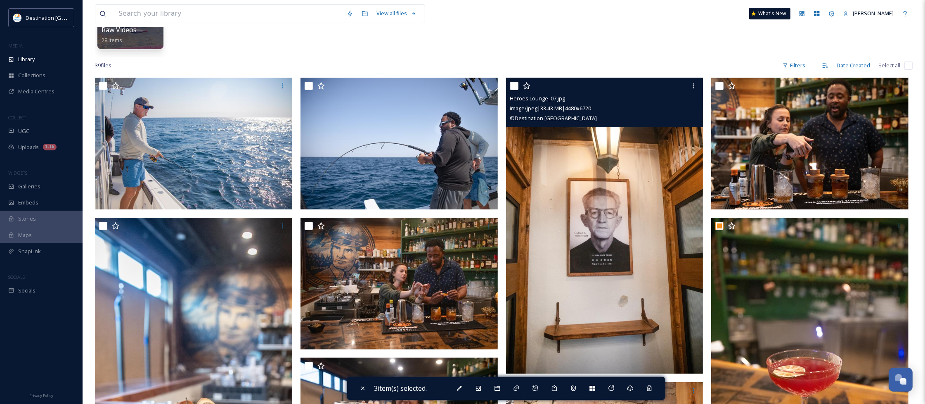
scroll to position [108, 0]
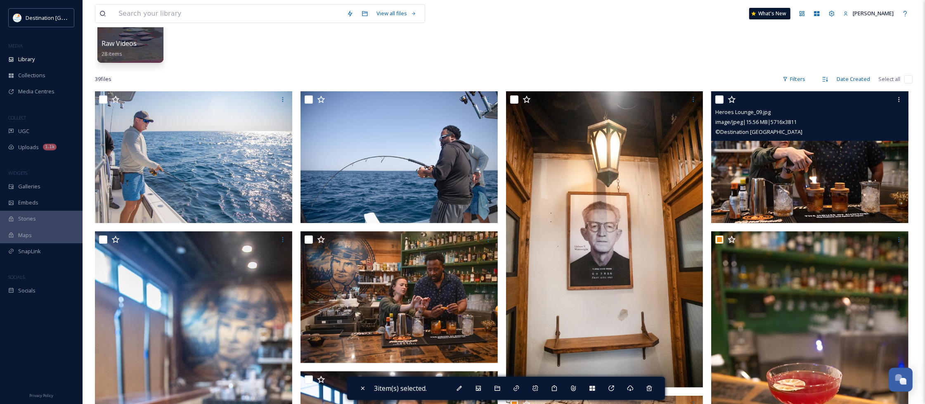
click at [722, 98] on input "checkbox" at bounding box center [719, 99] width 8 height 8
checkbox input "true"
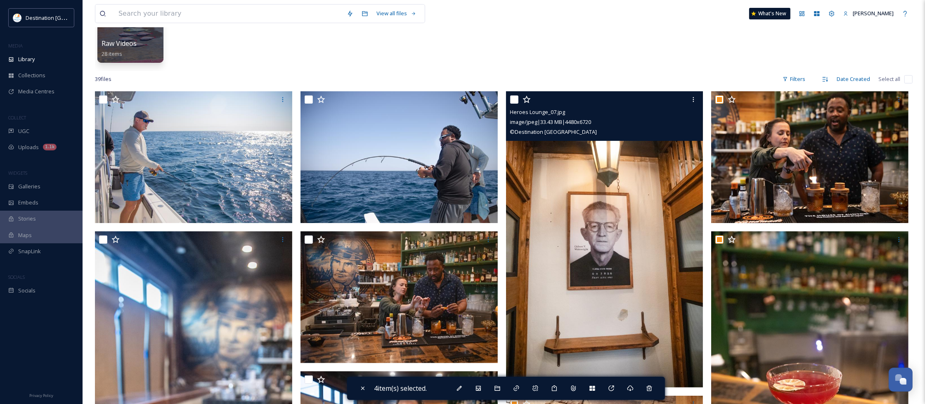
click at [516, 97] on input "checkbox" at bounding box center [514, 99] width 8 height 8
checkbox input "true"
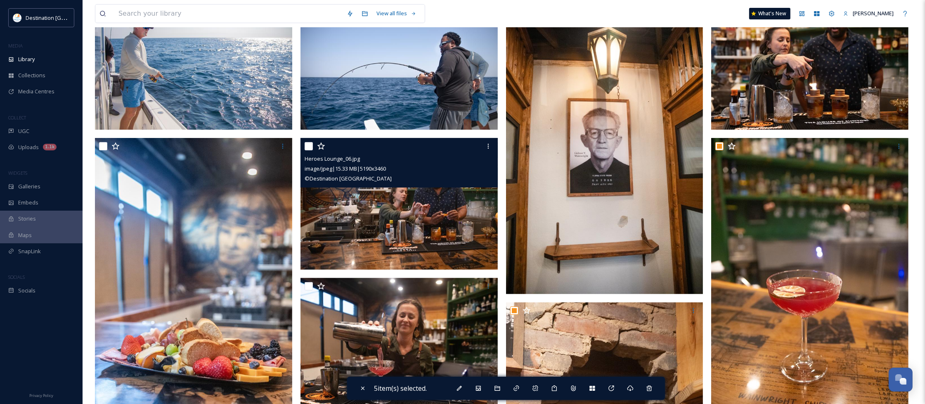
scroll to position [211, 0]
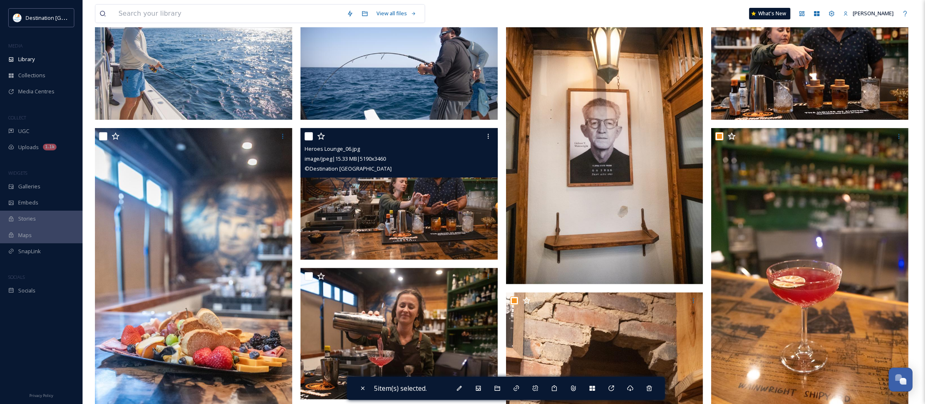
click at [308, 135] on input "checkbox" at bounding box center [309, 136] width 8 height 8
checkbox input "true"
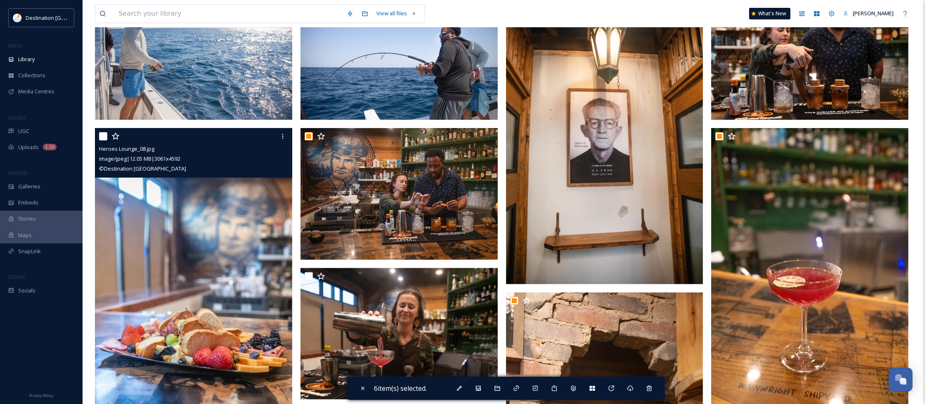
click at [100, 133] on input "checkbox" at bounding box center [103, 136] width 8 height 8
checkbox input "true"
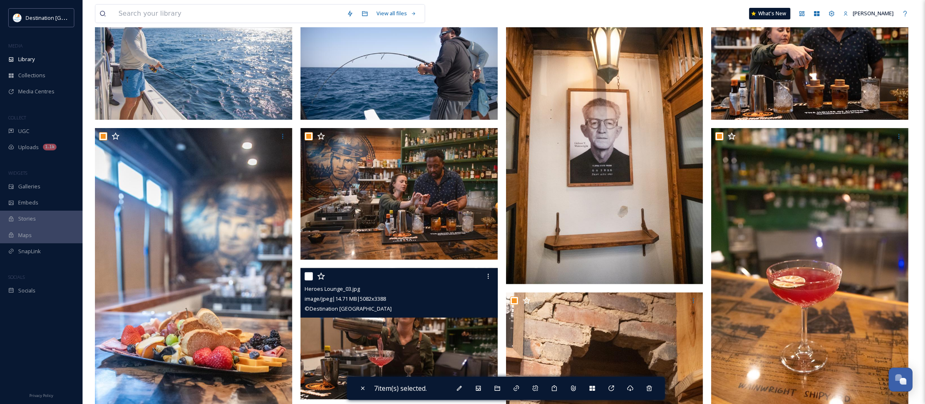
click at [310, 276] on input "checkbox" at bounding box center [309, 276] width 8 height 8
checkbox input "true"
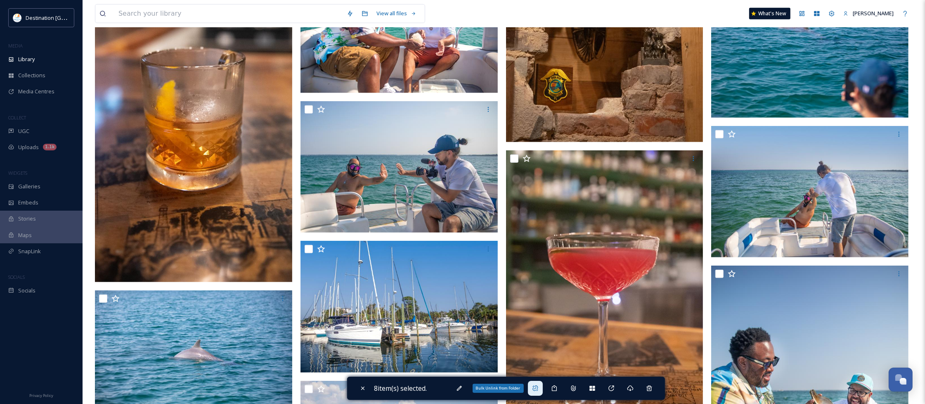
scroll to position [676, 0]
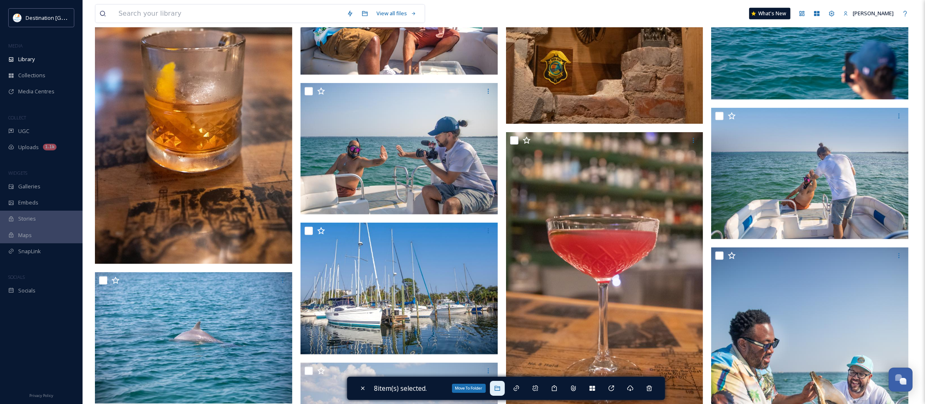
click at [501, 384] on div "Move To Folder" at bounding box center [497, 387] width 15 height 15
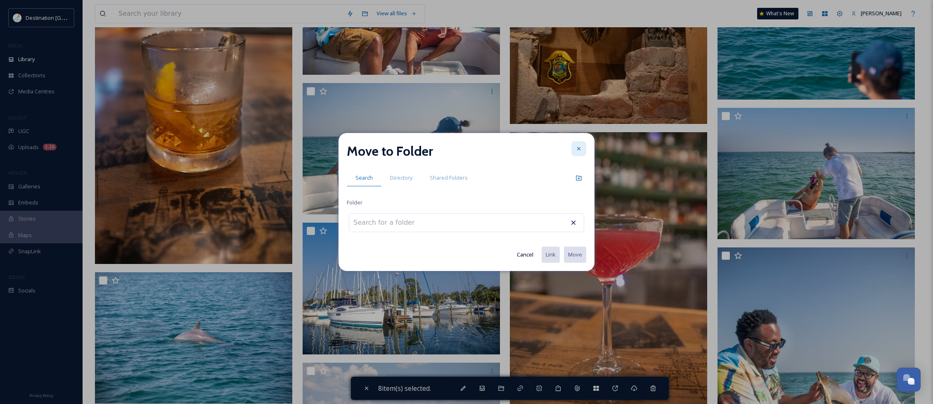
click at [574, 148] on div at bounding box center [578, 148] width 15 height 15
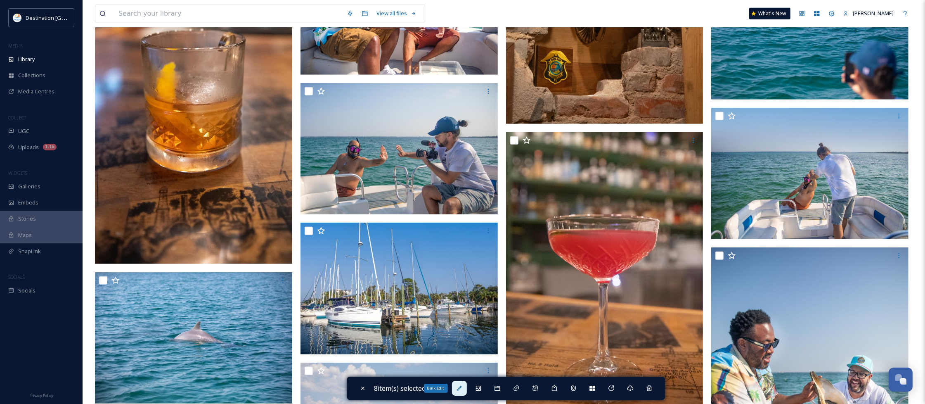
click at [461, 389] on icon at bounding box center [459, 388] width 7 height 7
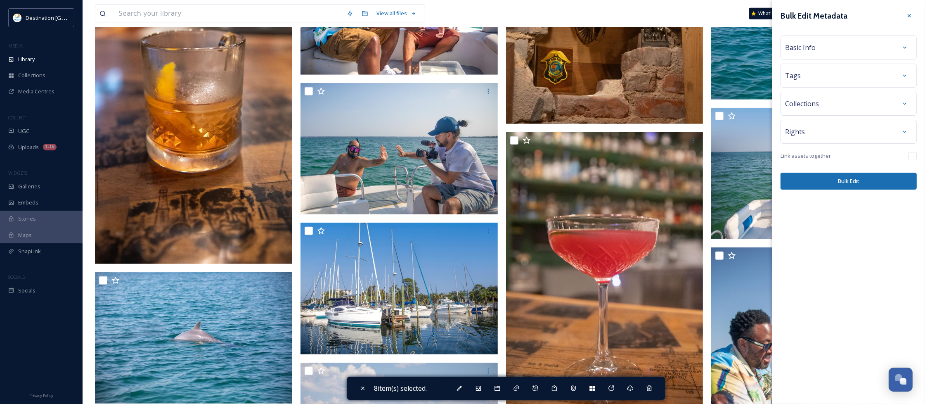
click at [855, 52] on div "Basic Info" at bounding box center [848, 47] width 127 height 15
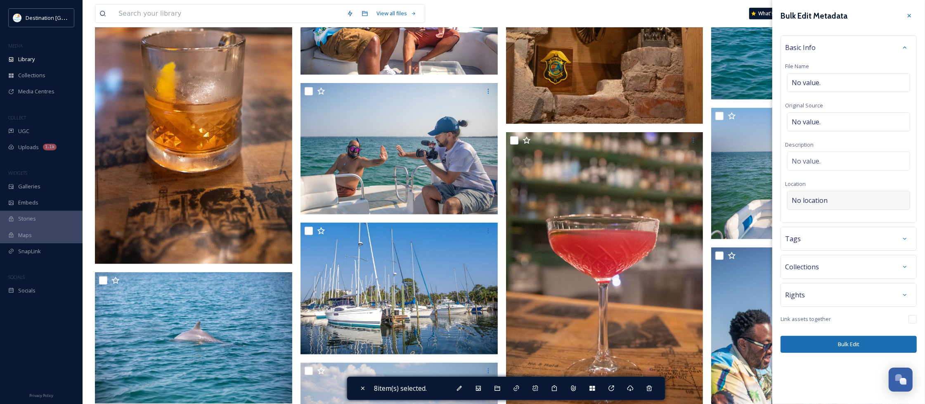
click at [834, 203] on div "No location" at bounding box center [848, 200] width 123 height 19
click at [832, 201] on input at bounding box center [848, 200] width 122 height 18
type input "Heroes Lounge"
click at [836, 371] on div "Bulk Edit Metadata Basic Info File Name No value. Original Source No value. Des…" at bounding box center [848, 202] width 153 height 404
click at [846, 349] on button "Bulk Edit" at bounding box center [848, 344] width 136 height 17
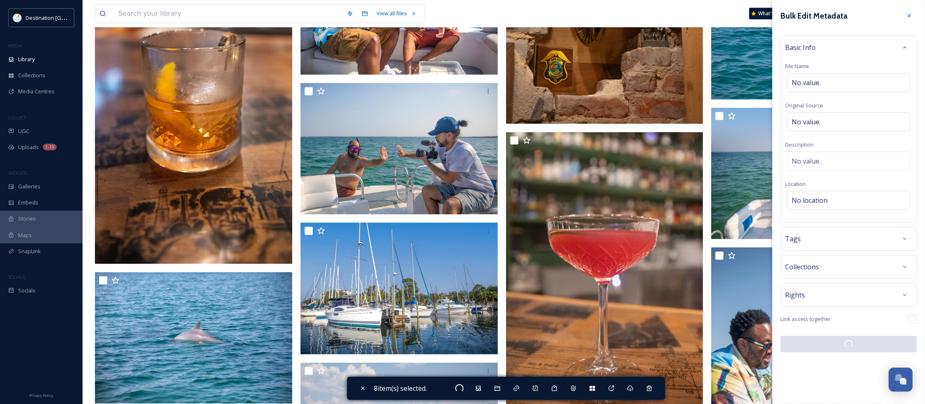
checkbox input "false"
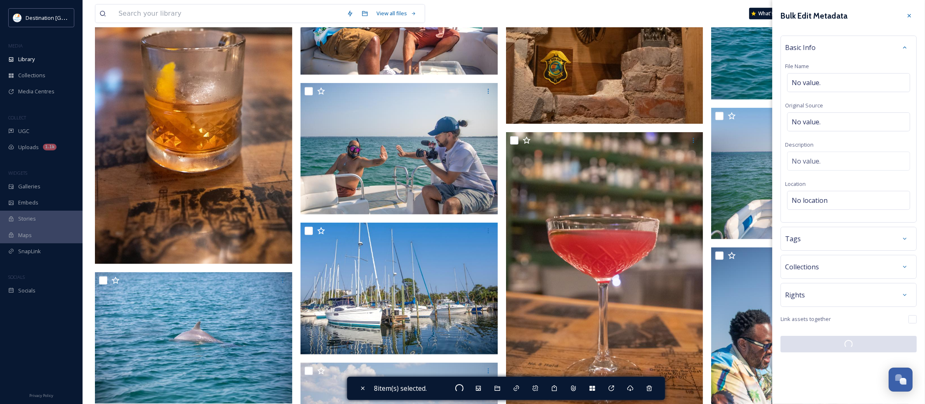
checkbox input "false"
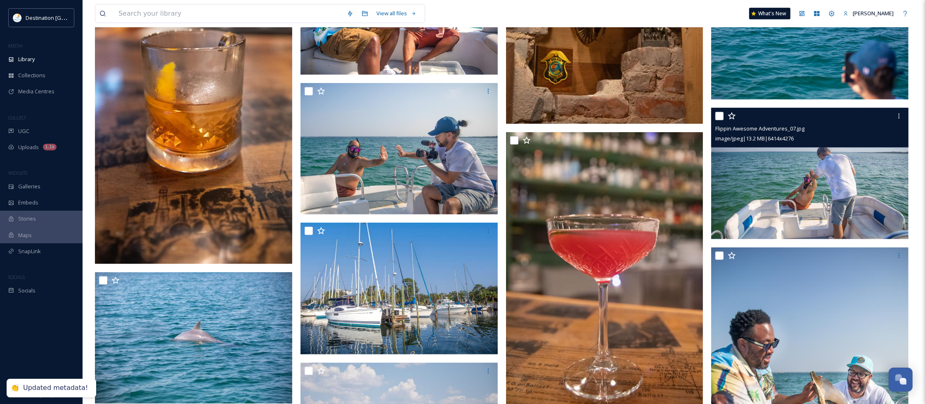
click at [838, 204] on img at bounding box center [809, 174] width 197 height 132
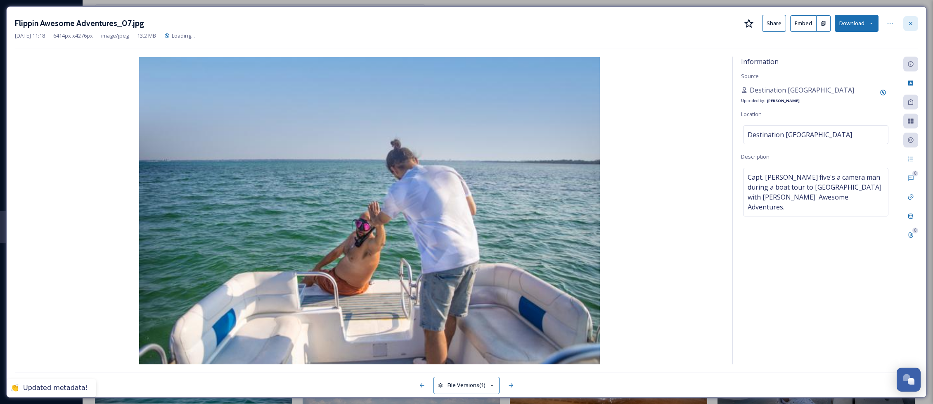
click at [906, 21] on div at bounding box center [910, 23] width 15 height 15
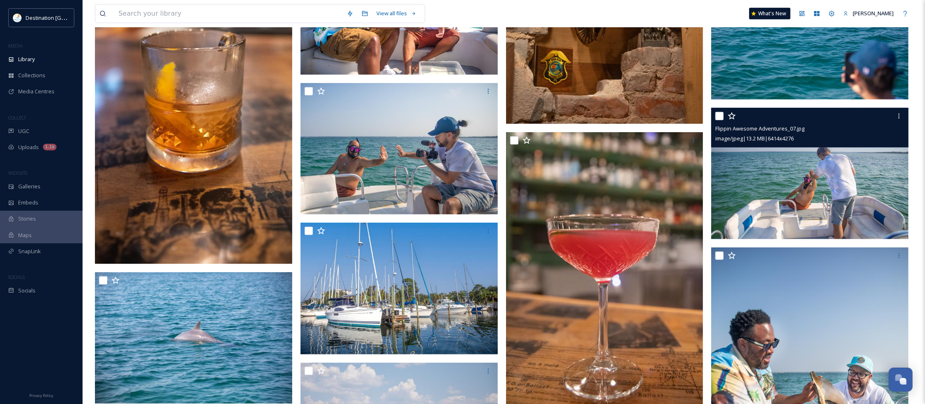
click at [172, 180] on img at bounding box center [193, 116] width 197 height 296
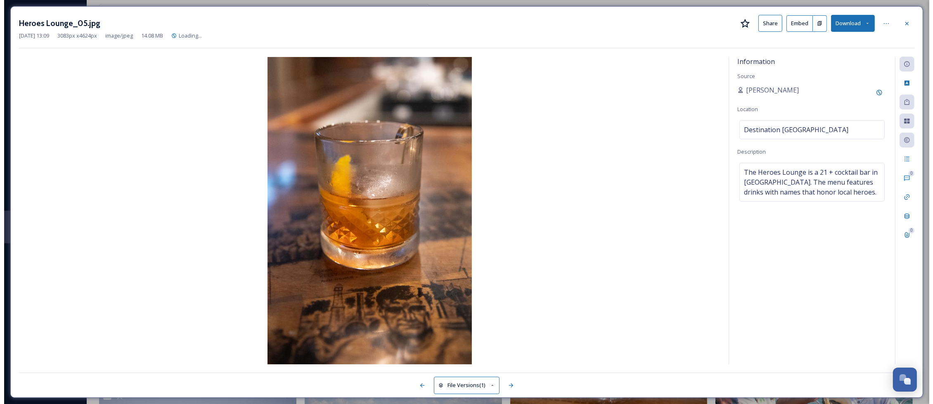
scroll to position [371, 0]
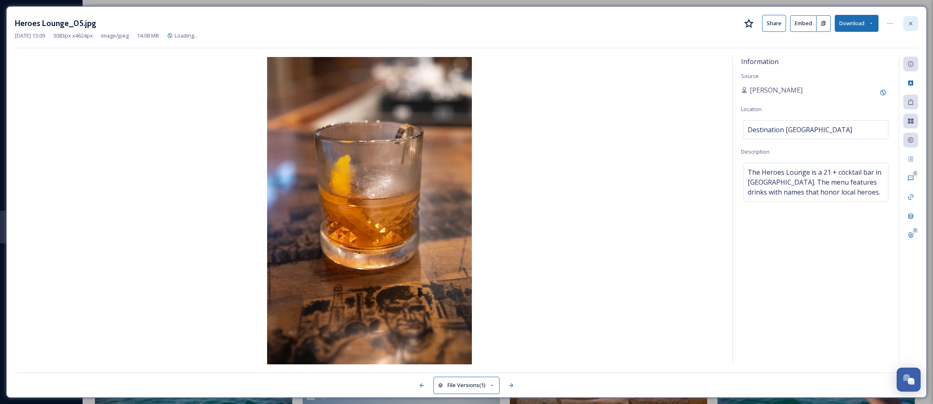
click at [913, 24] on div at bounding box center [910, 23] width 15 height 15
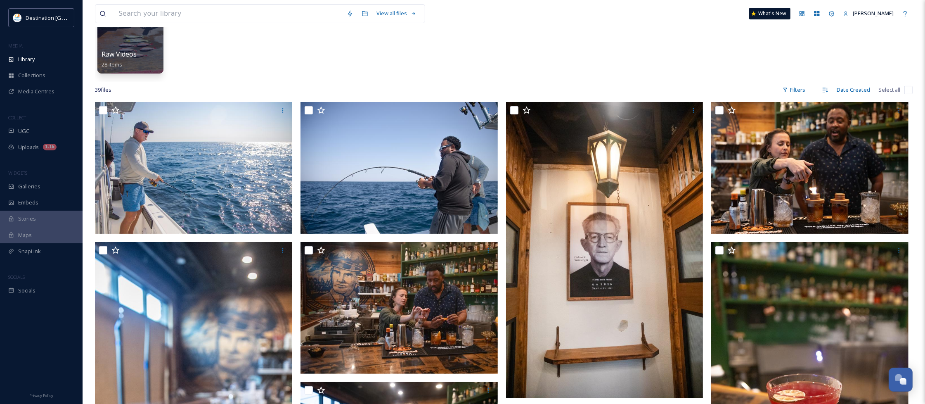
scroll to position [160, 0]
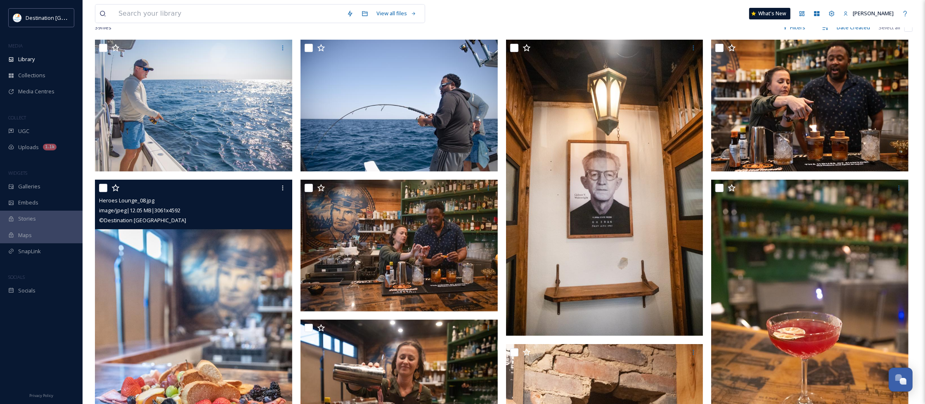
click at [232, 280] on img at bounding box center [193, 328] width 197 height 296
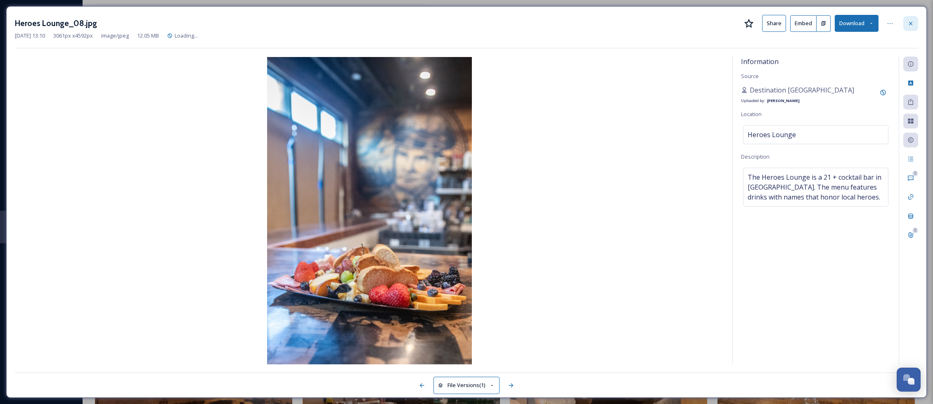
click at [907, 19] on div at bounding box center [910, 23] width 15 height 15
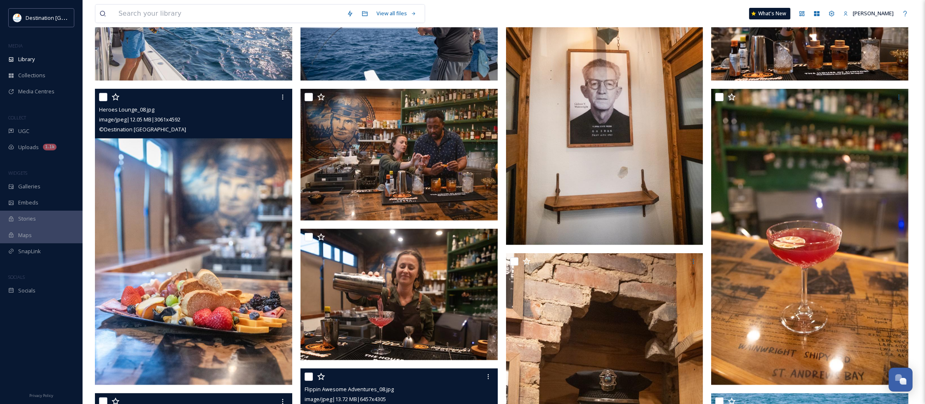
scroll to position [418, 0]
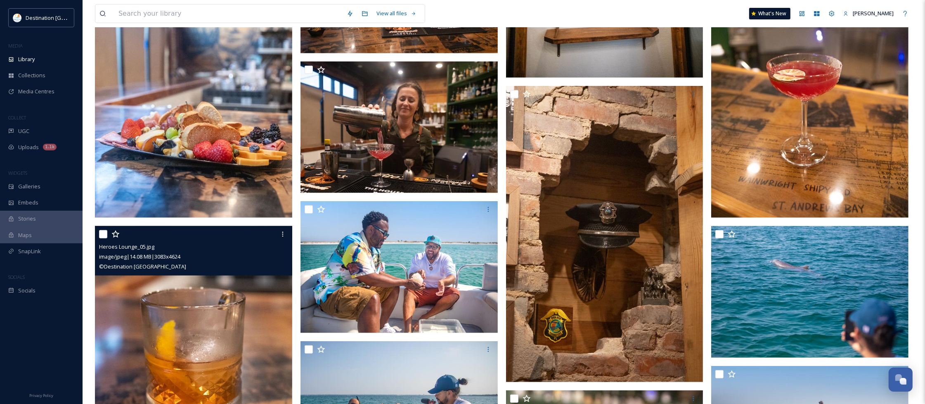
click at [194, 320] on img at bounding box center [193, 374] width 197 height 296
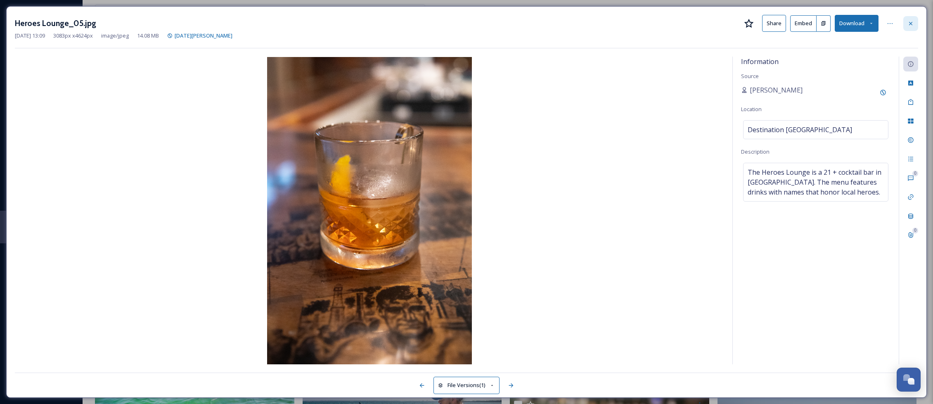
click at [909, 24] on icon at bounding box center [910, 22] width 3 height 3
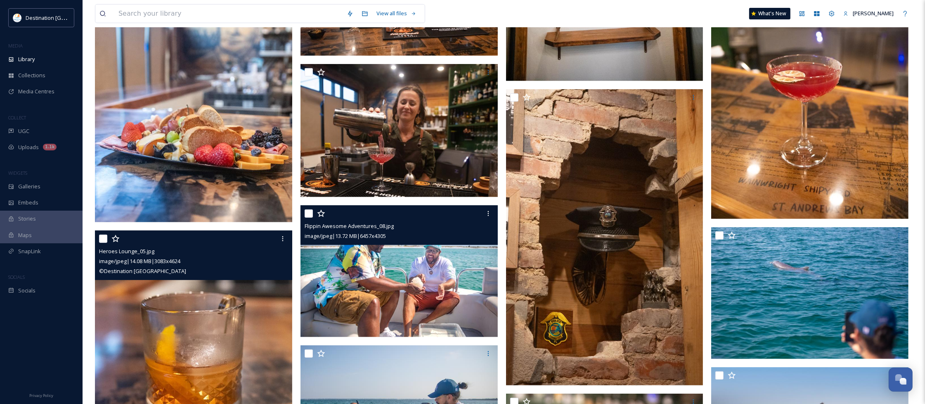
click at [440, 262] on img at bounding box center [398, 271] width 197 height 132
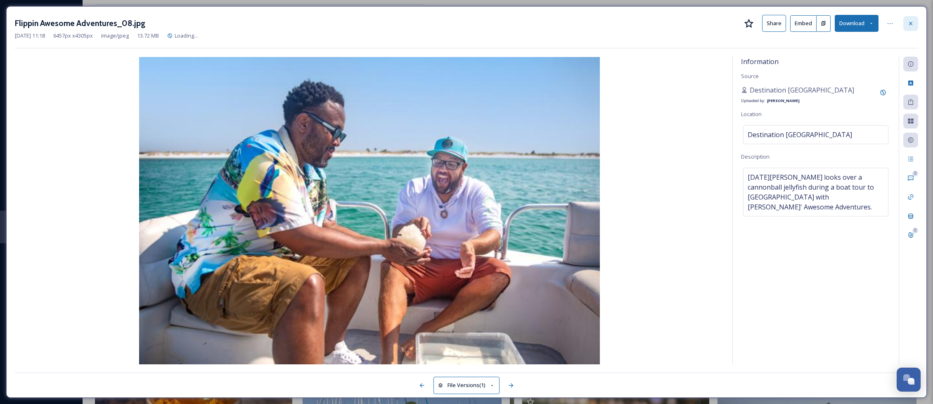
click at [907, 26] on icon at bounding box center [910, 23] width 7 height 7
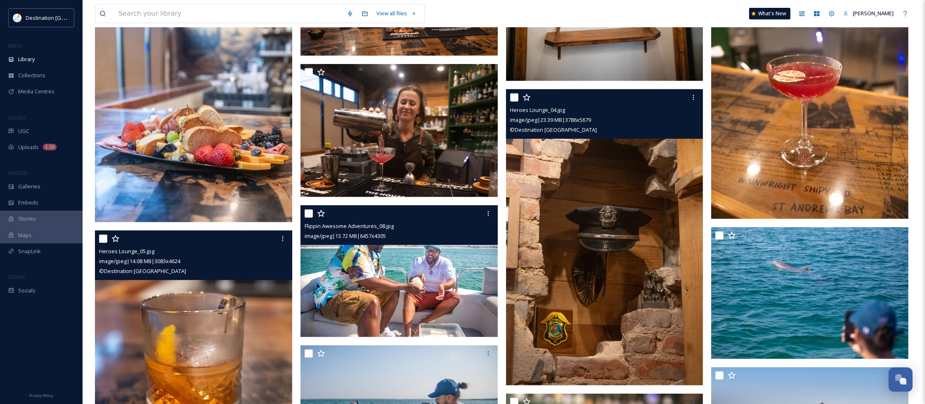
click at [655, 306] on img at bounding box center [604, 237] width 197 height 296
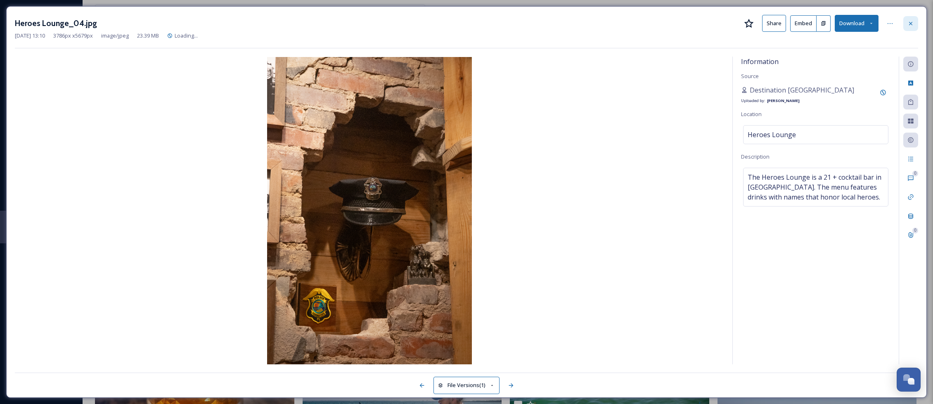
click at [915, 22] on div at bounding box center [910, 23] width 15 height 15
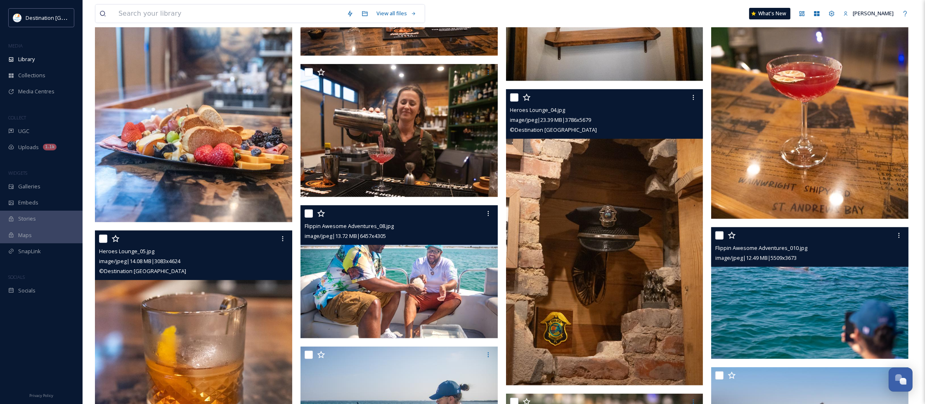
click at [839, 305] on img at bounding box center [809, 293] width 197 height 132
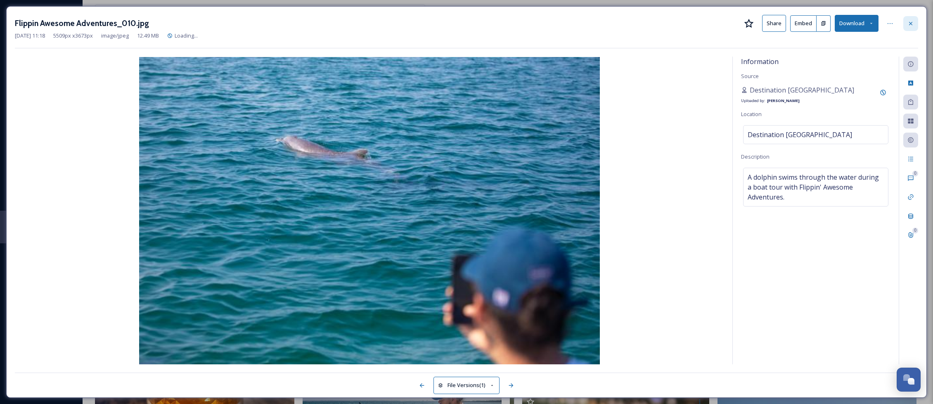
click at [908, 24] on icon at bounding box center [910, 23] width 7 height 7
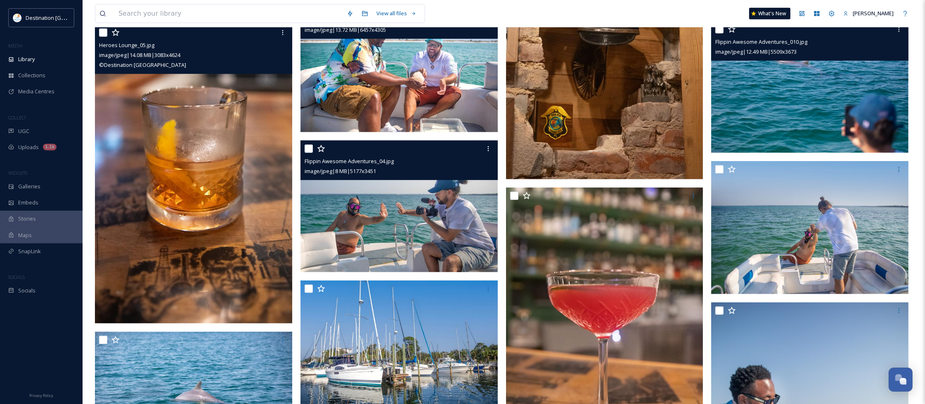
scroll to position [624, 0]
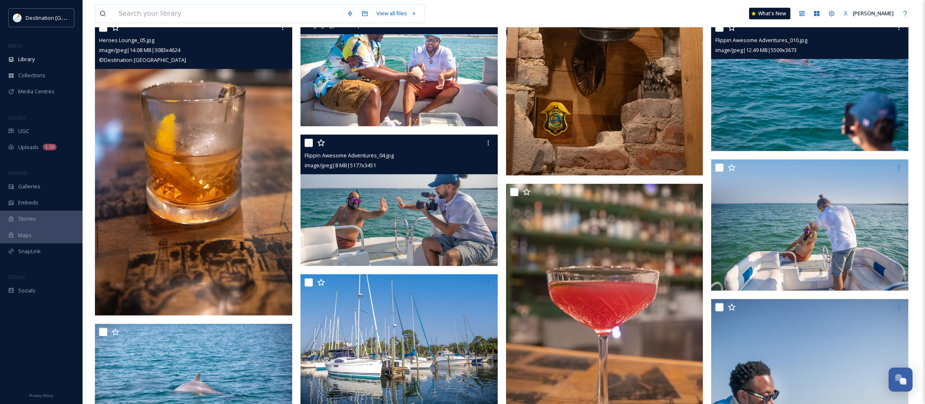
click at [435, 248] on img at bounding box center [398, 201] width 197 height 132
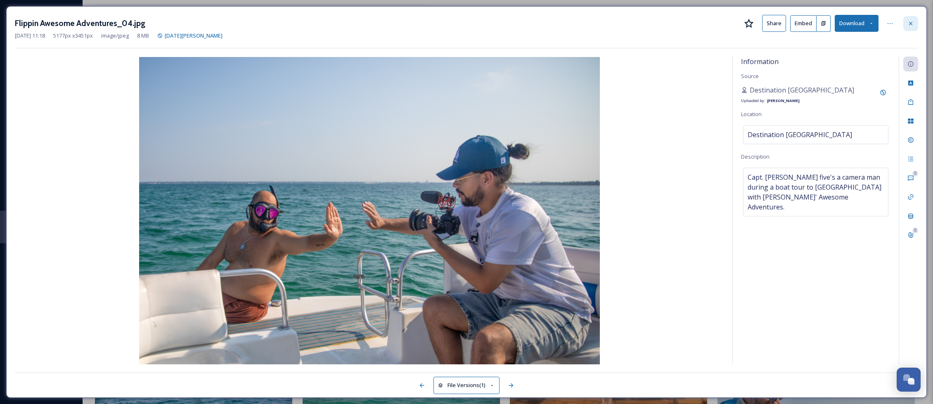
click at [913, 20] on div at bounding box center [910, 23] width 15 height 15
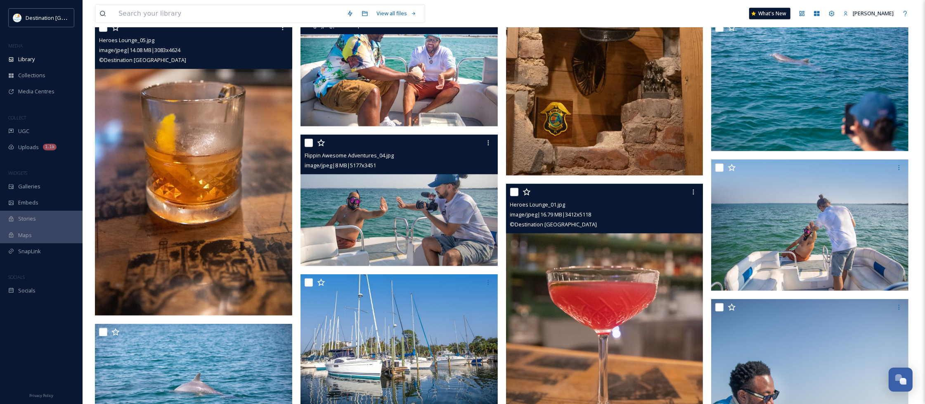
click at [649, 270] on img at bounding box center [604, 332] width 197 height 296
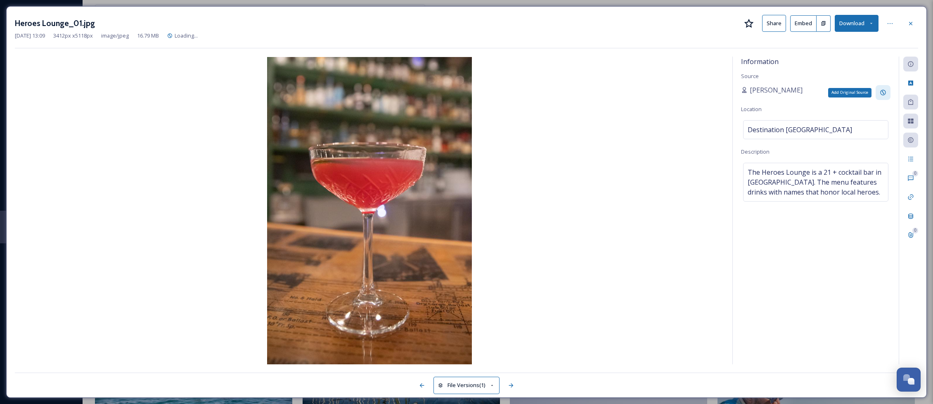
click at [878, 93] on div "Add Original Source" at bounding box center [882, 92] width 15 height 15
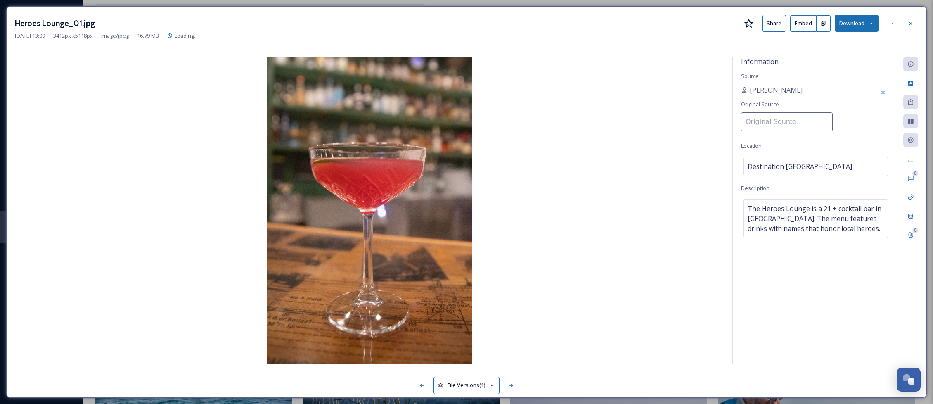
click at [773, 118] on input at bounding box center [787, 121] width 92 height 19
paste input "Destination [GEOGRAPHIC_DATA]"
type input "Destination [GEOGRAPHIC_DATA]"
click at [853, 127] on div "Information Source [PERSON_NAME] Original Source Destination [GEOGRAPHIC_DATA] …" at bounding box center [815, 210] width 166 height 307
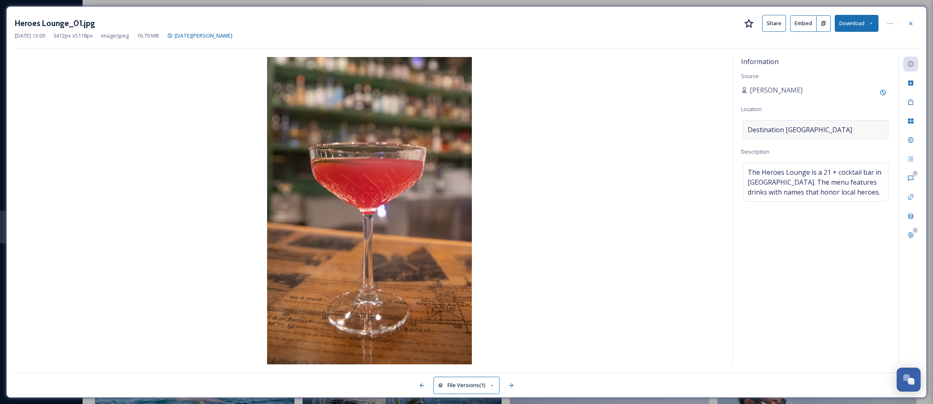
click at [819, 126] on span "Destination [GEOGRAPHIC_DATA]" at bounding box center [799, 130] width 104 height 10
drag, startPoint x: 833, startPoint y: 133, endPoint x: 724, endPoint y: 123, distance: 109.0
click at [724, 123] on div "Information Source [PERSON_NAME] Location Destination [GEOGRAPHIC_DATA] Descrip…" at bounding box center [466, 210] width 903 height 307
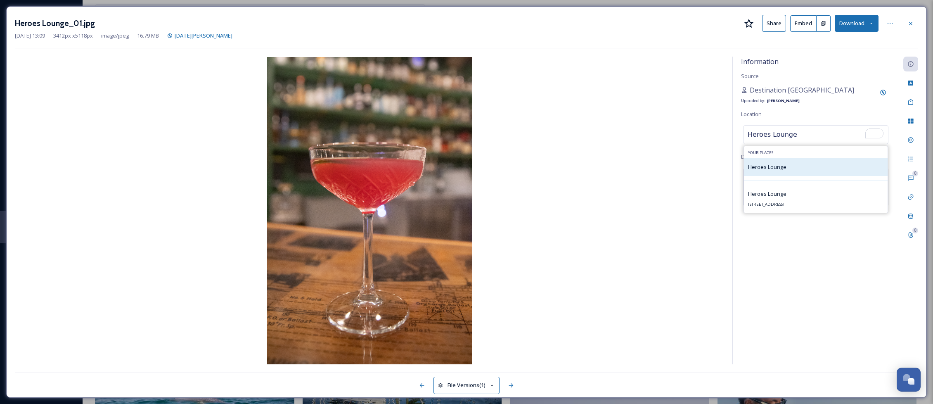
type input "Heroes Lounge"
click at [823, 169] on div "Heroes Lounge" at bounding box center [816, 167] width 144 height 18
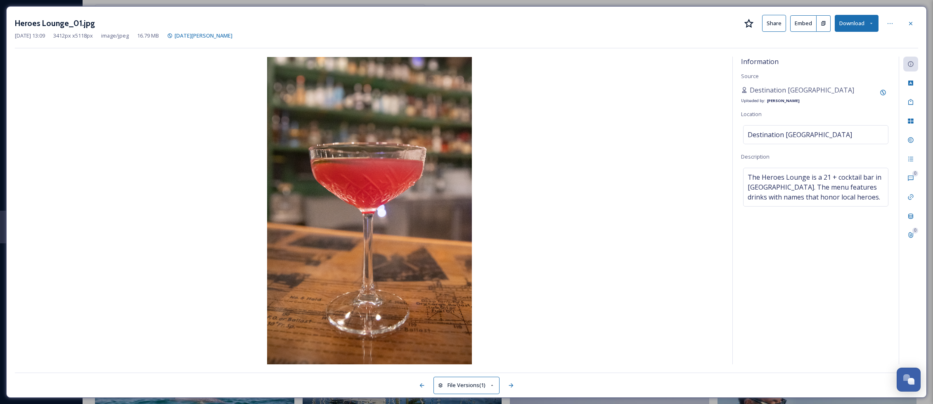
click at [813, 288] on div "Information Source Destination [GEOGRAPHIC_DATA] Uploaded by: [PERSON_NAME] Loc…" at bounding box center [815, 210] width 166 height 307
click at [914, 24] on div at bounding box center [910, 23] width 15 height 15
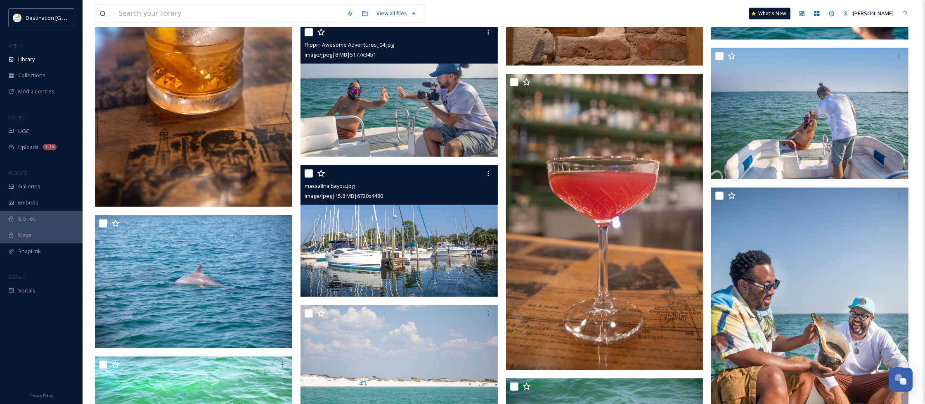
scroll to position [779, 0]
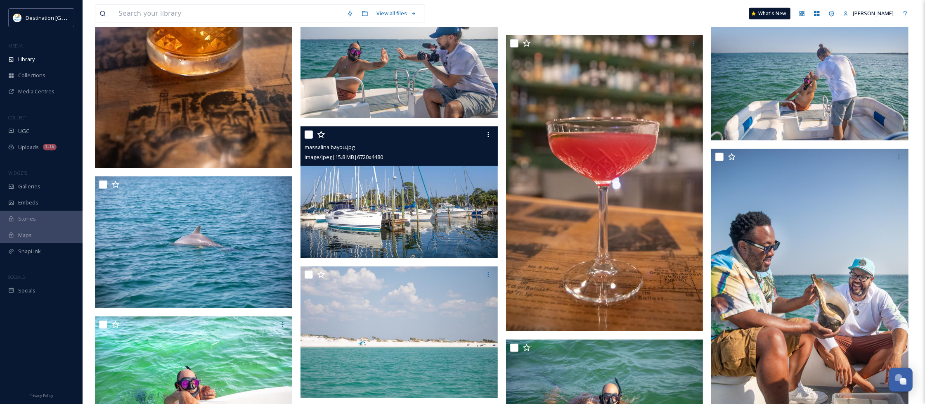
click at [372, 234] on img at bounding box center [398, 192] width 197 height 132
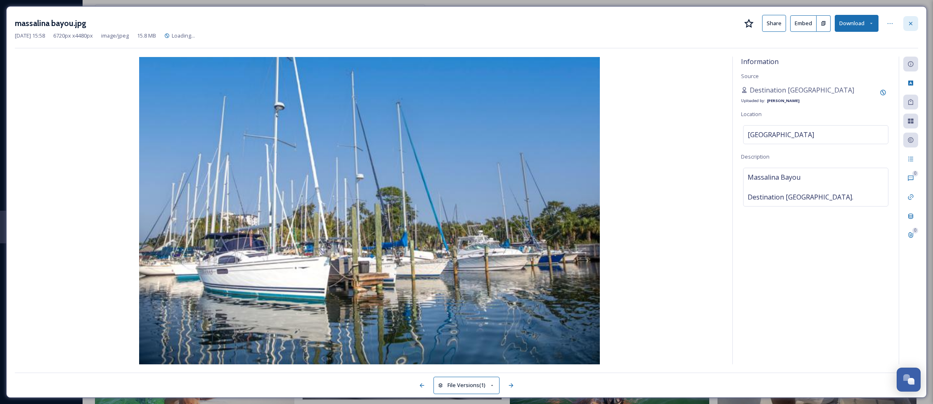
click at [911, 21] on icon at bounding box center [910, 23] width 7 height 7
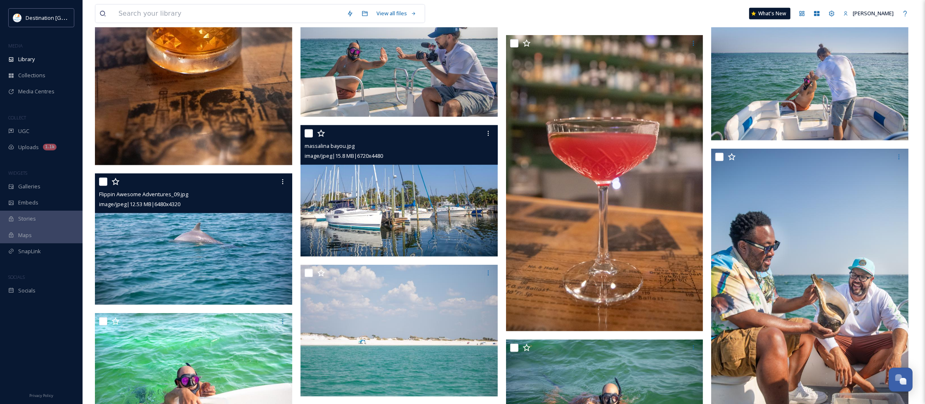
click at [207, 241] on img at bounding box center [193, 239] width 197 height 132
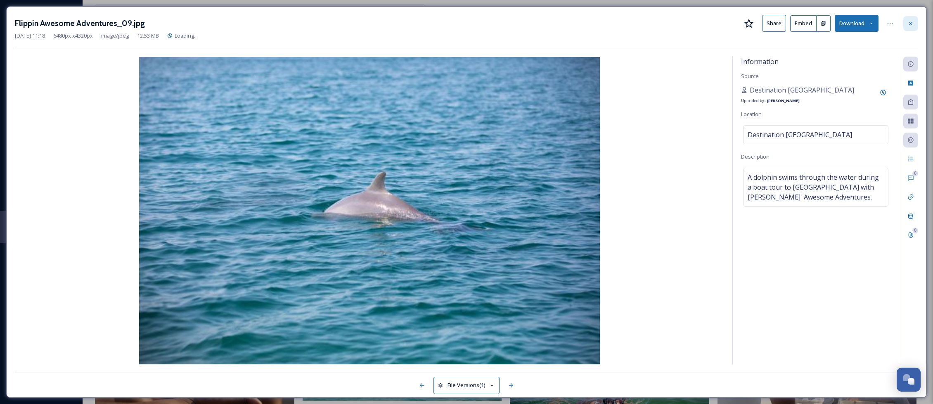
click at [904, 25] on div at bounding box center [910, 23] width 15 height 15
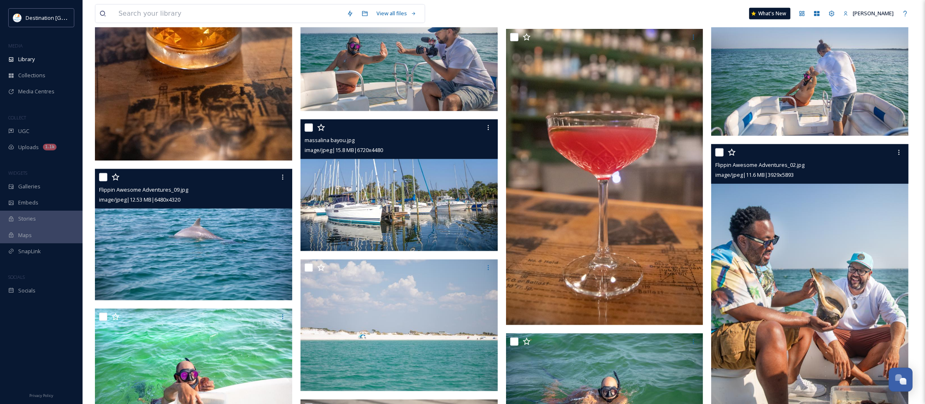
click at [752, 288] on img at bounding box center [809, 292] width 197 height 296
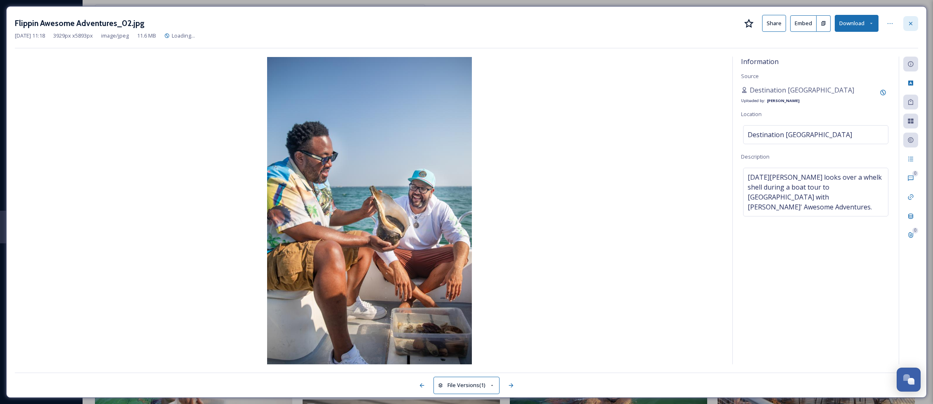
click at [911, 23] on icon at bounding box center [910, 23] width 7 height 7
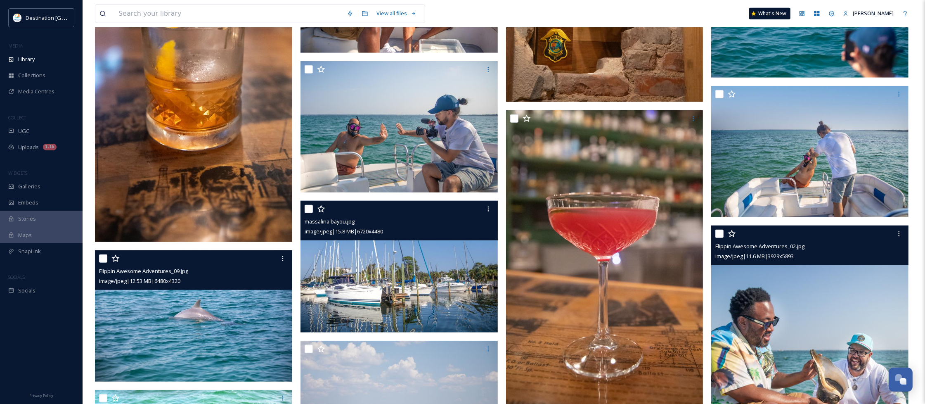
scroll to position [676, 0]
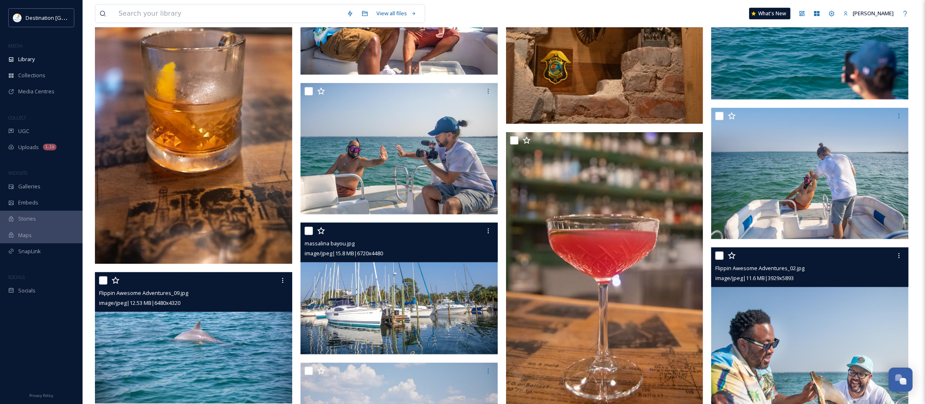
click at [793, 189] on img at bounding box center [809, 174] width 197 height 132
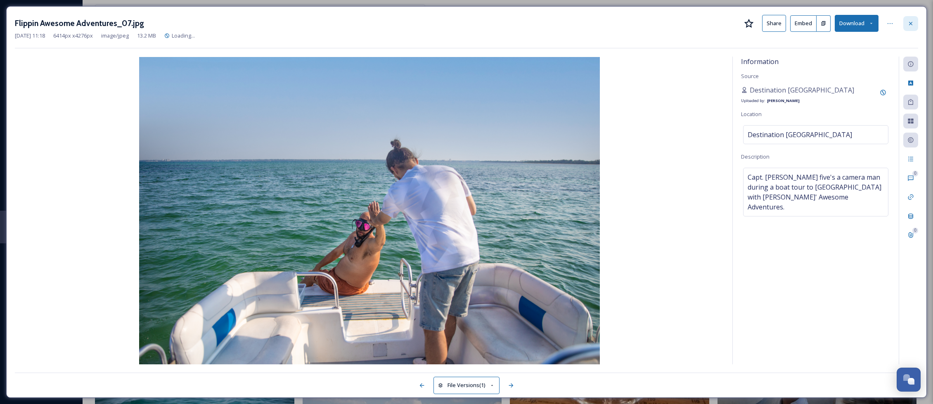
click at [910, 21] on icon at bounding box center [910, 23] width 7 height 7
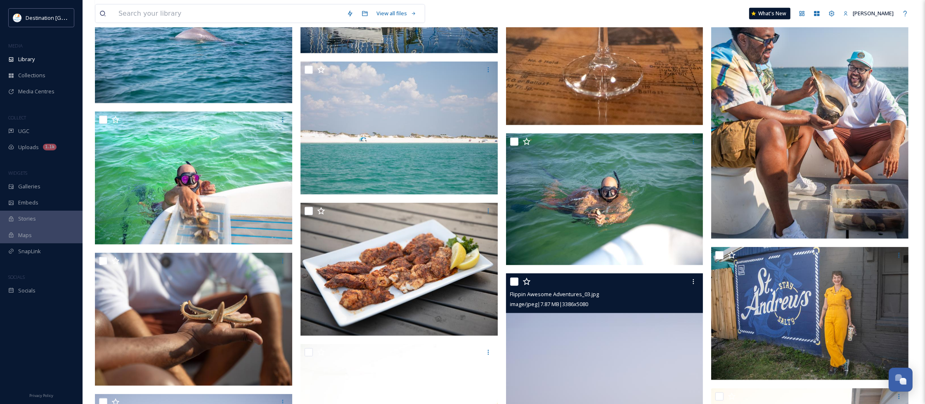
scroll to position [985, 0]
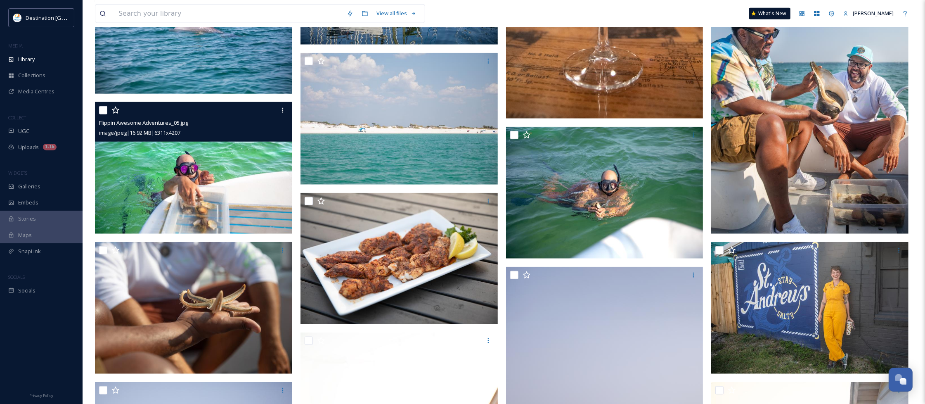
click at [199, 190] on img at bounding box center [193, 168] width 197 height 132
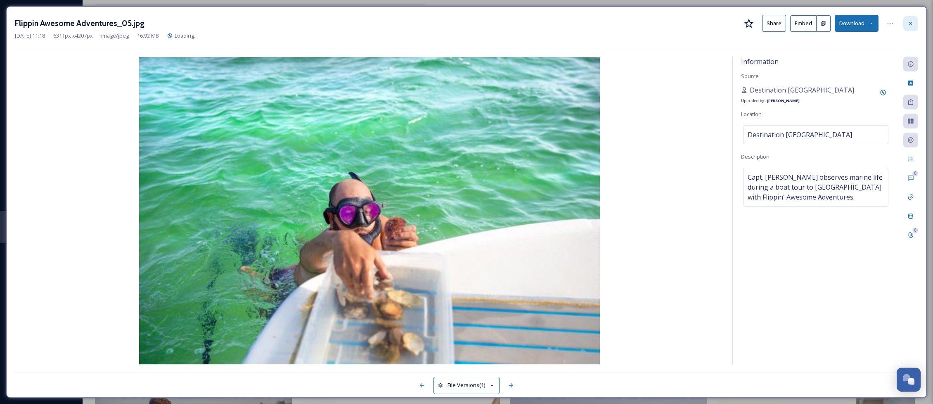
click at [905, 17] on div at bounding box center [910, 23] width 15 height 15
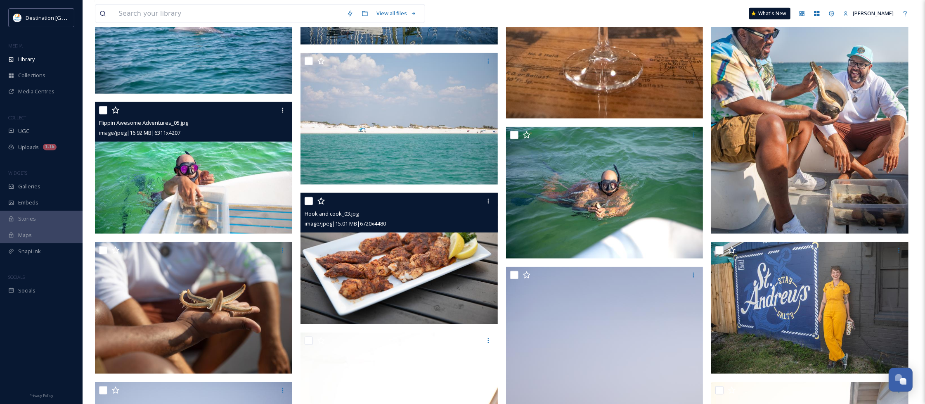
click at [334, 284] on img at bounding box center [398, 259] width 197 height 132
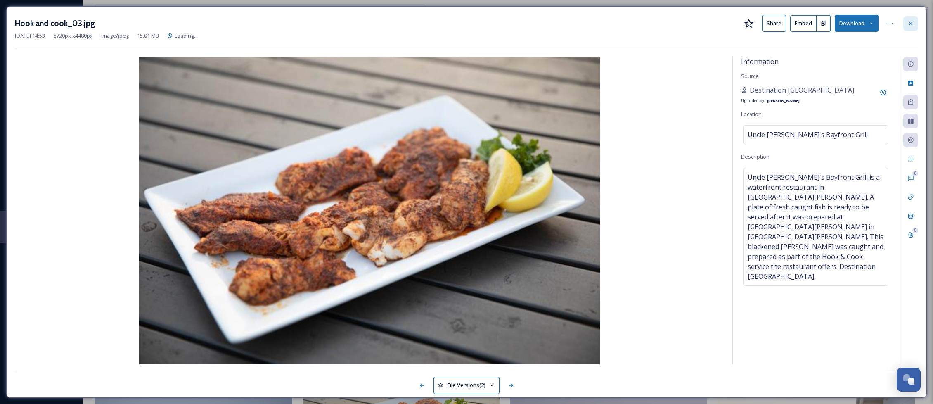
click at [913, 24] on div at bounding box center [910, 23] width 15 height 15
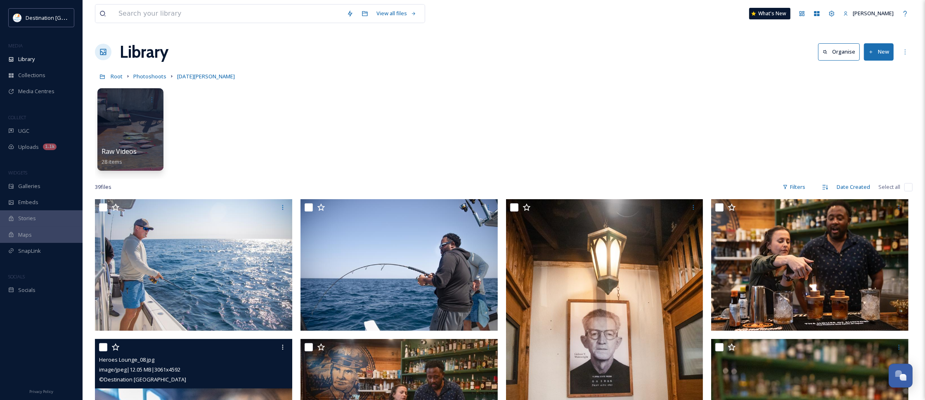
drag, startPoint x: 636, startPoint y: 69, endPoint x: 607, endPoint y: 64, distance: 29.2
click at [636, 69] on div "Root Photoshoots [DATE][PERSON_NAME]" at bounding box center [504, 77] width 818 height 16
click at [428, 158] on div "Raw Videos 28 items" at bounding box center [504, 131] width 818 height 95
click at [654, 98] on div "Raw Videos 28 items" at bounding box center [504, 131] width 818 height 95
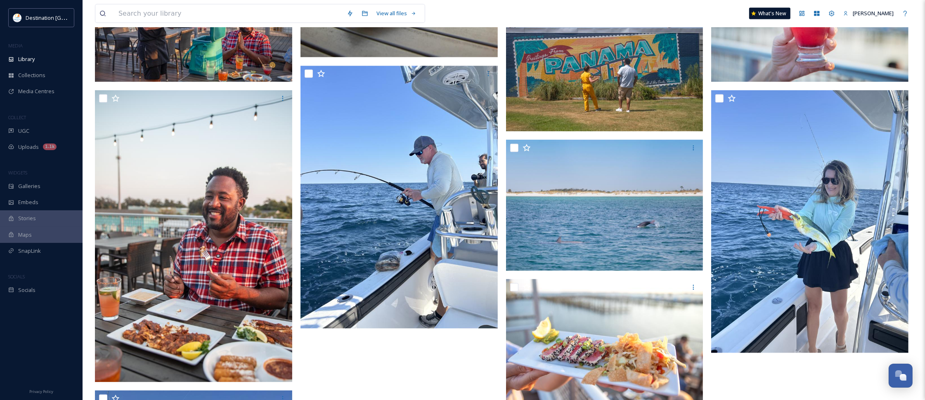
scroll to position [1548, 0]
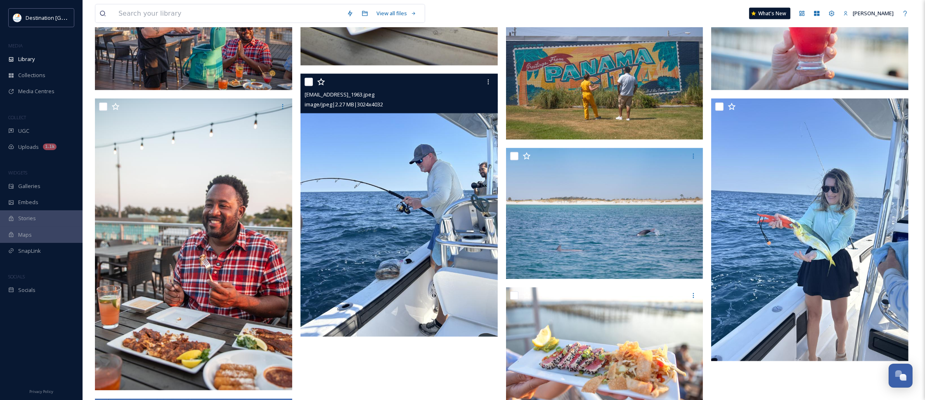
click at [427, 291] on img at bounding box center [398, 205] width 197 height 263
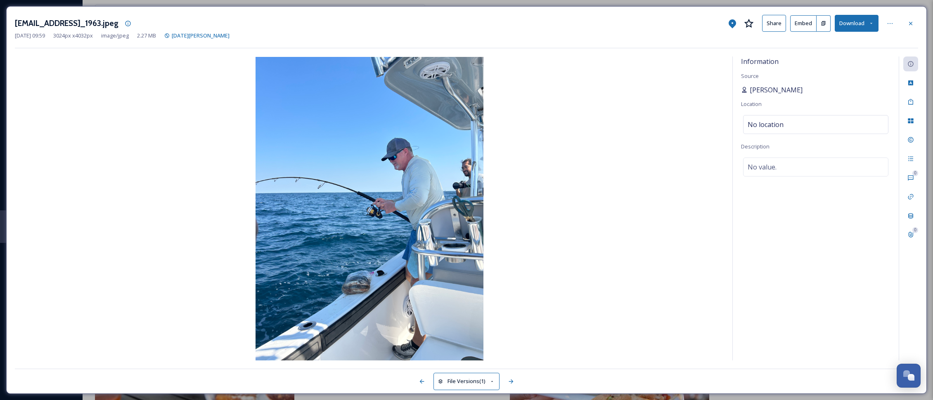
click at [760, 91] on span "[PERSON_NAME]" at bounding box center [775, 90] width 53 height 10
click at [762, 97] on div "Information Source [PERSON_NAME] Location No location Description No value." at bounding box center [815, 209] width 166 height 304
click at [768, 124] on span "No location" at bounding box center [765, 125] width 36 height 10
click at [787, 120] on input at bounding box center [815, 125] width 144 height 18
type input "Gulf of"
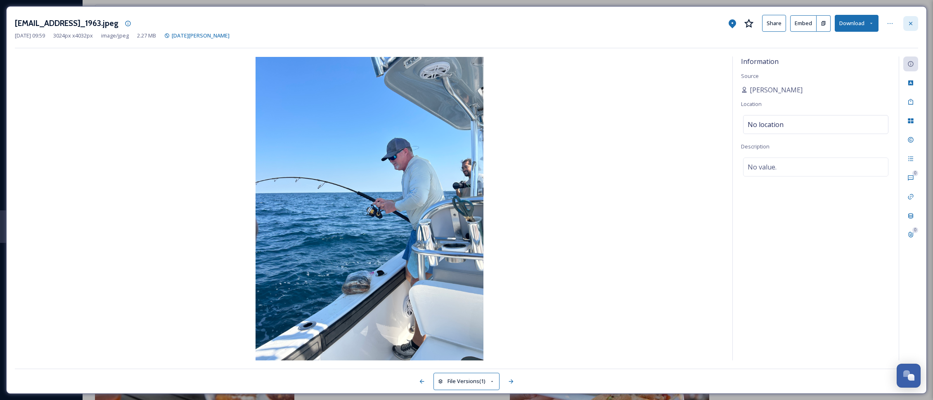
click at [906, 25] on div at bounding box center [910, 23] width 15 height 15
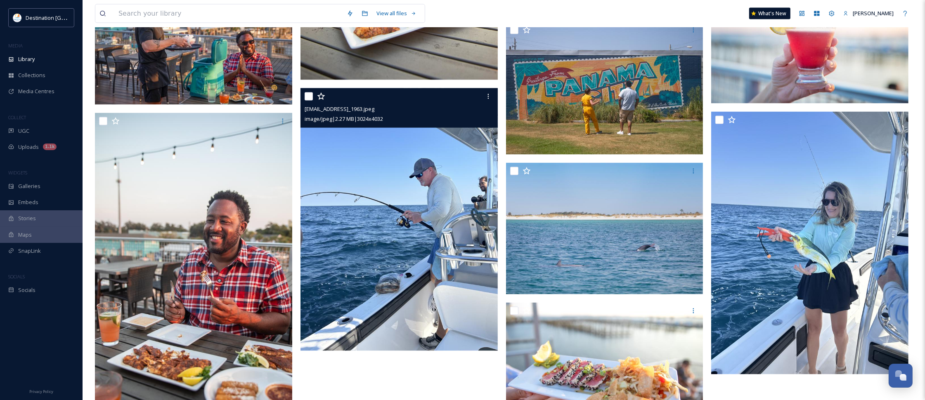
click at [463, 205] on img at bounding box center [398, 219] width 197 height 263
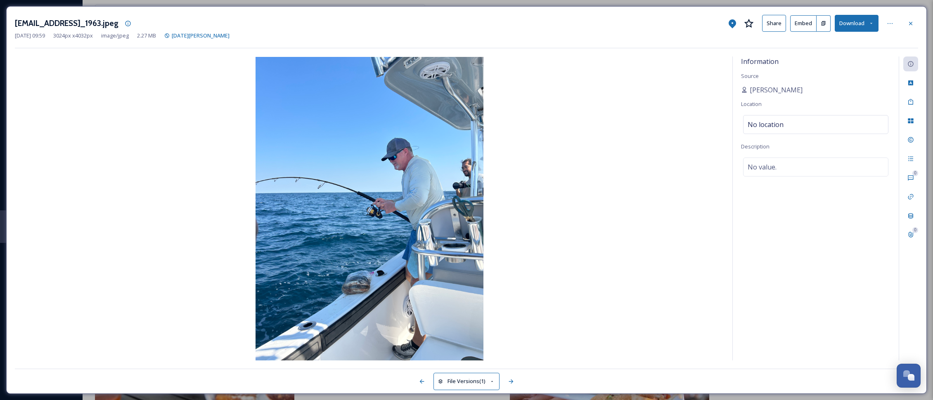
click at [912, 15] on div "[EMAIL_ADDRESS]_1963.jpeg Share Embed Download" at bounding box center [466, 23] width 903 height 17
click at [909, 27] on icon at bounding box center [910, 23] width 7 height 7
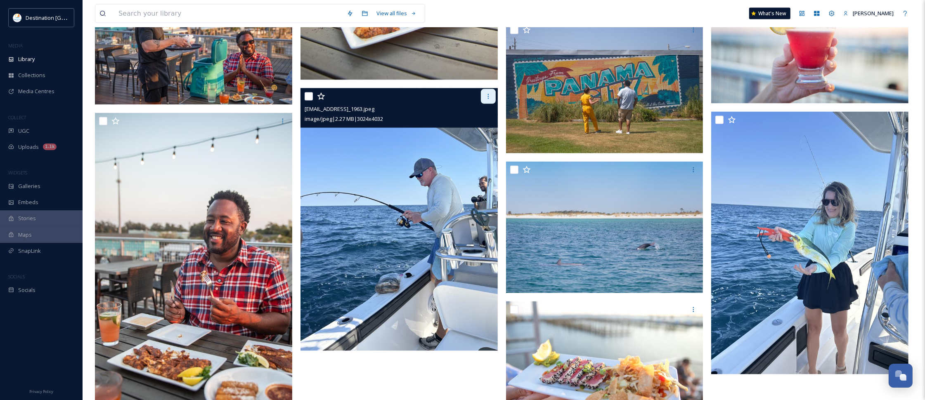
click at [487, 92] on div at bounding box center [488, 96] width 15 height 15
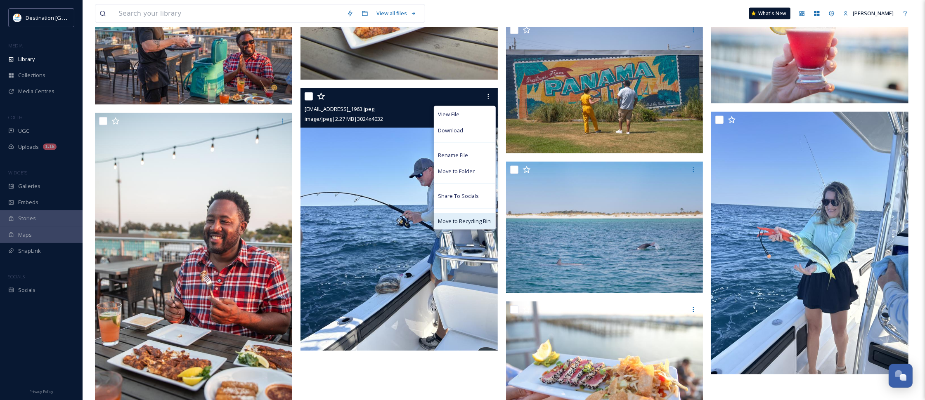
click at [481, 219] on span "Move to Recycling Bin" at bounding box center [464, 221] width 53 height 8
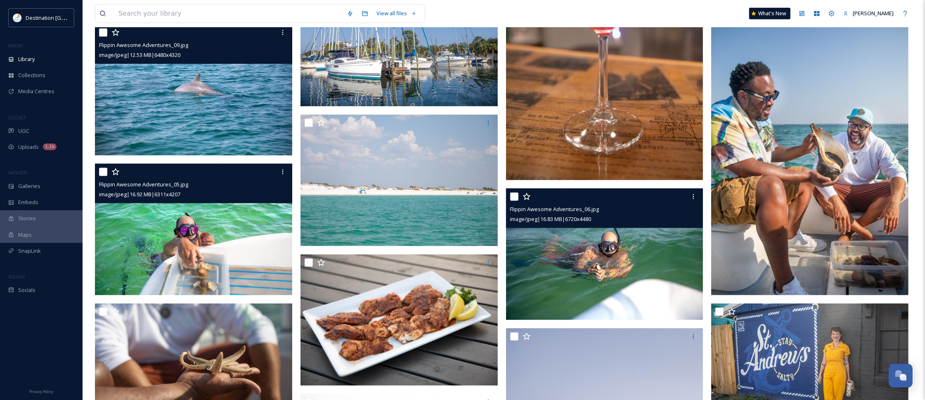
scroll to position [1129, 0]
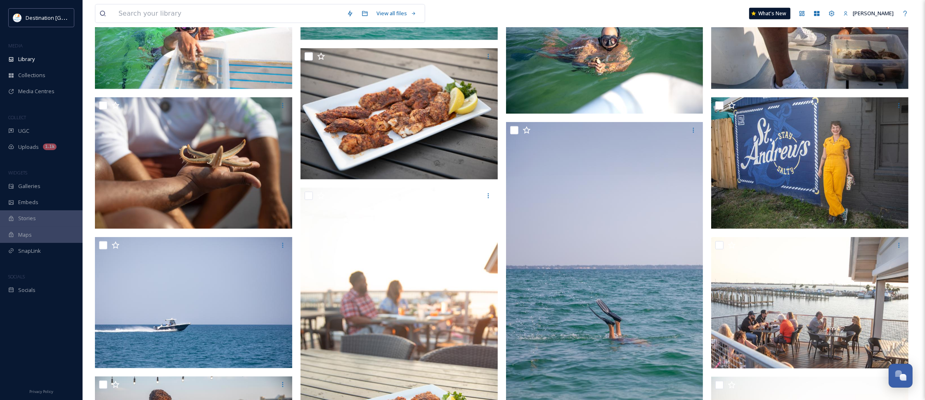
click at [220, 368] on img at bounding box center [193, 303] width 197 height 132
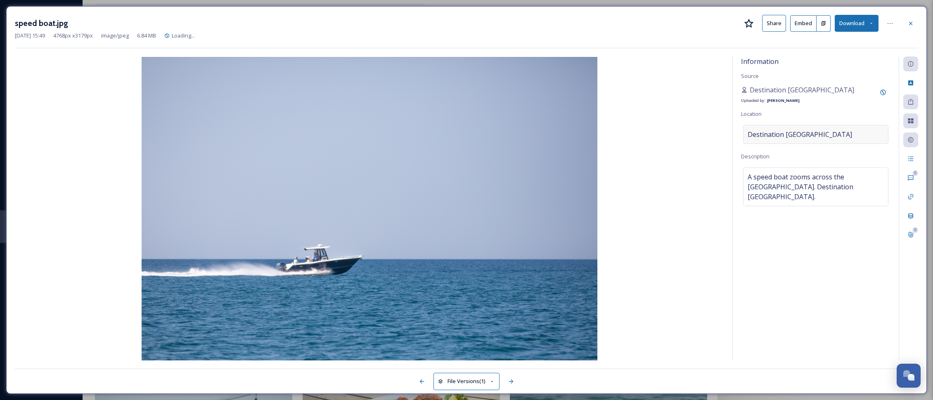
click at [840, 131] on div "Destination [GEOGRAPHIC_DATA]" at bounding box center [815, 134] width 145 height 19
click at [836, 139] on input "Destination [GEOGRAPHIC_DATA]" at bounding box center [815, 134] width 144 height 18
drag, startPoint x: 725, startPoint y: 134, endPoint x: 700, endPoint y: 135, distance: 25.6
click at [700, 134] on div "Information Source Destination [GEOGRAPHIC_DATA] Uploaded by: [PERSON_NAME] Loc…" at bounding box center [466, 209] width 903 height 304
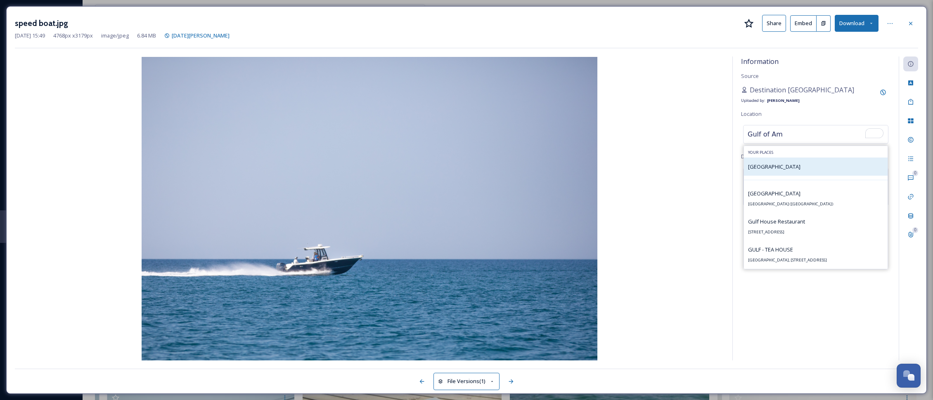
type input "Gulf of Am"
click at [797, 174] on div "[GEOGRAPHIC_DATA]" at bounding box center [816, 167] width 144 height 18
click at [780, 168] on span "[GEOGRAPHIC_DATA]" at bounding box center [774, 166] width 52 height 7
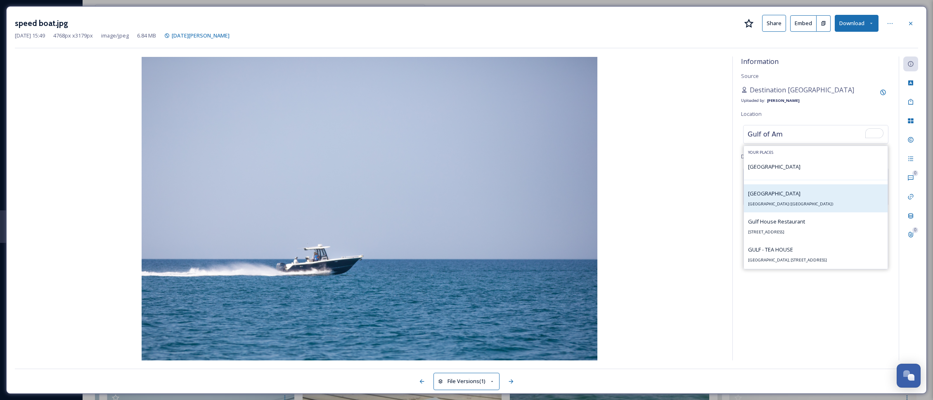
click at [783, 204] on span "[GEOGRAPHIC_DATA] ([GEOGRAPHIC_DATA])" at bounding box center [790, 203] width 85 height 5
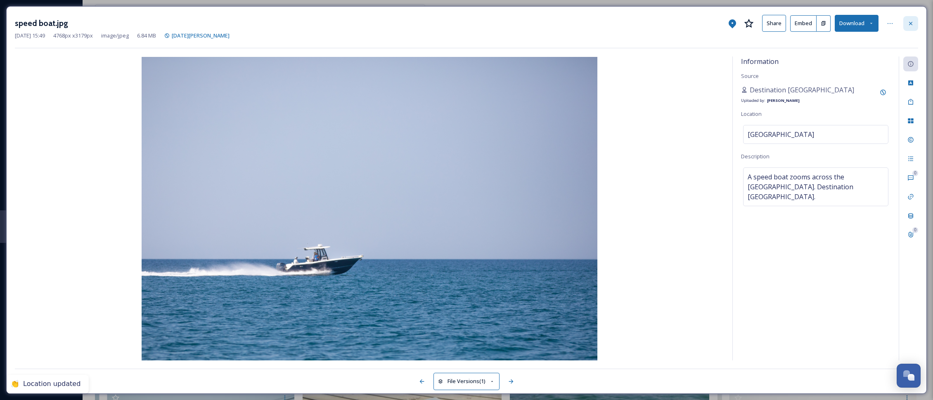
click at [915, 25] on div at bounding box center [910, 23] width 15 height 15
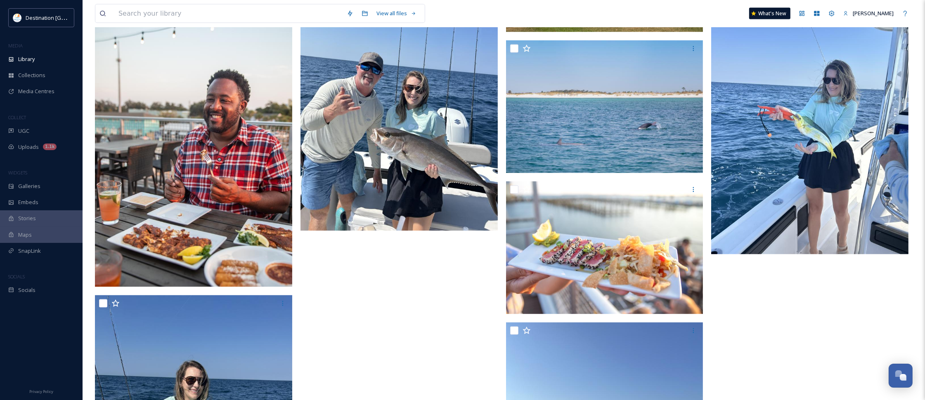
scroll to position [1542, 0]
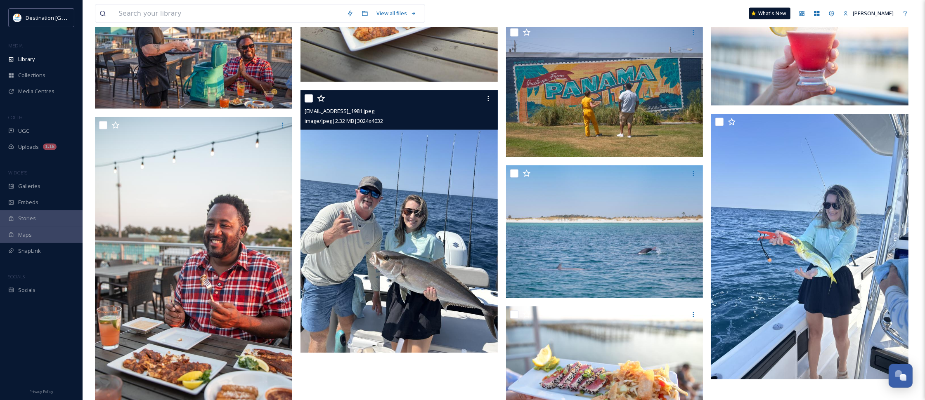
click at [439, 279] on img at bounding box center [398, 221] width 197 height 263
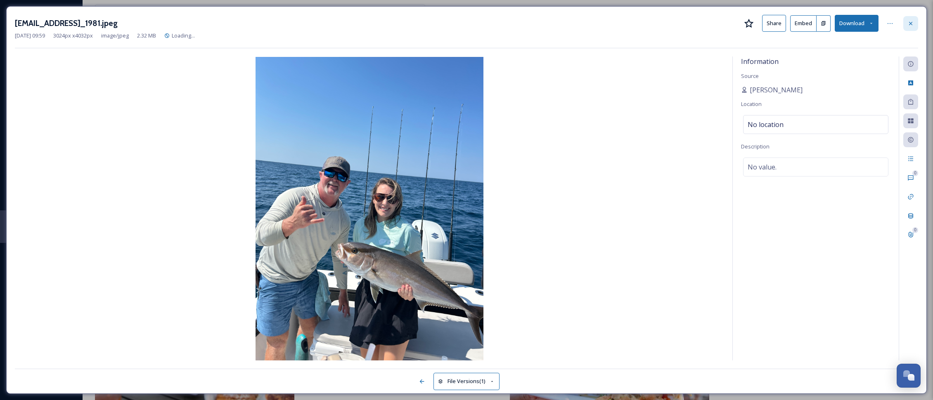
click at [907, 25] on icon at bounding box center [910, 23] width 7 height 7
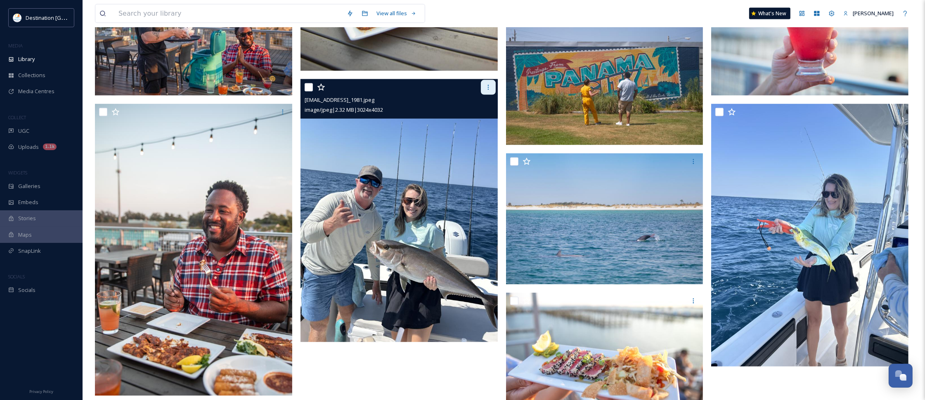
click at [488, 85] on icon at bounding box center [488, 87] width 7 height 7
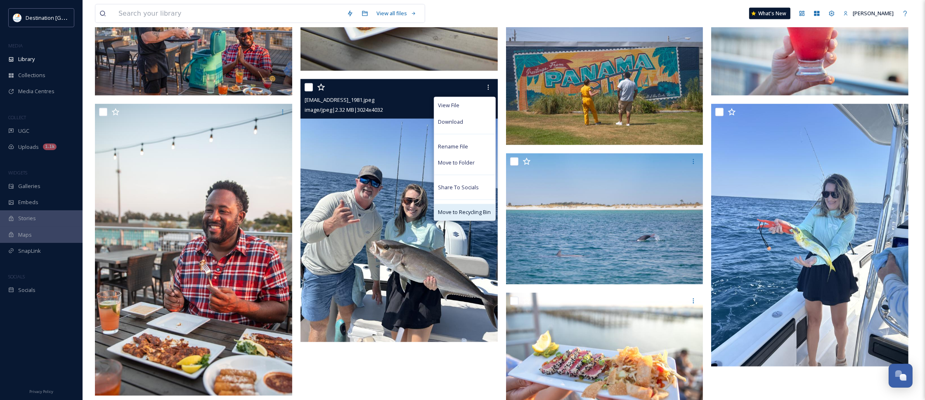
click at [471, 217] on div "Move to Recycling Bin" at bounding box center [464, 212] width 61 height 16
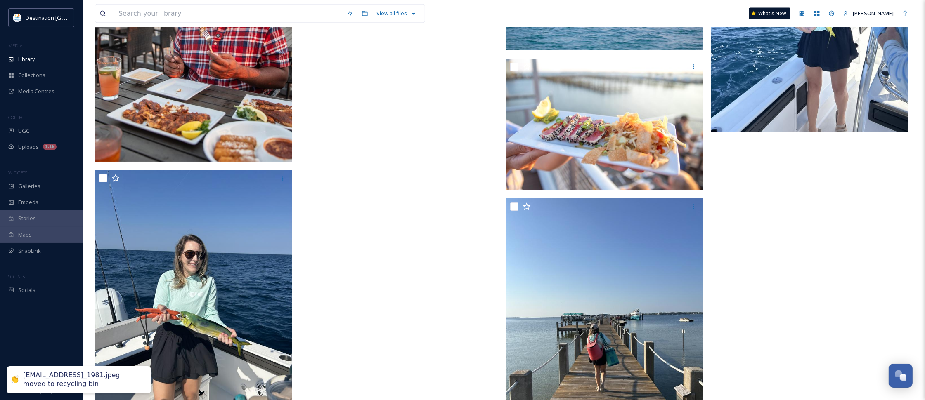
scroll to position [1852, 0]
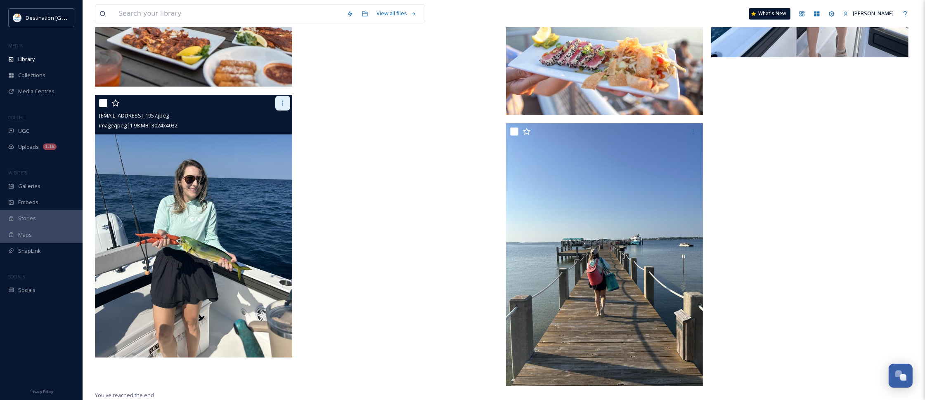
click at [282, 105] on icon at bounding box center [282, 103] width 1 height 5
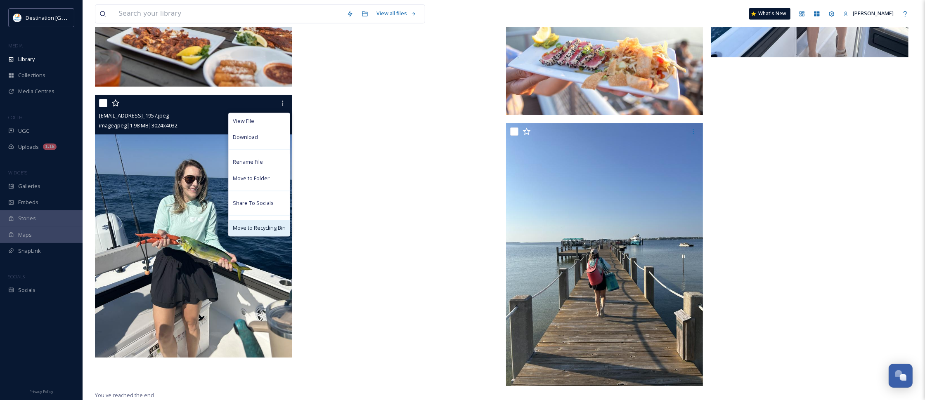
click at [272, 227] on span "Move to Recycling Bin" at bounding box center [259, 228] width 53 height 8
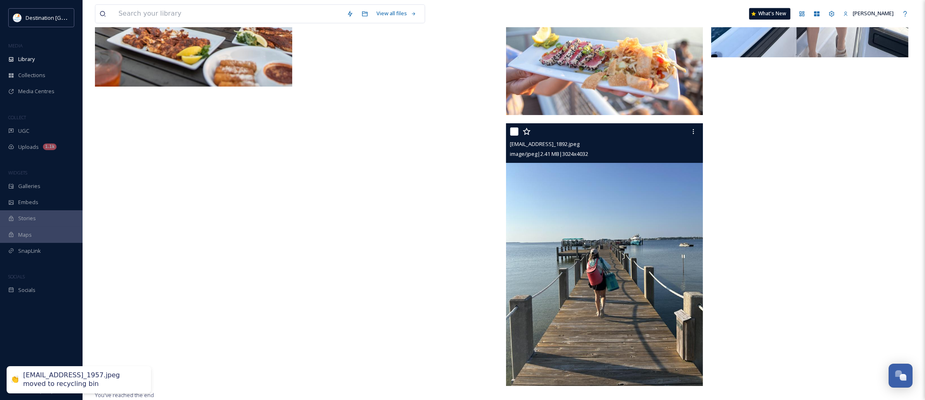
click at [618, 267] on img at bounding box center [604, 254] width 197 height 263
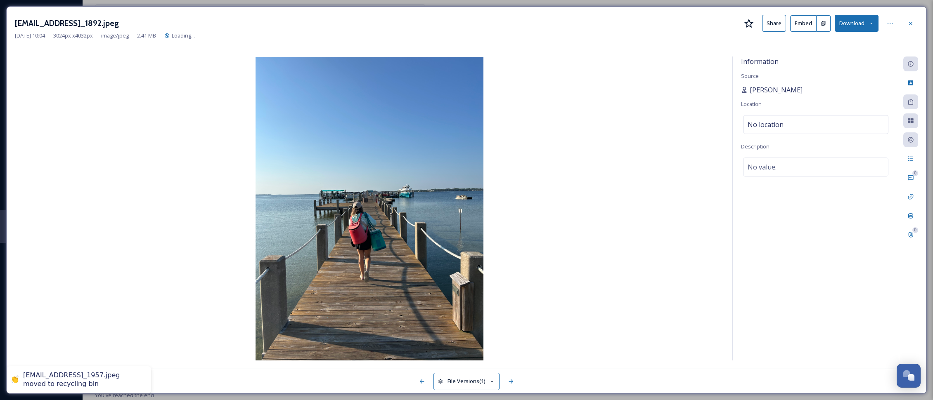
click at [766, 87] on span "[PERSON_NAME]" at bounding box center [775, 90] width 53 height 10
click at [786, 122] on div "No location" at bounding box center [815, 124] width 145 height 19
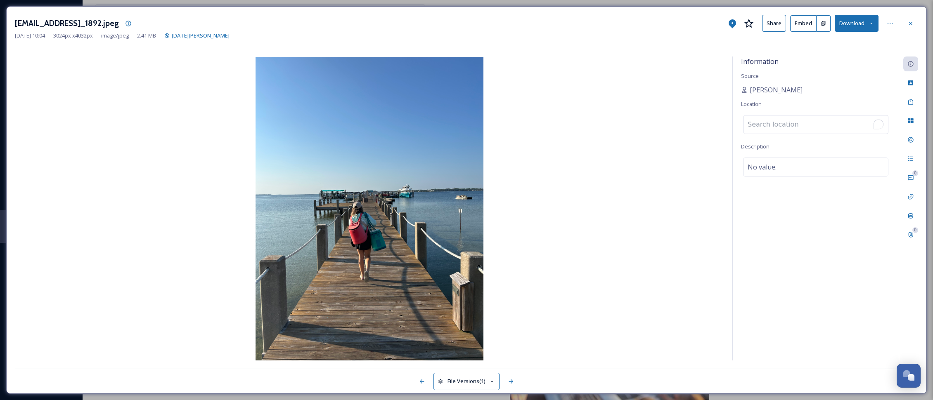
click at [797, 119] on input "To enrich screen reader interactions, please activate Accessibility in Grammarl…" at bounding box center [815, 125] width 144 height 18
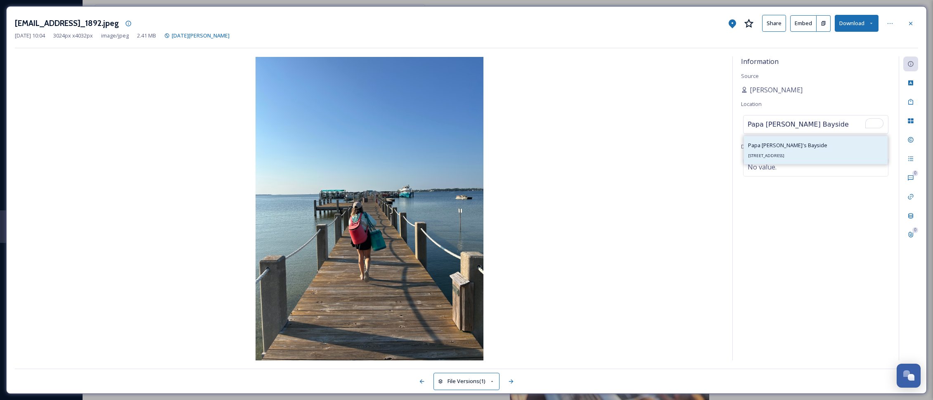
type input "Papa [PERSON_NAME] Bayside"
click at [789, 149] on span "Papa [PERSON_NAME]'s Bayside" at bounding box center [787, 145] width 79 height 7
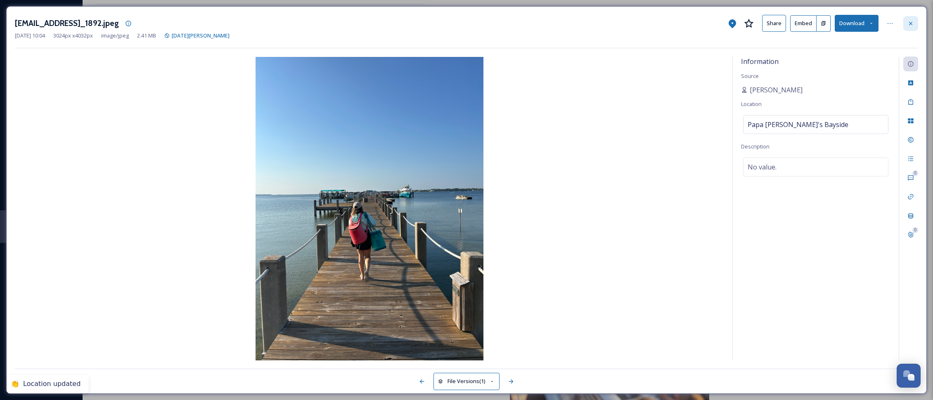
click at [906, 21] on div at bounding box center [910, 23] width 15 height 15
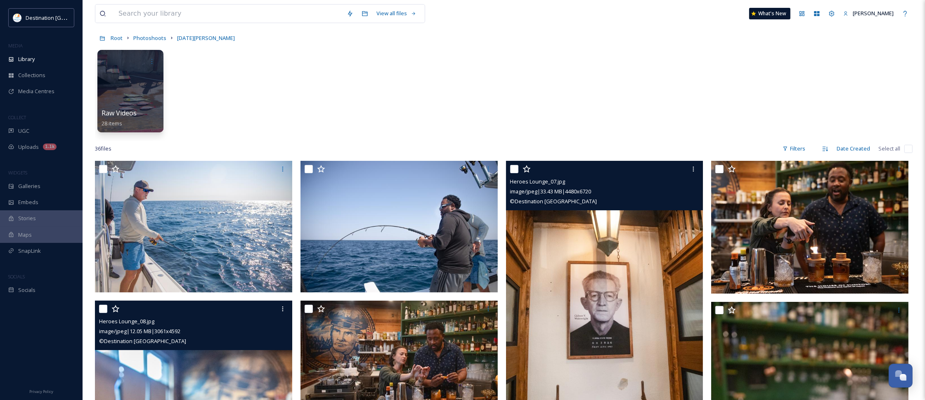
scroll to position [206, 0]
